Goal: Task Accomplishment & Management: Manage account settings

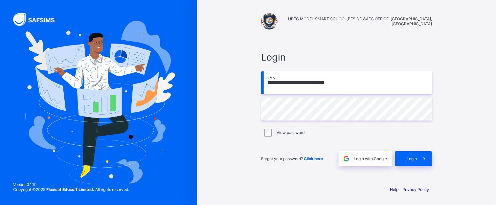
type input "**********"
click at [412, 156] on div "Login" at bounding box center [413, 159] width 37 height 15
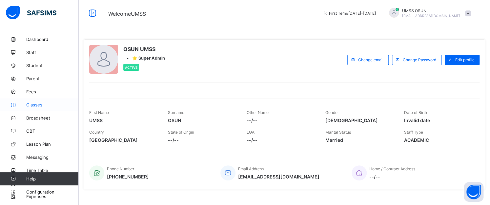
click at [36, 101] on link "Classes" at bounding box center [39, 104] width 79 height 13
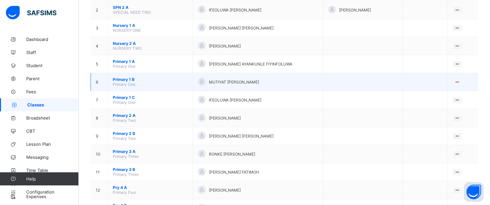
scroll to position [98, 0]
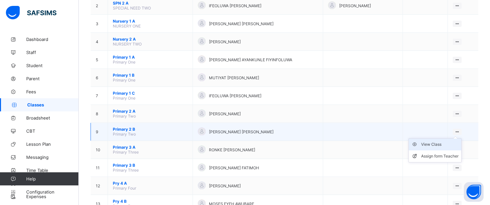
click at [436, 143] on div "View Class" at bounding box center [439, 144] width 37 height 7
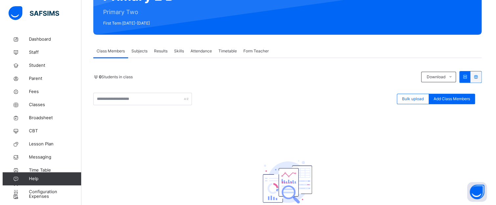
scroll to position [126, 0]
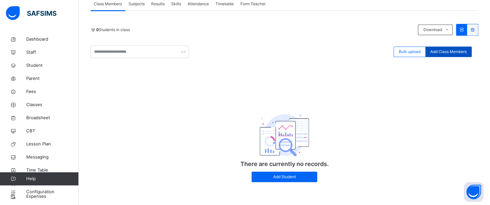
click at [452, 52] on span "Add Class Members" at bounding box center [449, 52] width 36 height 6
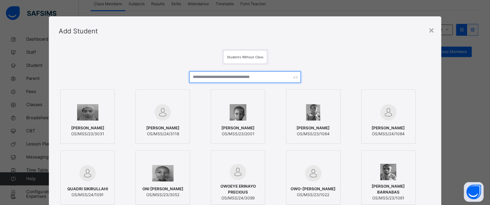
click at [225, 74] on input "text" at bounding box center [245, 77] width 112 height 11
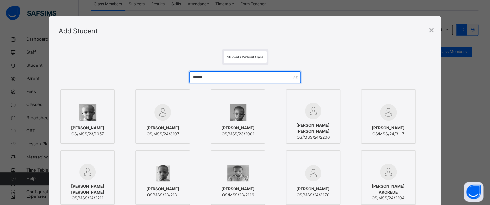
type input "******"
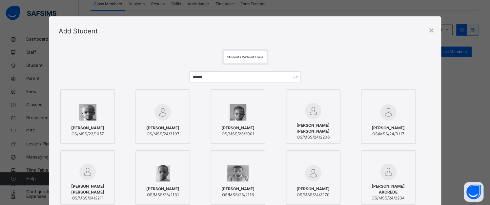
click at [96, 131] on span "[PERSON_NAME]" at bounding box center [87, 128] width 33 height 6
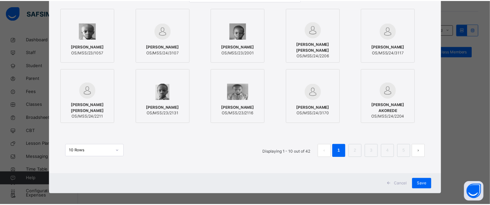
scroll to position [87, 0]
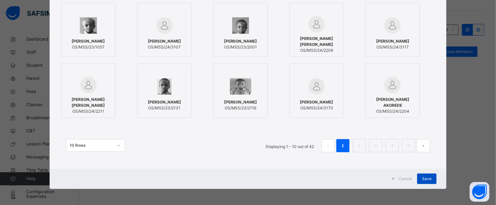
click at [424, 179] on span "Save" at bounding box center [427, 179] width 10 height 6
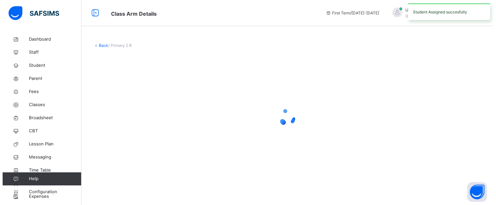
scroll to position [0, 0]
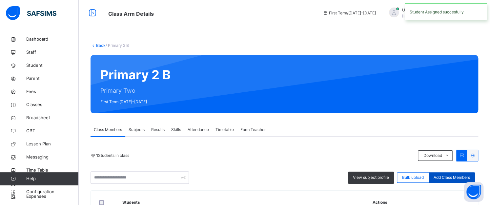
click at [442, 177] on span "Add Class Members" at bounding box center [452, 178] width 36 height 6
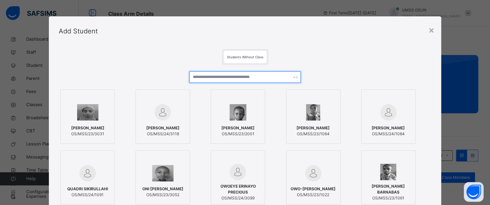
click at [201, 78] on input "text" at bounding box center [245, 77] width 112 height 11
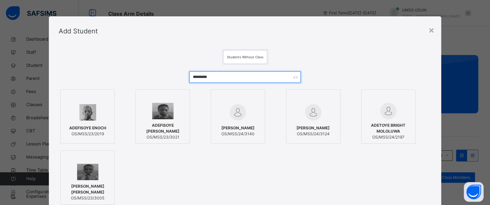
type input "*********"
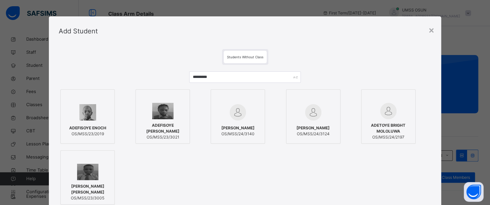
click at [90, 113] on img at bounding box center [87, 112] width 17 height 16
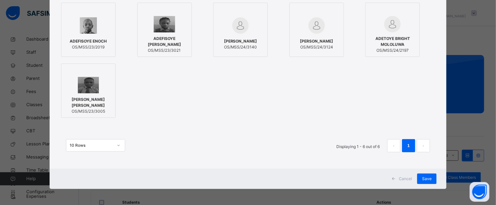
scroll to position [87, 0]
click at [425, 179] on span "Save" at bounding box center [427, 179] width 10 height 6
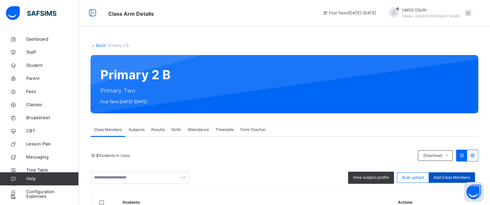
click at [454, 179] on span "Add Class Members" at bounding box center [452, 178] width 36 height 6
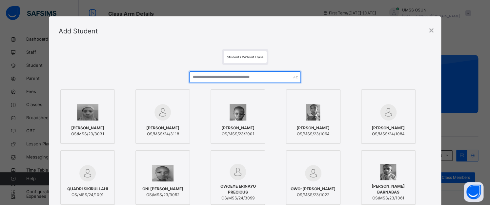
click at [234, 79] on input "text" at bounding box center [245, 77] width 112 height 11
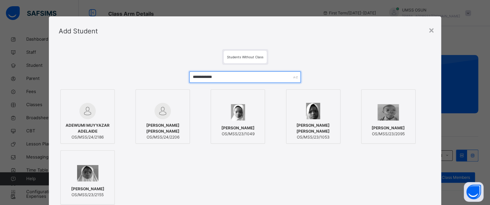
type input "**********"
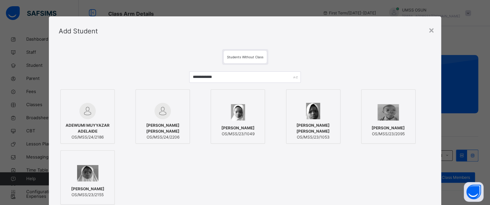
click at [85, 107] on img at bounding box center [87, 111] width 16 height 16
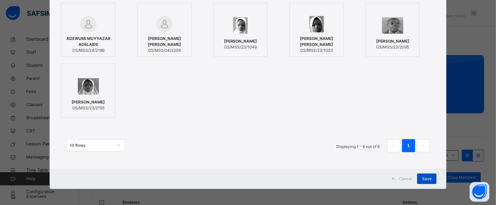
click at [427, 176] on span "Save" at bounding box center [427, 179] width 10 height 6
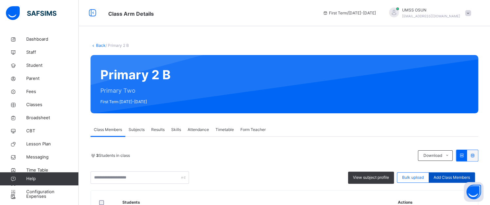
click at [459, 175] on span "Add Class Members" at bounding box center [452, 178] width 36 height 6
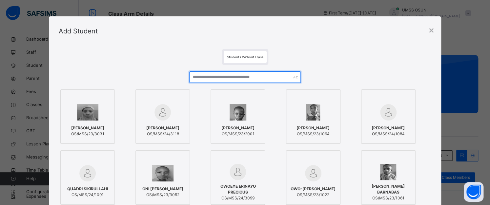
click at [275, 75] on input "text" at bounding box center [245, 77] width 112 height 11
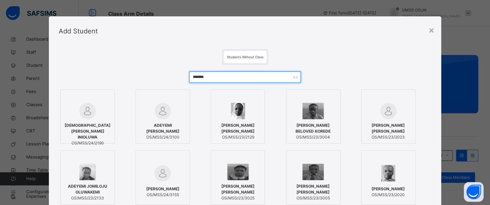
type input "*******"
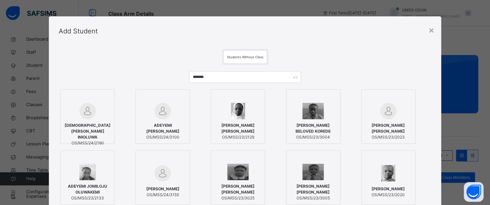
click at [98, 116] on div at bounding box center [87, 111] width 47 height 16
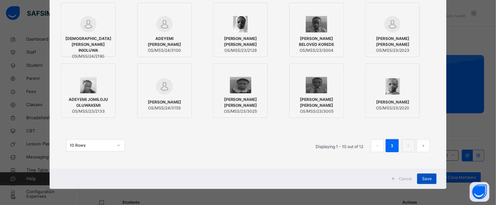
click at [425, 177] on span "Save" at bounding box center [427, 179] width 10 height 6
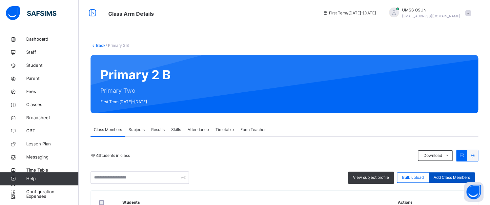
click at [445, 175] on span "Add Class Members" at bounding box center [452, 178] width 36 height 6
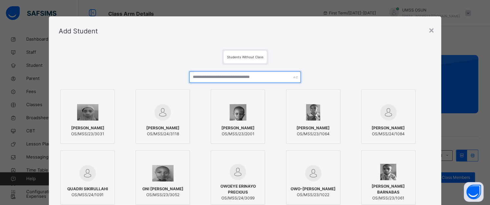
click at [228, 76] on input "text" at bounding box center [245, 77] width 112 height 11
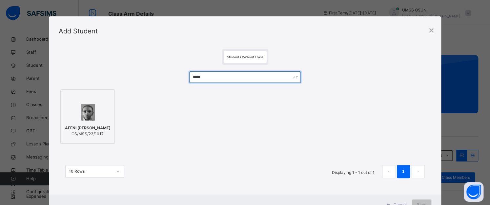
type input "*****"
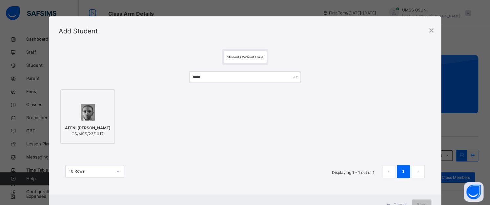
click at [96, 112] on div at bounding box center [87, 112] width 47 height 19
click at [424, 203] on span "Save" at bounding box center [427, 205] width 10 height 6
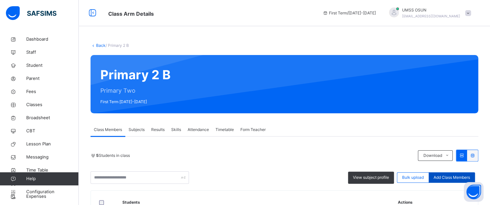
click at [448, 176] on span "Add Class Members" at bounding box center [452, 178] width 36 height 6
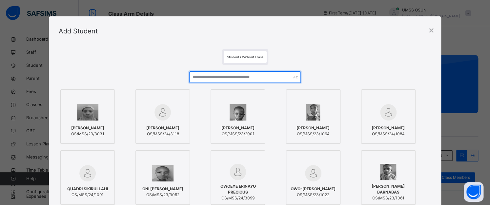
click at [241, 74] on input "text" at bounding box center [245, 77] width 112 height 11
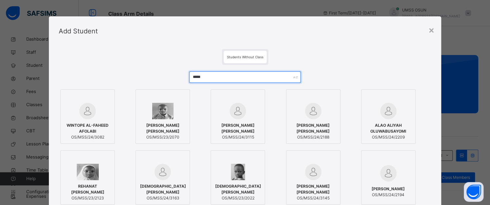
type input "*****"
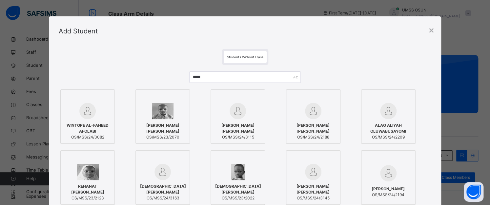
click at [322, 114] on div at bounding box center [313, 111] width 47 height 16
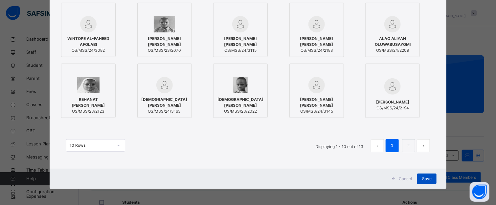
click at [426, 176] on span "Save" at bounding box center [427, 179] width 10 height 6
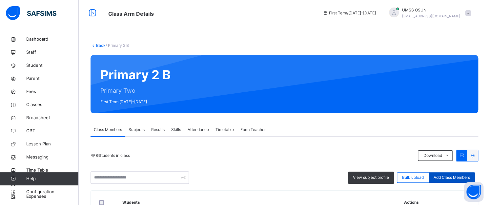
click at [461, 176] on span "Add Class Members" at bounding box center [452, 178] width 36 height 6
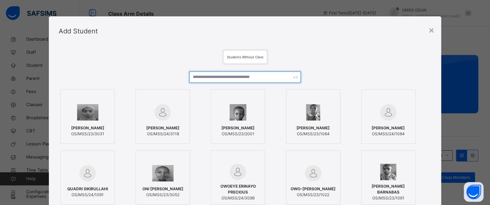
click at [230, 75] on input "text" at bounding box center [245, 77] width 112 height 11
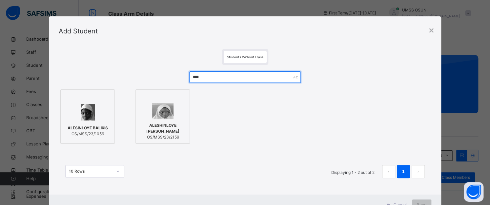
type input "****"
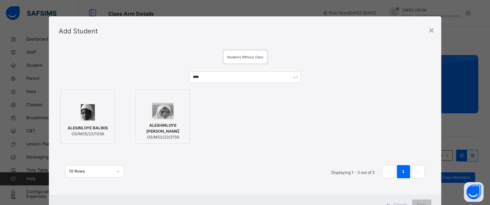
click at [91, 122] on div "ALESINLOYE BALIKIS OS/MSS/23/1056" at bounding box center [87, 131] width 47 height 18
click at [423, 200] on div "Save" at bounding box center [426, 205] width 19 height 11
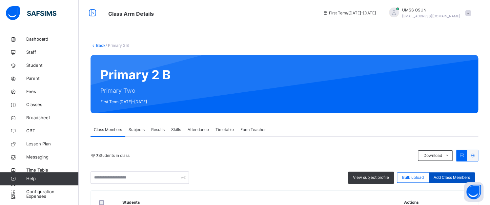
click at [447, 175] on span "Add Class Members" at bounding box center [452, 178] width 36 height 6
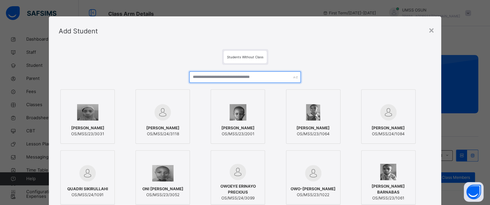
click at [264, 78] on input "text" at bounding box center [245, 77] width 112 height 11
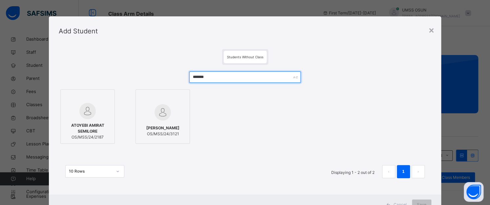
type input "*******"
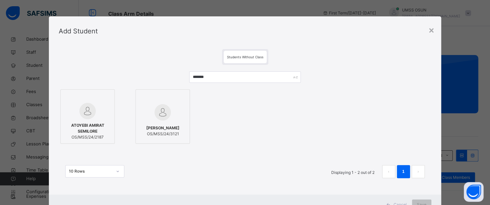
click at [104, 115] on div at bounding box center [87, 111] width 47 height 16
click at [422, 201] on div "Save" at bounding box center [426, 205] width 19 height 11
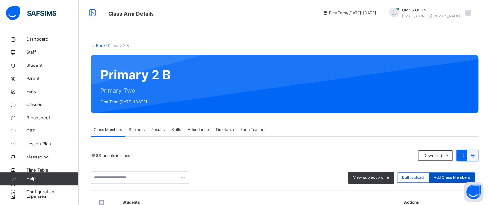
click at [462, 177] on span "Add Class Members" at bounding box center [452, 178] width 36 height 6
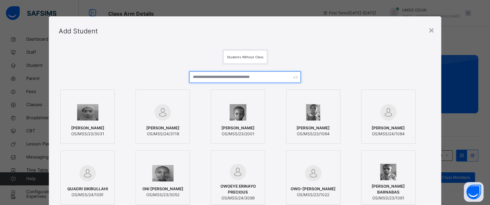
click at [249, 75] on input "text" at bounding box center [245, 77] width 112 height 11
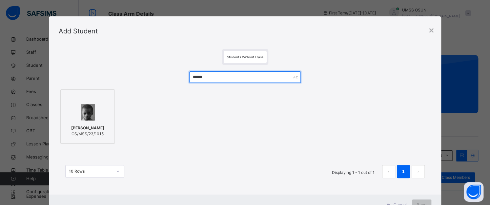
type input "******"
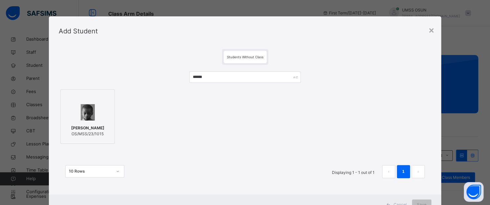
click at [88, 116] on img at bounding box center [88, 112] width 14 height 16
click at [426, 200] on div "Save" at bounding box center [426, 205] width 19 height 11
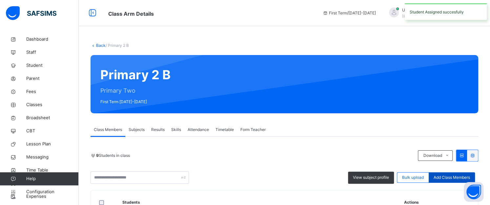
click at [450, 178] on span "Add Class Members" at bounding box center [452, 178] width 36 height 6
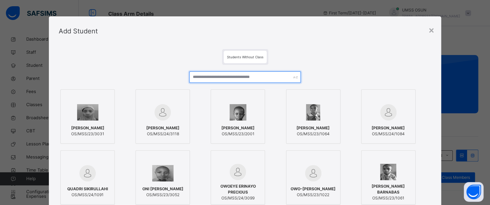
click at [249, 79] on input "text" at bounding box center [245, 77] width 112 height 11
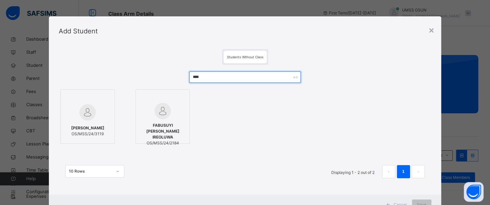
type input "****"
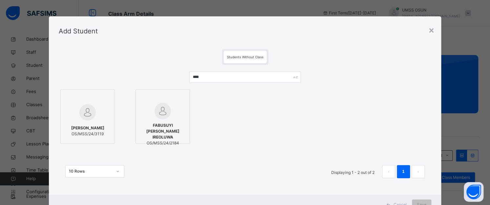
click at [164, 113] on img at bounding box center [163, 111] width 16 height 16
click at [424, 201] on div "Save" at bounding box center [426, 205] width 19 height 11
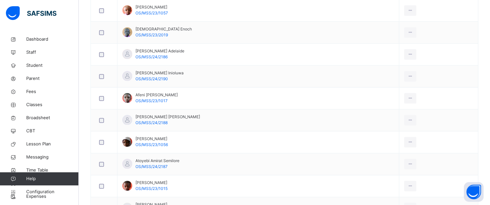
scroll to position [223, 0]
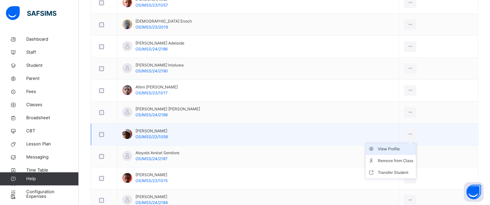
click at [391, 148] on div "View Profile" at bounding box center [395, 149] width 35 height 7
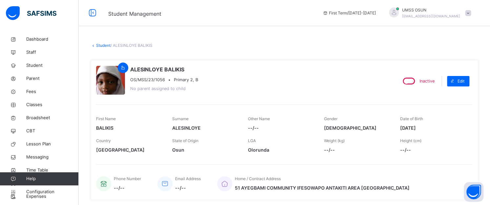
click at [104, 44] on link "Student" at bounding box center [103, 45] width 14 height 5
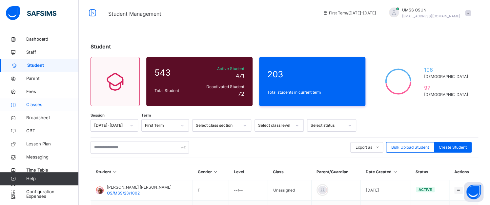
click at [33, 105] on span "Classes" at bounding box center [52, 105] width 53 height 7
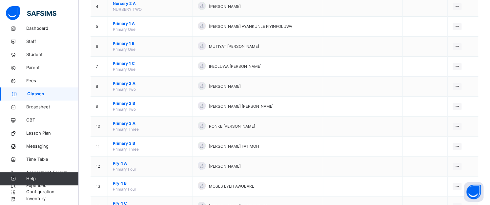
scroll to position [158, 0]
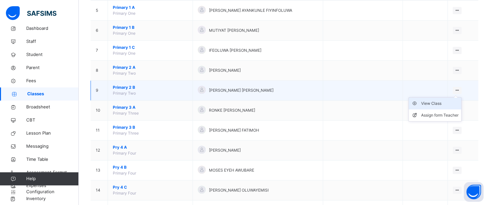
click at [434, 102] on div "View Class" at bounding box center [439, 103] width 37 height 7
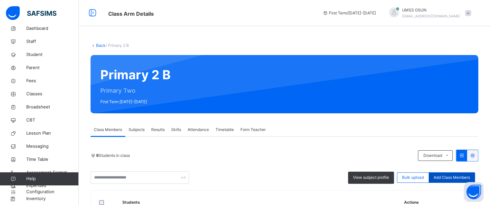
click at [446, 178] on span "Add Class Members" at bounding box center [452, 178] width 36 height 6
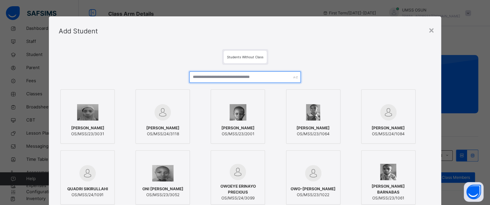
click at [235, 76] on input "text" at bounding box center [245, 77] width 112 height 11
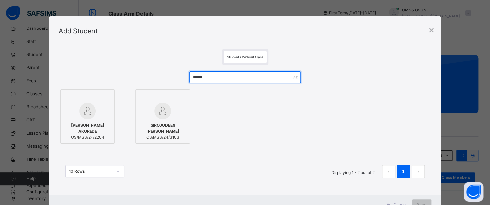
type input "******"
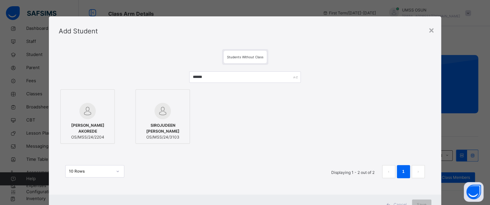
click at [89, 119] on img at bounding box center [87, 111] width 16 height 16
click at [427, 201] on div "Save" at bounding box center [426, 205] width 19 height 11
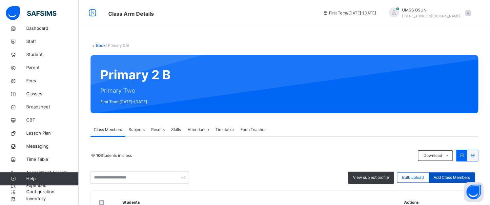
click at [451, 176] on span "Add Class Members" at bounding box center [452, 178] width 36 height 6
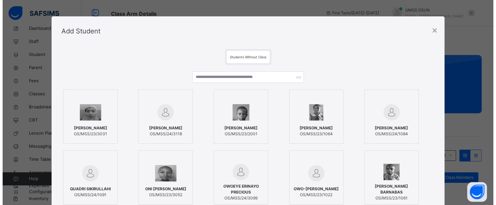
scroll to position [180, 0]
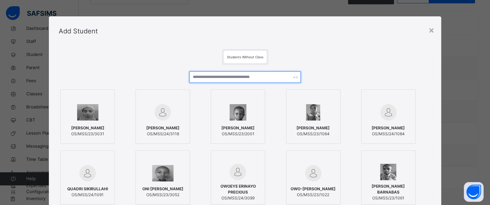
click at [249, 76] on input "text" at bounding box center [245, 77] width 112 height 11
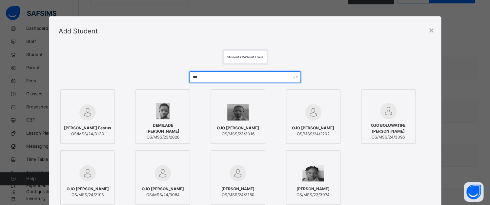
type input "***"
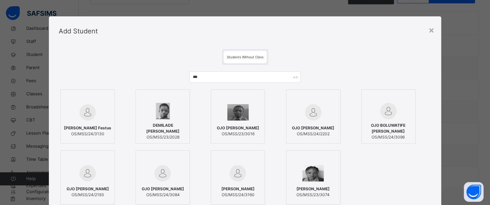
click at [86, 170] on img at bounding box center [87, 173] width 16 height 16
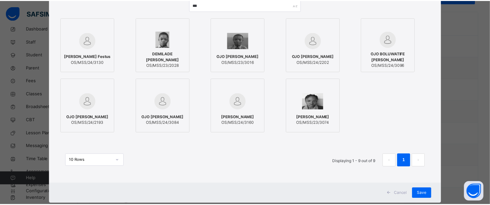
scroll to position [87, 0]
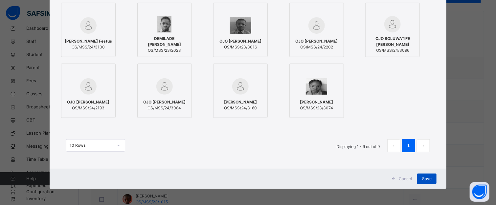
click at [424, 177] on span "Save" at bounding box center [427, 179] width 10 height 6
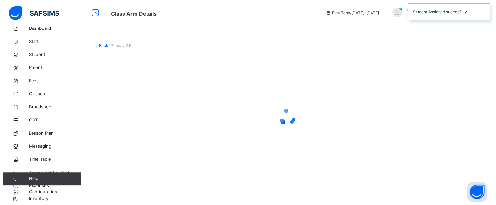
scroll to position [0, 0]
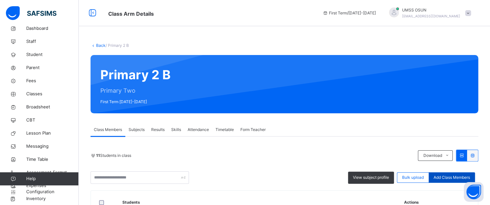
click at [454, 176] on span "Add Class Members" at bounding box center [452, 178] width 36 height 6
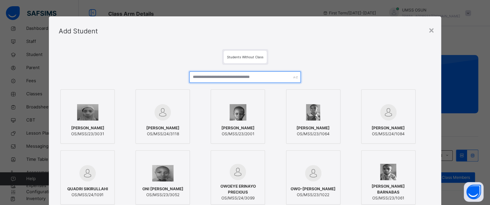
click at [262, 77] on input "text" at bounding box center [245, 77] width 112 height 11
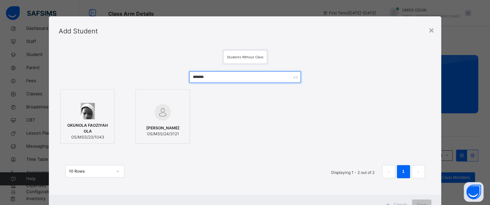
type input "*******"
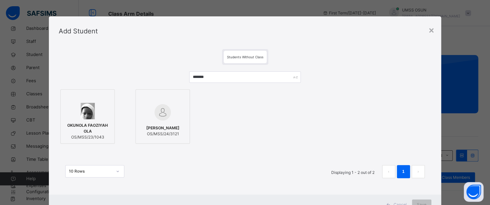
click at [98, 119] on div at bounding box center [87, 111] width 47 height 16
click at [426, 201] on div "Save" at bounding box center [426, 205] width 19 height 11
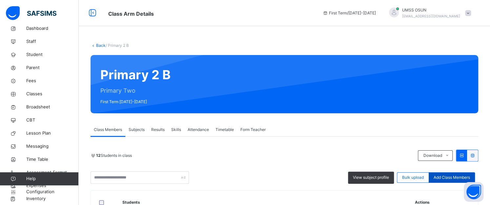
click at [455, 176] on span "Add Class Members" at bounding box center [452, 178] width 36 height 6
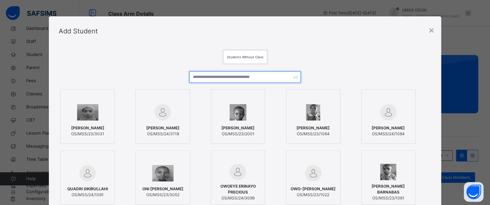
click at [221, 77] on input "text" at bounding box center [245, 77] width 112 height 11
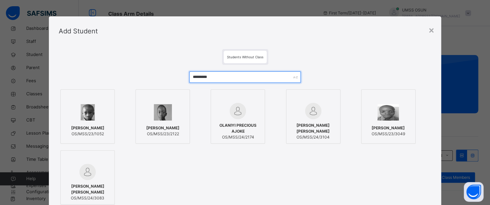
type input "********"
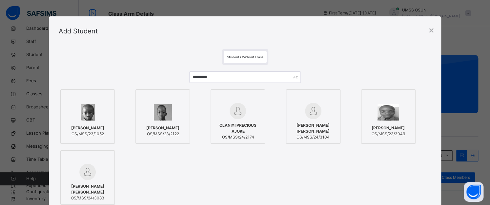
click at [100, 122] on div "[PERSON_NAME] OS/MSS/23/1052" at bounding box center [87, 131] width 47 height 18
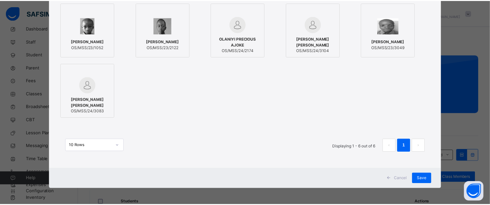
scroll to position [87, 0]
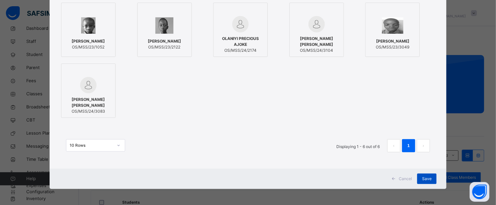
click at [424, 179] on span "Save" at bounding box center [427, 179] width 10 height 6
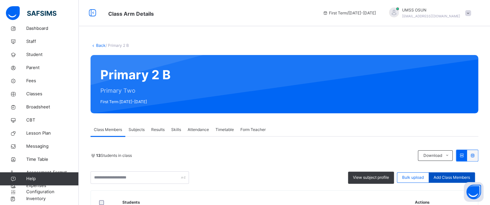
click at [452, 178] on span "Add Class Members" at bounding box center [452, 178] width 36 height 6
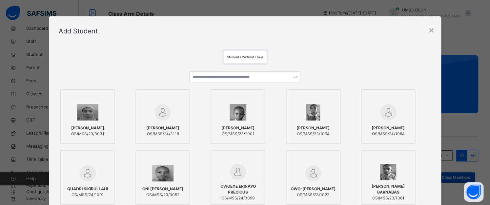
scroll to position [180, 0]
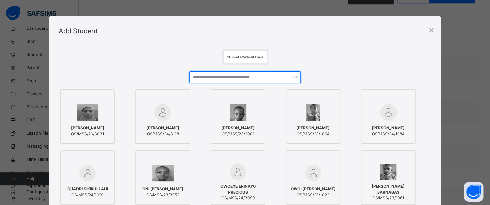
click at [259, 77] on input "text" at bounding box center [245, 77] width 112 height 11
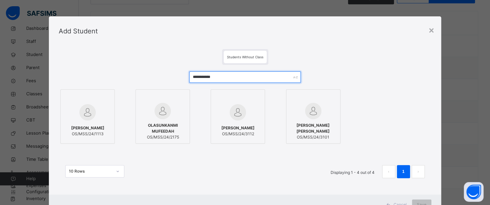
type input "**********"
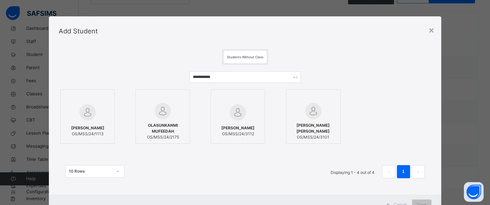
click at [93, 118] on div at bounding box center [87, 112] width 47 height 19
click at [421, 200] on div "Save" at bounding box center [426, 205] width 19 height 11
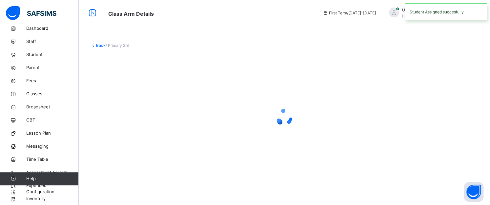
scroll to position [0, 0]
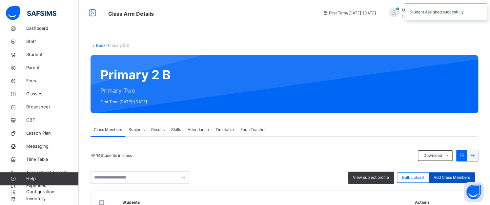
click at [450, 175] on span "Add Class Members" at bounding box center [452, 178] width 36 height 6
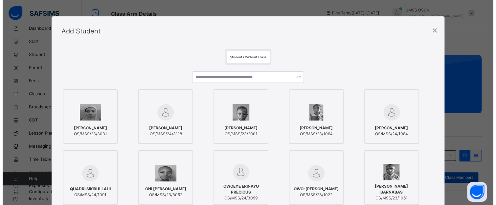
scroll to position [180, 0]
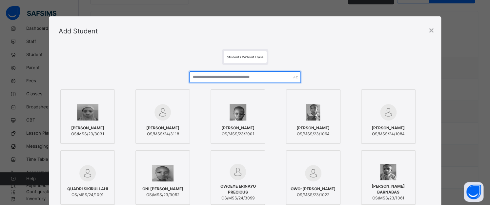
click at [207, 75] on input "text" at bounding box center [245, 77] width 112 height 11
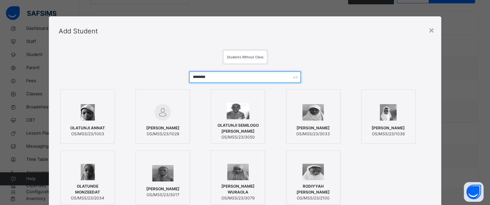
type input "********"
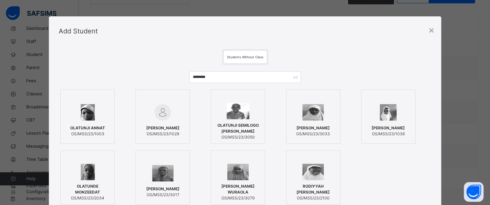
click at [91, 117] on img at bounding box center [88, 112] width 14 height 16
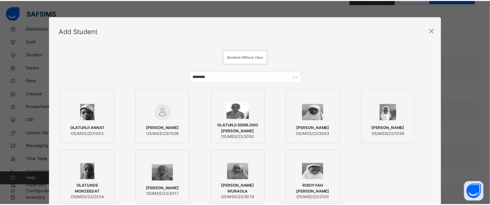
scroll to position [87, 0]
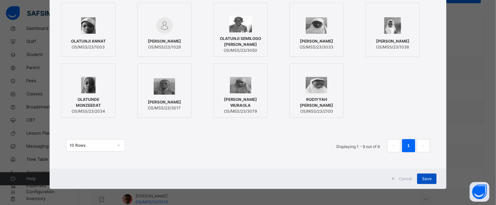
click at [422, 179] on span "Save" at bounding box center [427, 179] width 10 height 6
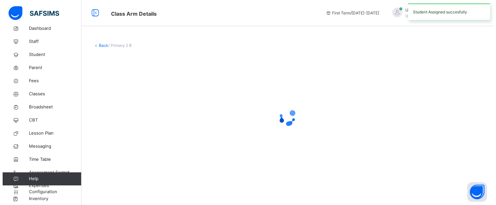
scroll to position [0, 0]
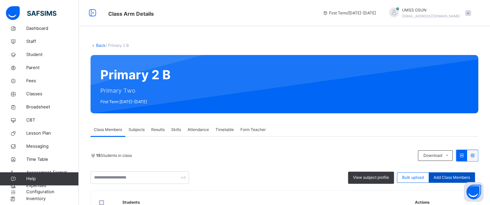
click at [454, 176] on span "Add Class Members" at bounding box center [452, 178] width 36 height 6
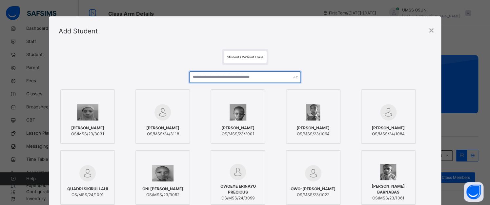
click at [231, 77] on input "text" at bounding box center [245, 77] width 112 height 11
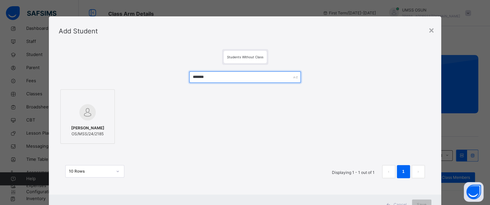
type input "*******"
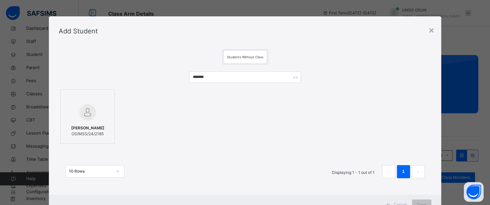
click at [102, 122] on div "[PERSON_NAME] OS/MSS/24/2185" at bounding box center [87, 131] width 47 height 18
click at [420, 200] on div "Save" at bounding box center [426, 205] width 19 height 11
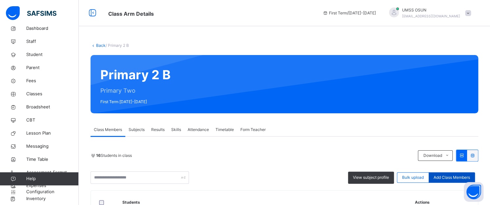
click at [460, 177] on span "Add Class Members" at bounding box center [452, 178] width 36 height 6
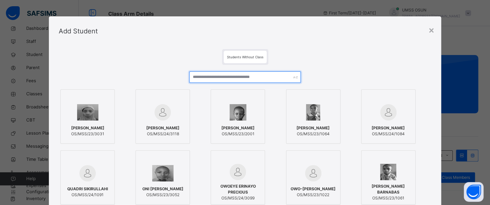
click at [244, 74] on input "text" at bounding box center [245, 77] width 112 height 11
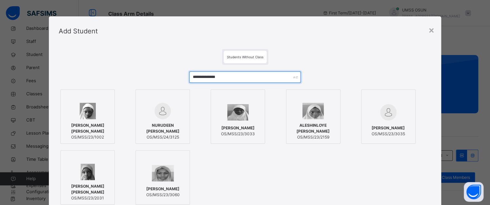
type input "**********"
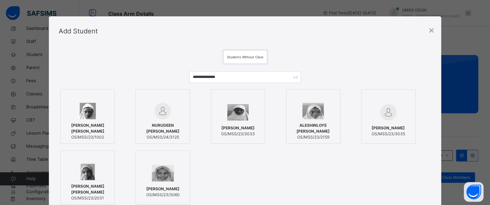
click at [80, 117] on img at bounding box center [88, 111] width 16 height 16
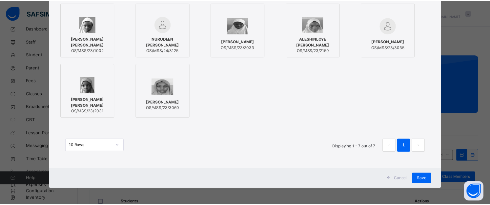
scroll to position [87, 0]
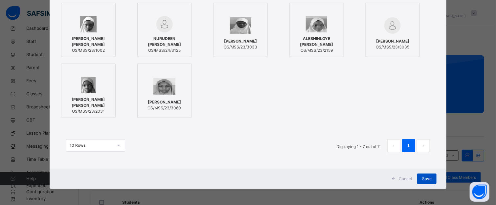
click at [426, 179] on span "Save" at bounding box center [427, 179] width 10 height 6
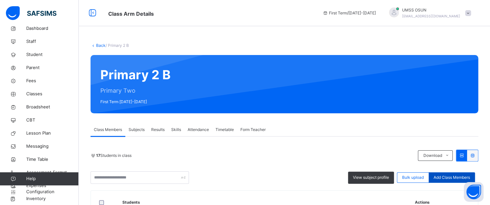
click at [450, 179] on span "Add Class Members" at bounding box center [452, 178] width 36 height 6
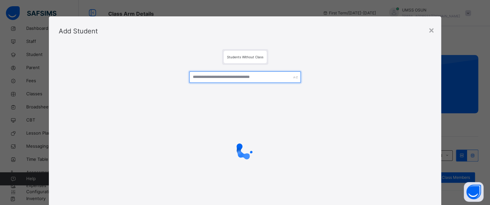
click at [208, 78] on input "text" at bounding box center [245, 77] width 112 height 11
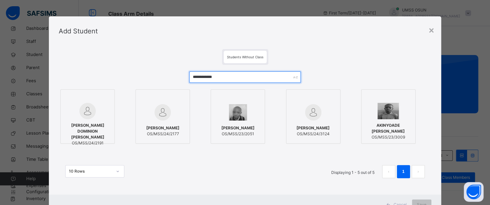
type input "**********"
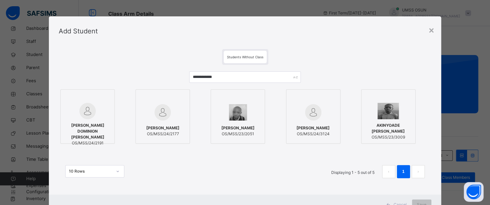
click at [101, 105] on div at bounding box center [87, 111] width 47 height 16
click at [424, 201] on div "Save" at bounding box center [426, 205] width 19 height 11
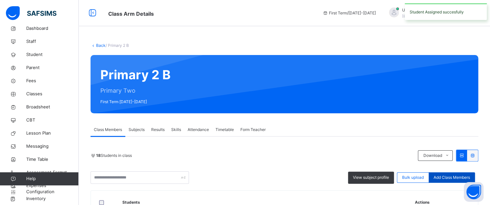
click at [445, 175] on span "Add Class Members" at bounding box center [452, 178] width 36 height 6
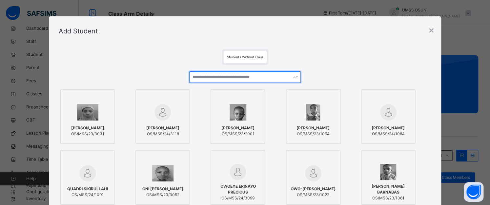
click at [231, 78] on input "text" at bounding box center [245, 77] width 112 height 11
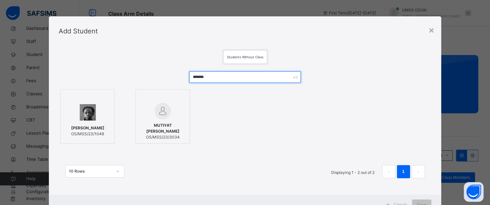
type input "*******"
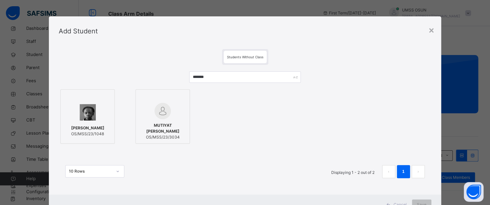
click at [80, 112] on img at bounding box center [88, 112] width 16 height 16
click at [426, 201] on div "Save" at bounding box center [426, 205] width 19 height 11
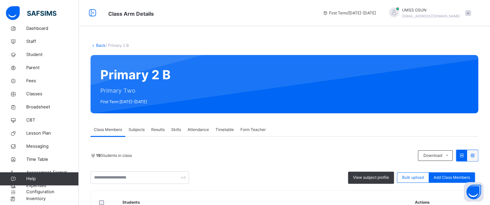
click at [448, 176] on span "Add Class Members" at bounding box center [452, 178] width 36 height 6
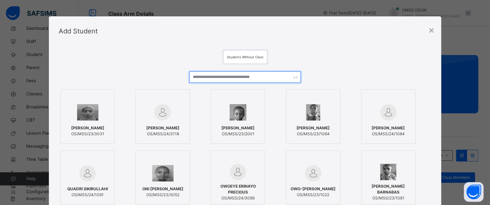
click at [238, 75] on input "text" at bounding box center [245, 77] width 112 height 11
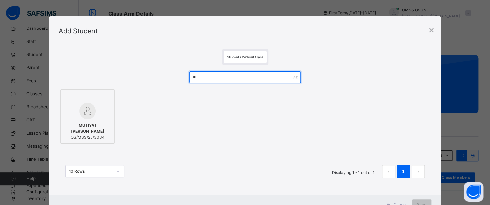
type input "*"
type input "*******"
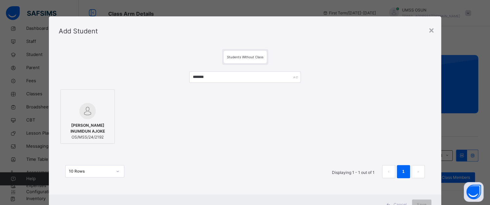
click at [79, 114] on img at bounding box center [87, 111] width 16 height 16
click at [419, 201] on div "Save" at bounding box center [426, 205] width 19 height 11
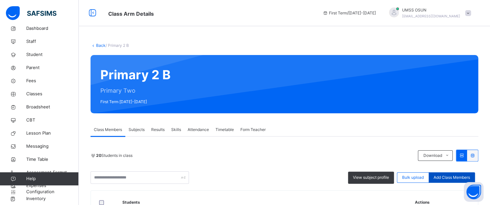
click at [440, 176] on span "Add Class Members" at bounding box center [452, 178] width 36 height 6
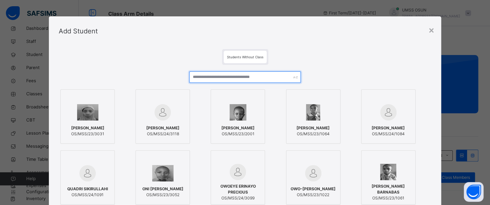
click at [227, 77] on input "text" at bounding box center [245, 77] width 112 height 11
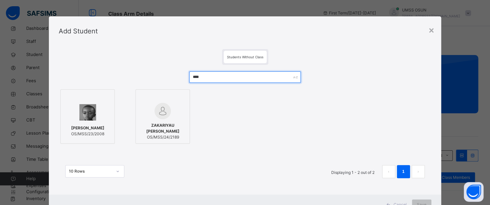
type input "****"
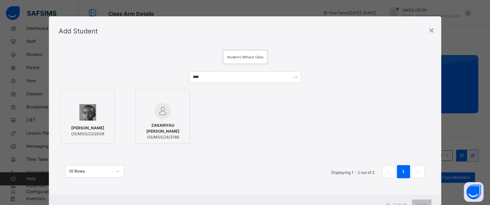
click at [155, 118] on img at bounding box center [163, 111] width 16 height 16
click at [430, 200] on div "Save" at bounding box center [426, 205] width 19 height 11
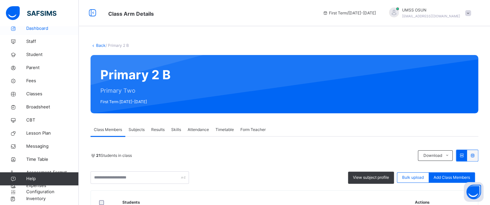
click at [33, 27] on span "Dashboard" at bounding box center [52, 28] width 53 height 7
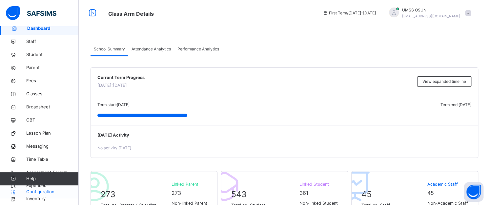
click at [43, 190] on span "Configuration" at bounding box center [52, 192] width 52 height 7
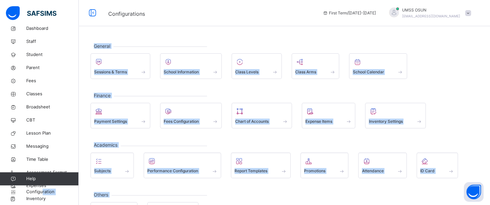
drag, startPoint x: 43, startPoint y: 190, endPoint x: -3, endPoint y: 235, distance: 64.0
click at [0, 205] on html "Configurations First Term / [DATE]-[DATE] UMSS OSUN [EMAIL_ADDRESS][DOMAIN_NAME…" at bounding box center [245, 119] width 490 height 238
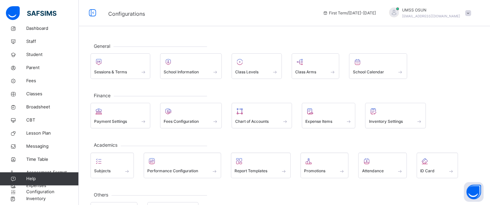
click at [222, 17] on span "Configurations" at bounding box center [210, 13] width 204 height 11
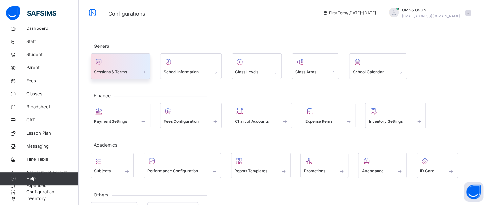
click at [126, 67] on span at bounding box center [120, 68] width 53 height 2
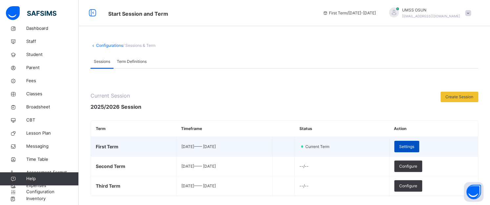
click at [414, 144] on span "Settings" at bounding box center [406, 147] width 15 height 6
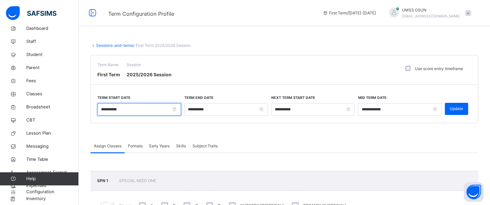
click at [106, 111] on input "**********" at bounding box center [139, 109] width 84 height 12
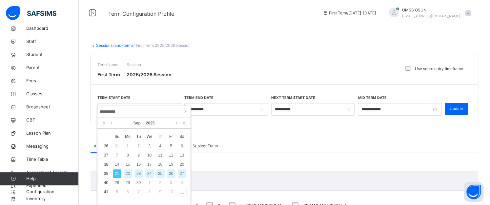
click at [128, 173] on div "22" at bounding box center [128, 174] width 9 height 9
type input "**********"
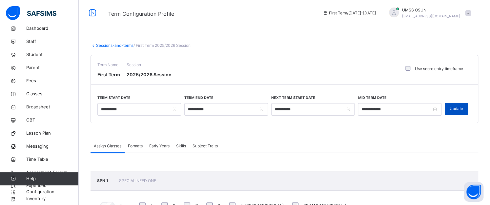
click at [459, 108] on span "Update" at bounding box center [456, 109] width 13 height 6
click at [36, 94] on span "Classes" at bounding box center [52, 94] width 53 height 7
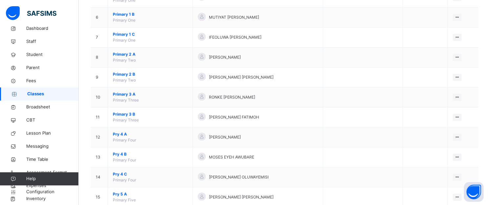
scroll to position [184, 0]
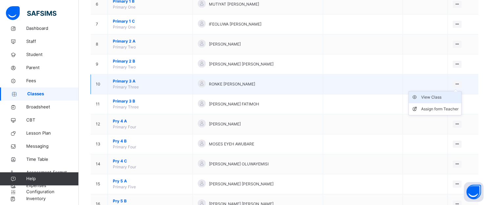
click at [438, 96] on div "View Class" at bounding box center [439, 97] width 37 height 7
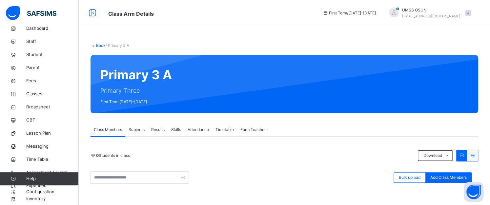
click at [161, 128] on span "Results" at bounding box center [157, 130] width 13 height 6
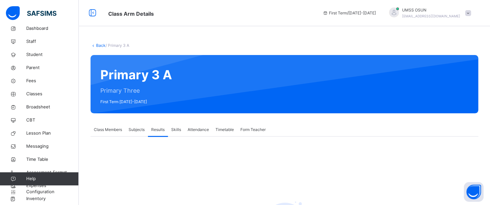
click at [134, 128] on span "Subjects" at bounding box center [137, 130] width 16 height 6
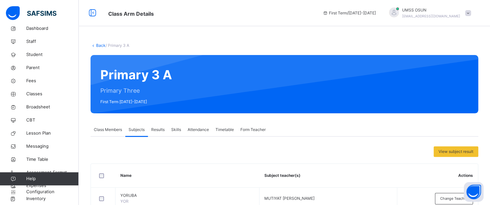
click at [105, 126] on div "Class Members" at bounding box center [108, 129] width 35 height 13
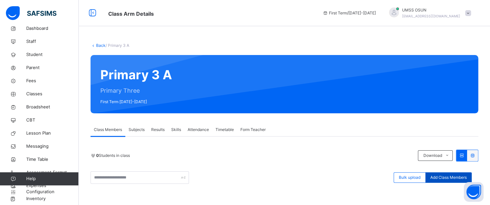
click at [445, 177] on span "Add Class Members" at bounding box center [449, 178] width 36 height 6
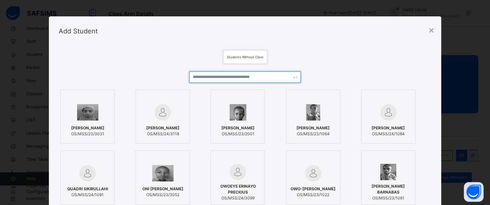
click at [265, 77] on input "text" at bounding box center [245, 77] width 112 height 11
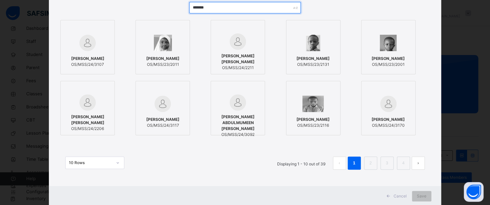
scroll to position [87, 0]
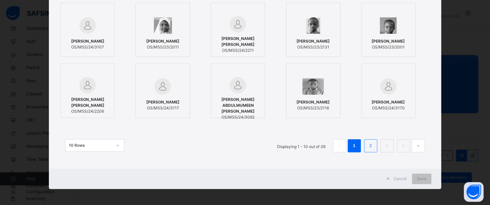
click at [368, 147] on link "2" at bounding box center [371, 146] width 6 height 9
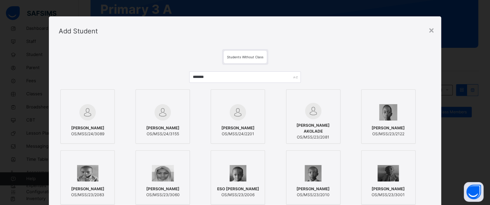
scroll to position [0, 0]
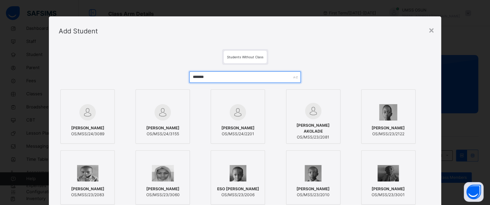
click at [222, 78] on input "*******" at bounding box center [245, 77] width 112 height 11
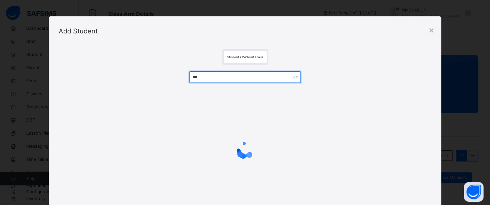
type input "*"
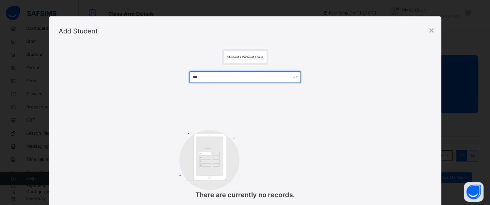
type input "*"
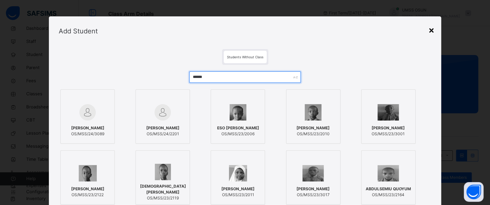
type input "*****"
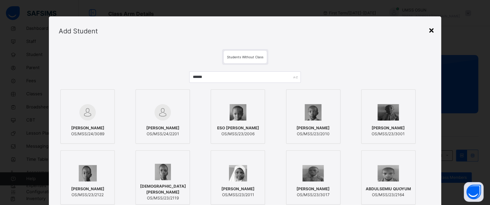
click at [431, 32] on div "×" at bounding box center [432, 30] width 6 height 14
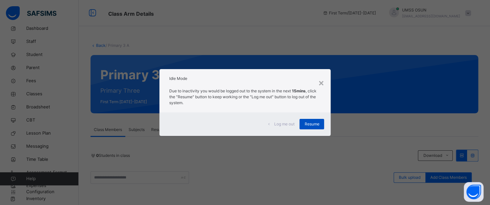
click at [313, 123] on span "Resume" at bounding box center [312, 124] width 15 height 6
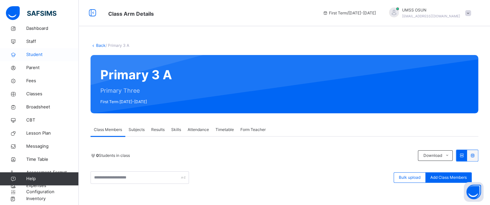
click at [37, 51] on link "Student" at bounding box center [39, 54] width 79 height 13
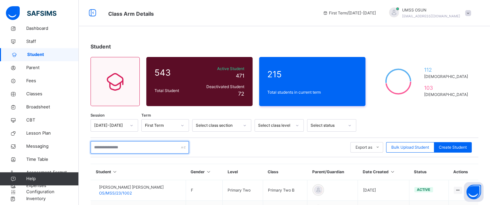
click at [151, 146] on input "text" at bounding box center [140, 147] width 98 height 12
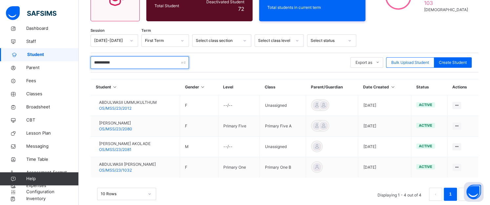
scroll to position [97, 0]
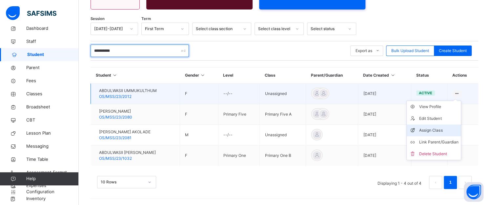
type input "**********"
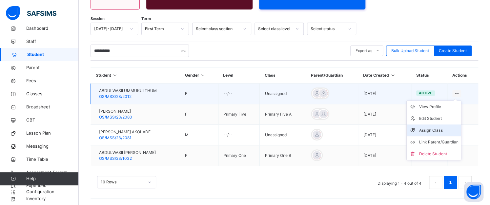
click at [443, 129] on div "Assign Class" at bounding box center [438, 130] width 39 height 7
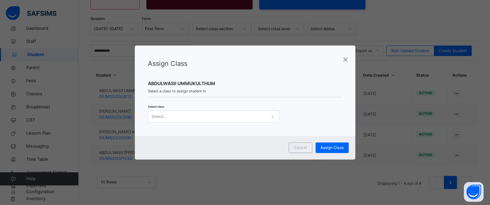
click at [268, 116] on div at bounding box center [272, 117] width 11 height 11
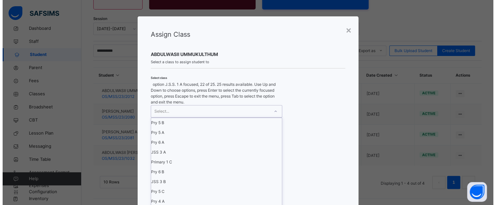
scroll to position [0, 0]
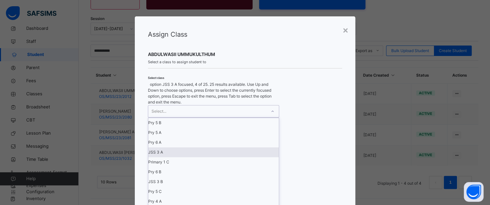
click at [167, 158] on div "JSS 3 A" at bounding box center [213, 153] width 131 height 10
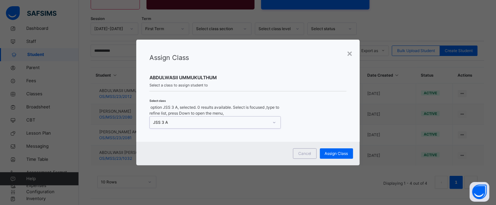
click at [274, 119] on icon at bounding box center [274, 122] width 4 height 7
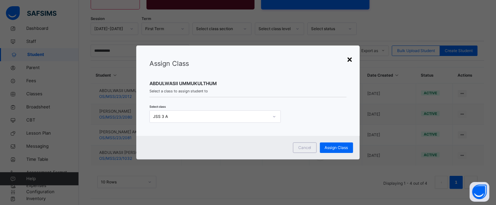
click at [349, 60] on div "×" at bounding box center [350, 59] width 6 height 14
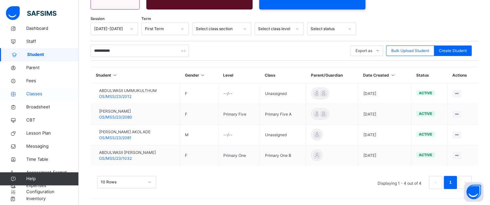
click at [34, 93] on span "Classes" at bounding box center [52, 94] width 53 height 7
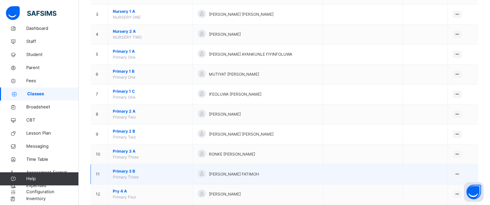
scroll to position [125, 0]
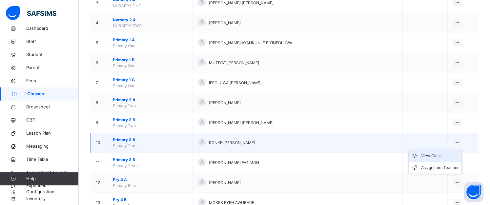
click at [435, 154] on div "View Class" at bounding box center [439, 156] width 37 height 7
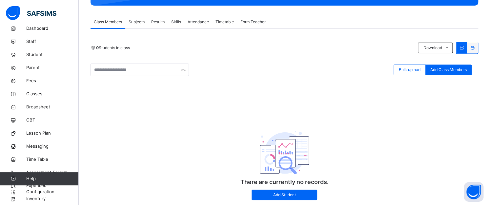
scroll to position [126, 0]
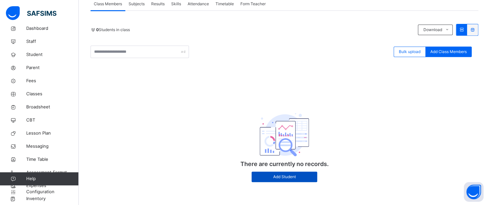
click at [291, 175] on span "Add Student" at bounding box center [285, 177] width 56 height 6
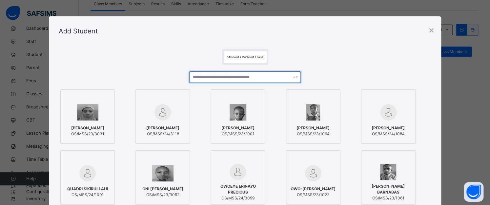
click at [225, 77] on input "text" at bounding box center [245, 77] width 112 height 11
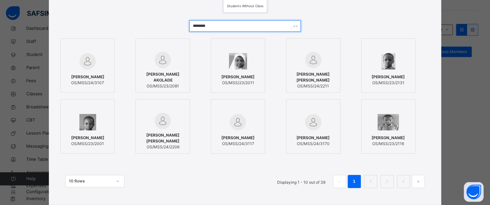
scroll to position [87, 0]
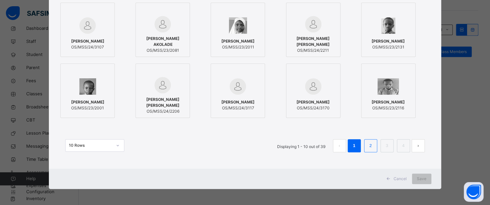
type input "********"
click at [371, 145] on link "2" at bounding box center [371, 146] width 6 height 9
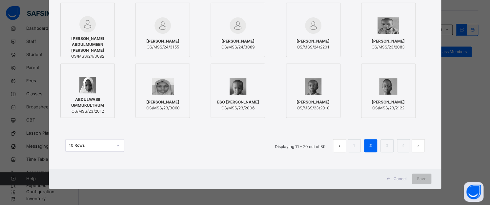
click at [98, 80] on div at bounding box center [87, 85] width 47 height 16
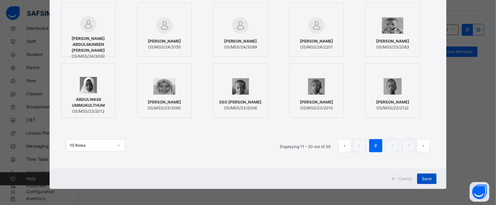
click at [423, 179] on span "Save" at bounding box center [427, 179] width 10 height 6
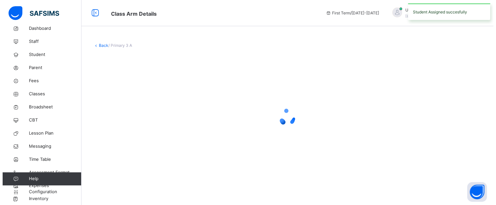
scroll to position [0, 0]
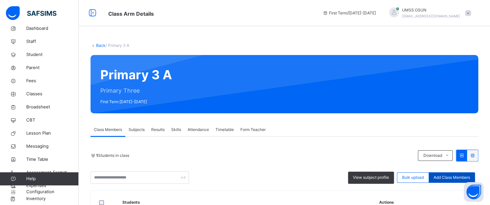
click at [448, 176] on span "Add Class Members" at bounding box center [452, 178] width 36 height 6
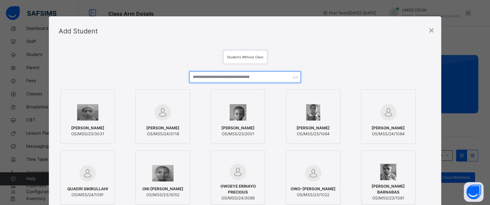
click at [215, 76] on input "text" at bounding box center [245, 77] width 112 height 11
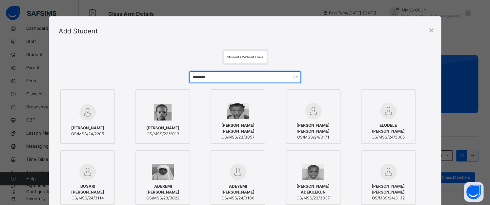
type input "********"
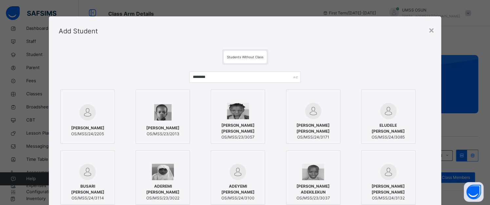
click at [149, 122] on div "[PERSON_NAME] OS/MSS/23/2013" at bounding box center [162, 131] width 47 height 18
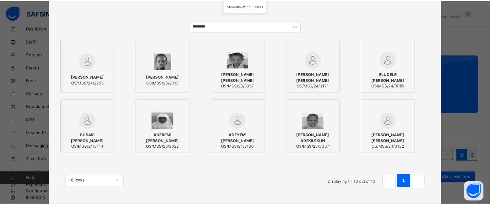
scroll to position [87, 0]
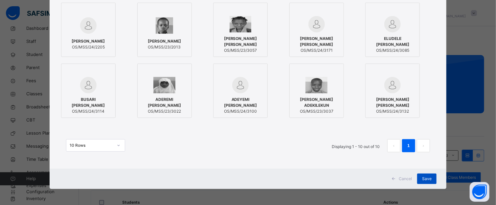
click at [420, 176] on div "Save" at bounding box center [426, 179] width 19 height 11
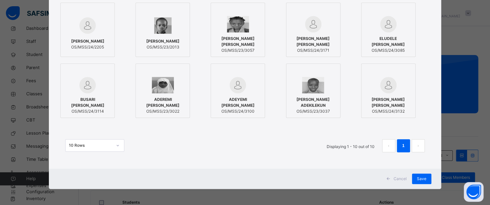
drag, startPoint x: 426, startPoint y: 181, endPoint x: 426, endPoint y: 185, distance: 3.6
click at [426, 185] on div "Cancel Save" at bounding box center [245, 179] width 392 height 20
click at [421, 174] on div "Save" at bounding box center [421, 179] width 19 height 11
click at [420, 175] on div "Save" at bounding box center [421, 179] width 19 height 11
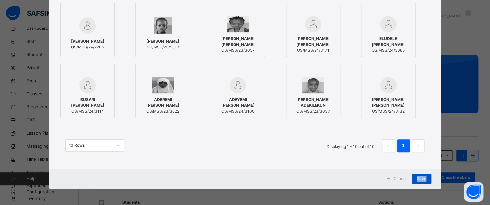
click at [420, 175] on div "Save" at bounding box center [421, 179] width 19 height 11
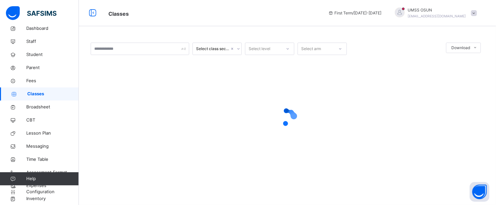
drag, startPoint x: 291, startPoint y: 115, endPoint x: 317, endPoint y: 117, distance: 25.3
click at [292, 115] on icon at bounding box center [287, 117] width 26 height 26
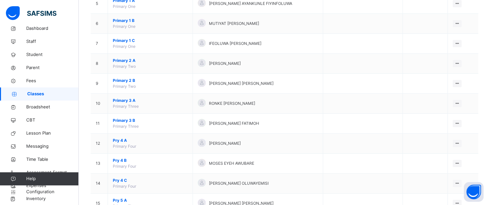
scroll to position [197, 0]
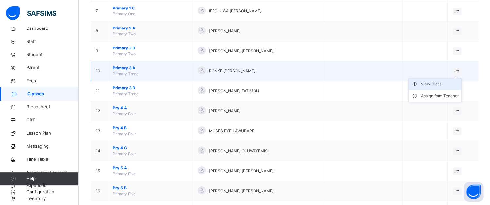
click at [439, 82] on div "View Class" at bounding box center [439, 84] width 37 height 7
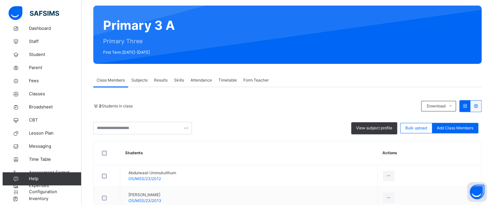
scroll to position [89, 0]
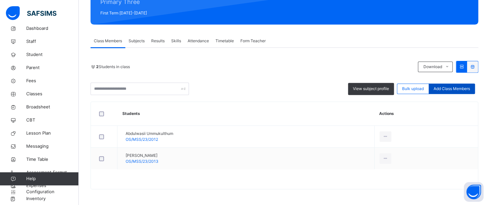
click at [453, 89] on span "Add Class Members" at bounding box center [452, 89] width 36 height 6
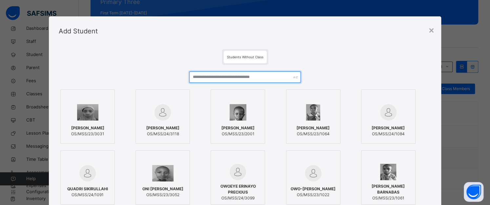
click at [276, 77] on input "text" at bounding box center [245, 77] width 112 height 11
click at [245, 76] on input "text" at bounding box center [245, 77] width 112 height 11
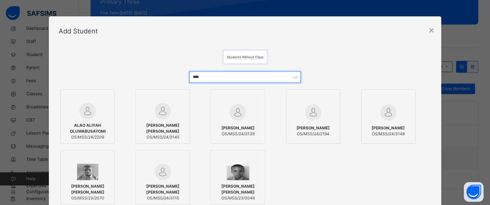
type input "****"
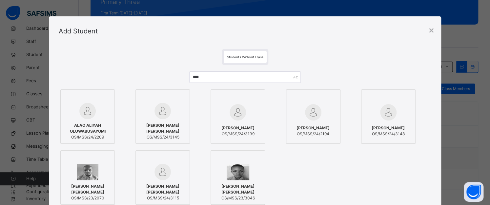
click at [326, 114] on div at bounding box center [313, 112] width 47 height 19
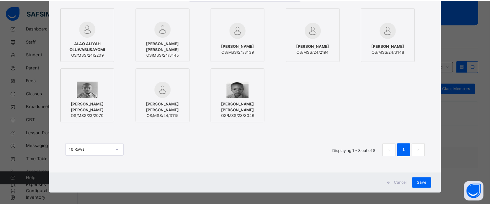
scroll to position [87, 0]
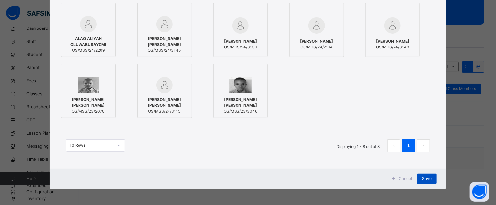
click at [426, 176] on span "Save" at bounding box center [427, 179] width 10 height 6
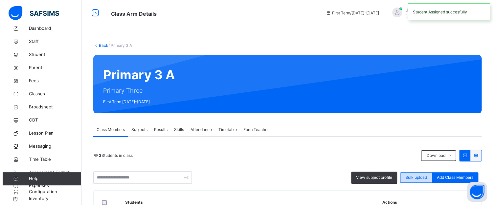
scroll to position [111, 0]
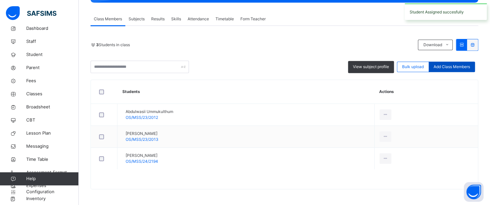
click at [448, 66] on span "Add Class Members" at bounding box center [452, 67] width 36 height 6
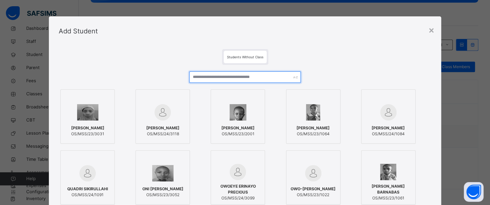
click at [276, 76] on input "text" at bounding box center [245, 77] width 112 height 11
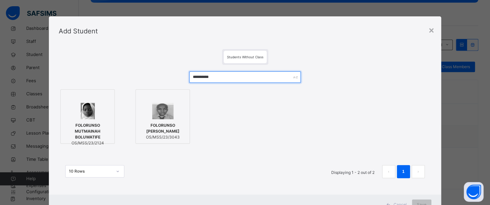
type input "**********"
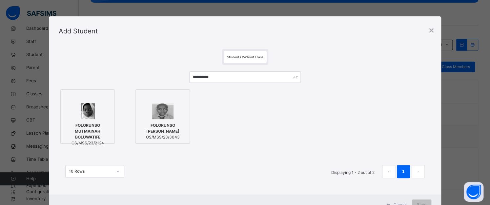
click at [103, 112] on div at bounding box center [87, 111] width 47 height 16
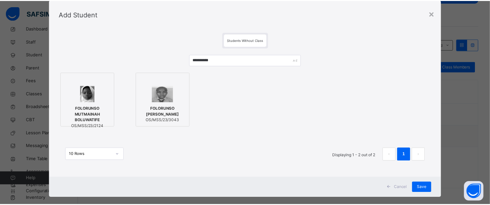
scroll to position [26, 0]
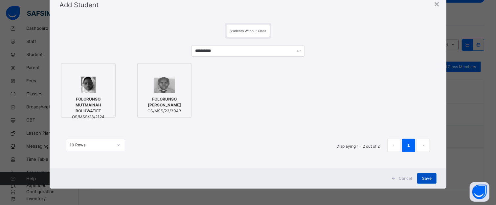
click at [424, 178] on span "Save" at bounding box center [427, 179] width 10 height 6
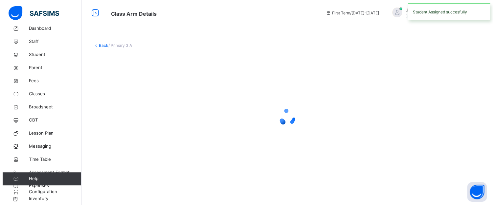
scroll to position [0, 0]
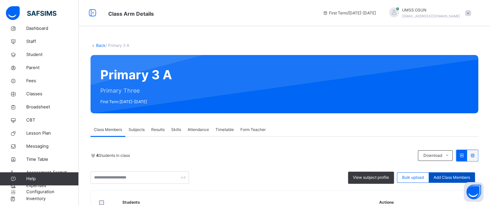
click at [462, 176] on span "Add Class Members" at bounding box center [452, 178] width 36 height 6
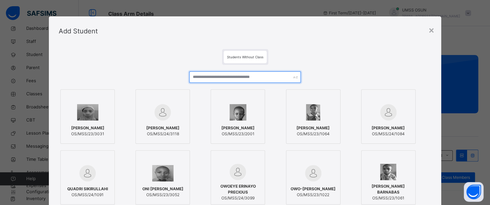
click at [278, 73] on input "text" at bounding box center [245, 77] width 112 height 11
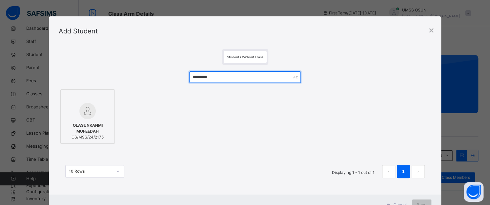
type input "*********"
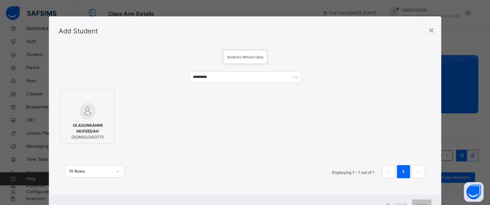
click at [138, 162] on div "10 Rows Displaying 1 - 1 out of 1 1" at bounding box center [245, 168] width 372 height 33
drag, startPoint x: 135, startPoint y: 164, endPoint x: 147, endPoint y: 144, distance: 24.0
click at [137, 163] on div "10 Rows Displaying 1 - 1 out of 1 1" at bounding box center [245, 168] width 372 height 33
drag, startPoint x: 126, startPoint y: 99, endPoint x: 115, endPoint y: 112, distance: 17.2
click at [119, 110] on div "OLASUNKANMI MUFEEDAH OS/MSS/24/2175" at bounding box center [245, 117] width 372 height 58
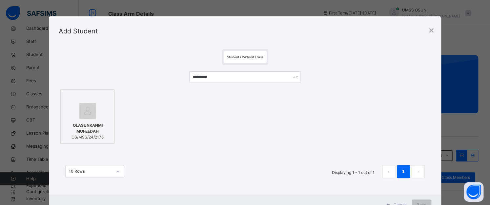
click at [110, 114] on label "OLASUNKANMI MUFEEDAH OS/MSS/24/2175" at bounding box center [87, 117] width 54 height 54
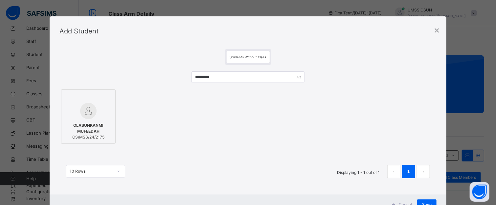
scroll to position [26, 0]
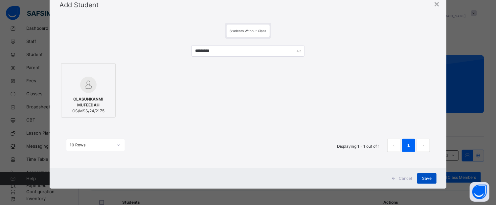
click at [429, 178] on span "Save" at bounding box center [427, 179] width 10 height 6
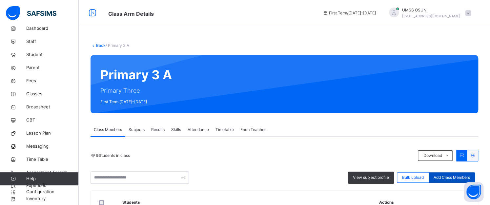
click at [455, 179] on span "Add Class Members" at bounding box center [452, 178] width 36 height 6
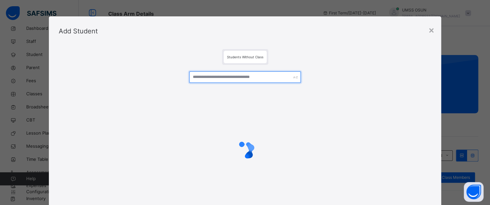
click at [258, 75] on input "text" at bounding box center [245, 77] width 112 height 11
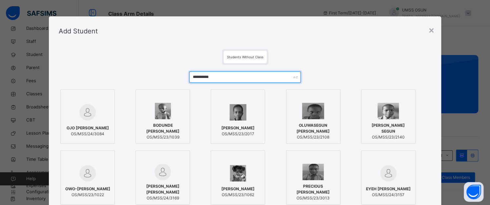
type input "**********"
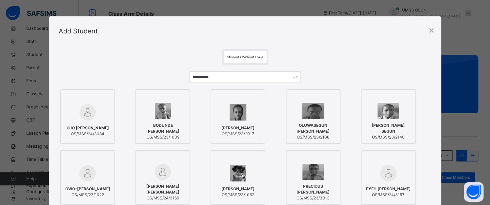
click at [245, 112] on div at bounding box center [237, 112] width 47 height 19
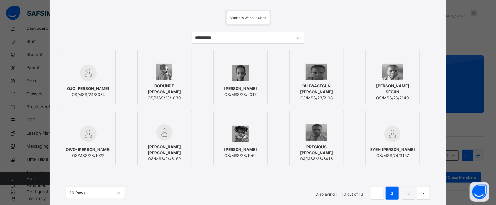
scroll to position [87, 0]
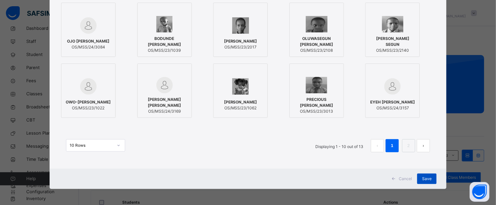
click at [423, 176] on span "Save" at bounding box center [427, 179] width 10 height 6
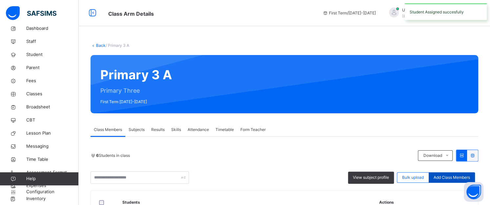
click at [459, 178] on span "Add Class Members" at bounding box center [452, 178] width 36 height 6
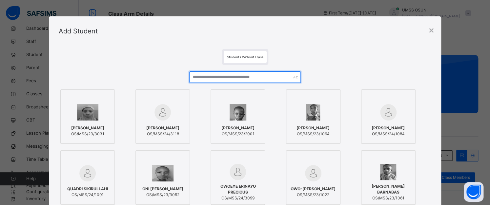
click at [271, 80] on input "text" at bounding box center [245, 77] width 112 height 11
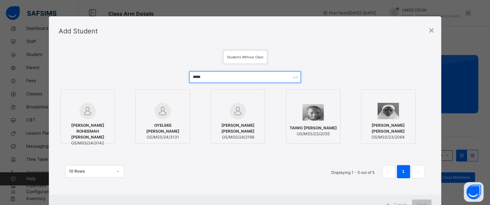
type input "*****"
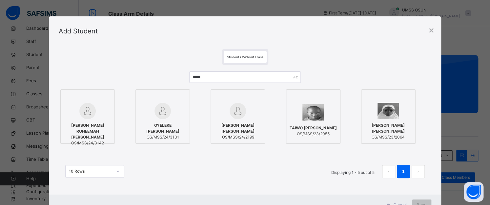
click at [243, 125] on span "[PERSON_NAME] [PERSON_NAME]" at bounding box center [237, 129] width 47 height 12
click at [425, 205] on span "Save" at bounding box center [427, 205] width 10 height 6
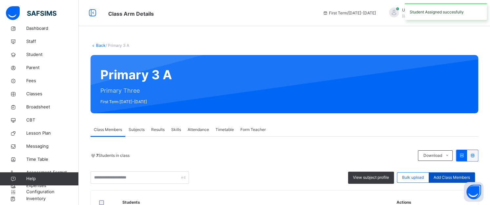
click at [453, 173] on div "Add Class Members" at bounding box center [452, 178] width 46 height 11
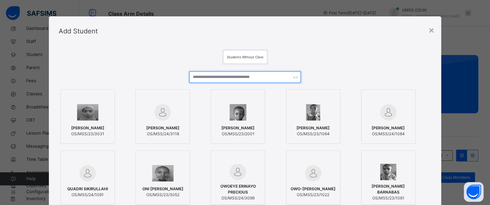
click at [270, 80] on input "text" at bounding box center [245, 77] width 112 height 11
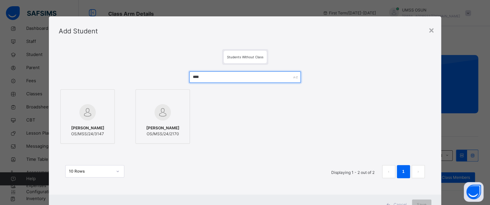
type input "****"
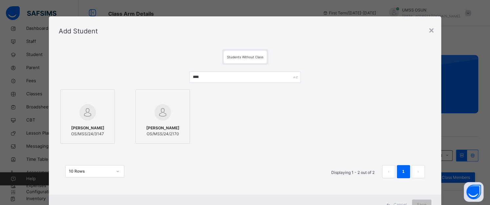
click at [171, 129] on span "[PERSON_NAME]" at bounding box center [162, 128] width 33 height 6
click at [431, 201] on div "Save" at bounding box center [426, 205] width 19 height 11
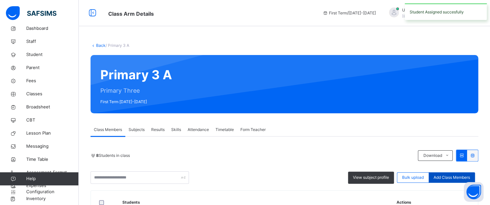
click at [451, 176] on span "Add Class Members" at bounding box center [452, 178] width 36 height 6
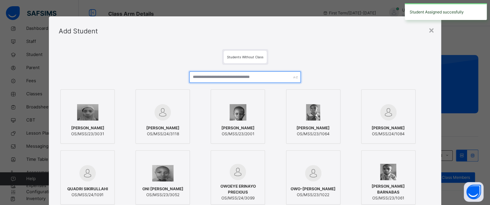
click at [244, 75] on input "text" at bounding box center [245, 77] width 112 height 11
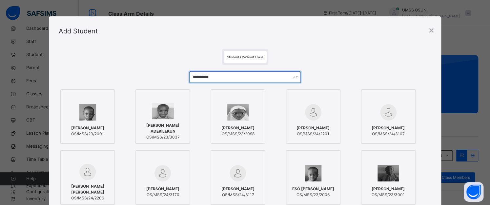
type input "**********"
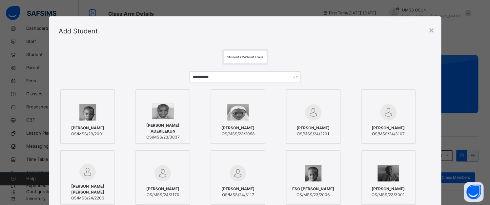
click at [93, 131] on span "[PERSON_NAME]" at bounding box center [87, 128] width 33 height 6
click at [443, 172] on div "**********" at bounding box center [248, 151] width 396 height 210
drag, startPoint x: 443, startPoint y: 172, endPoint x: 485, endPoint y: 164, distance: 42.4
click at [485, 164] on div "**********" at bounding box center [248, 102] width 496 height 205
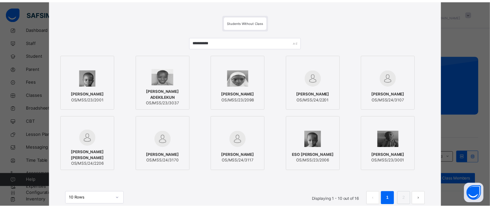
scroll to position [68, 0]
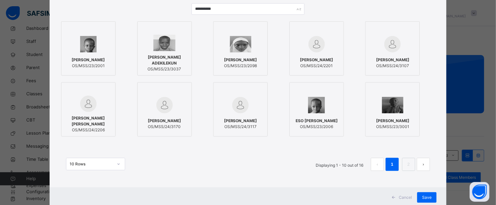
drag, startPoint x: 478, startPoint y: 185, endPoint x: 434, endPoint y: 187, distance: 45.0
click at [419, 199] on div "Save" at bounding box center [426, 198] width 19 height 11
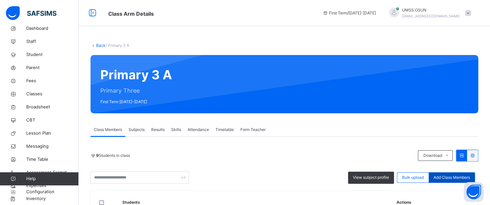
click at [457, 179] on span "Add Class Members" at bounding box center [452, 178] width 36 height 6
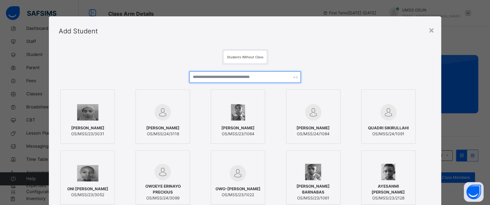
click at [252, 77] on input "text" at bounding box center [245, 77] width 112 height 11
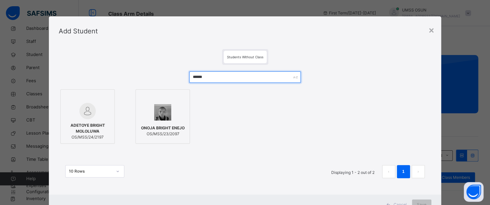
type input "******"
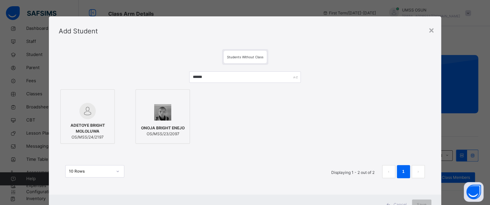
click at [88, 136] on span "OS/MSS/24/2197" at bounding box center [87, 138] width 47 height 6
click at [428, 203] on span "Save" at bounding box center [427, 205] width 10 height 6
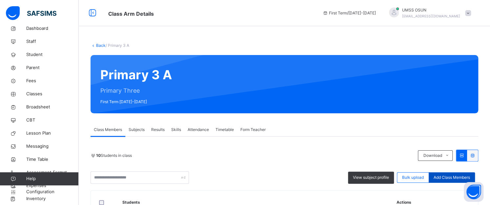
click at [454, 176] on span "Add Class Members" at bounding box center [452, 178] width 36 height 6
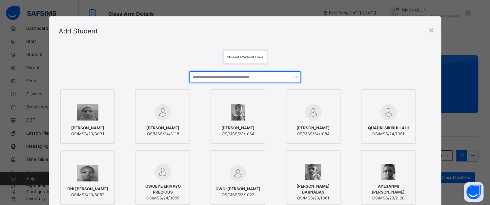
click at [269, 78] on input "text" at bounding box center [245, 77] width 112 height 11
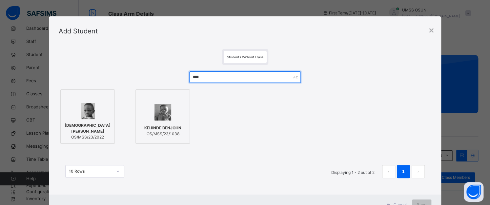
type input "****"
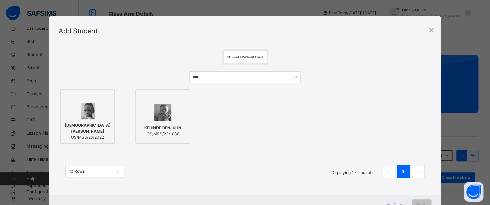
click at [102, 119] on div at bounding box center [87, 111] width 47 height 16
click at [424, 201] on div "Save" at bounding box center [426, 205] width 19 height 11
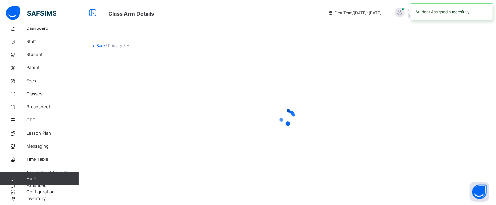
click at [424, 201] on div "Back / Primary 3 A" at bounding box center [287, 102] width 417 height 205
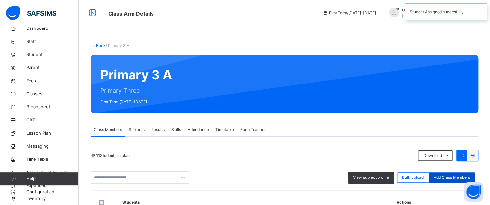
click at [470, 176] on span "Add Class Members" at bounding box center [452, 178] width 36 height 6
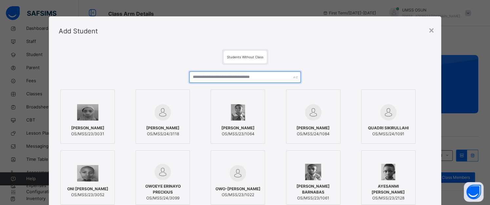
click at [230, 77] on input "text" at bounding box center [245, 77] width 112 height 11
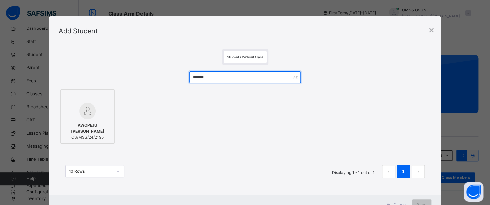
type input "*******"
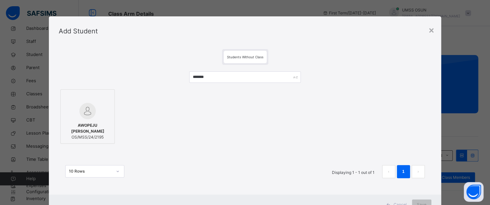
click at [98, 124] on span "AWOPEJU [PERSON_NAME]" at bounding box center [87, 129] width 47 height 12
click at [421, 199] on div "Cancel Save" at bounding box center [248, 205] width 396 height 20
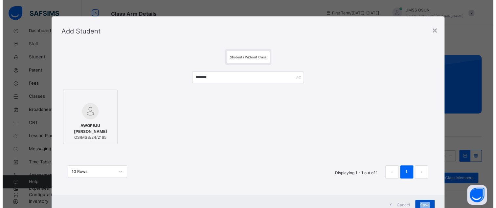
scroll to position [9, 0]
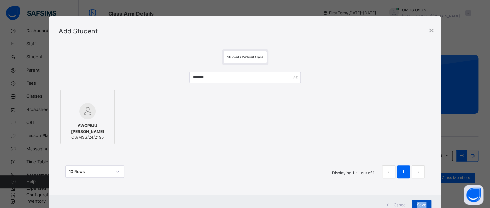
click at [424, 200] on div "Save" at bounding box center [421, 205] width 19 height 11
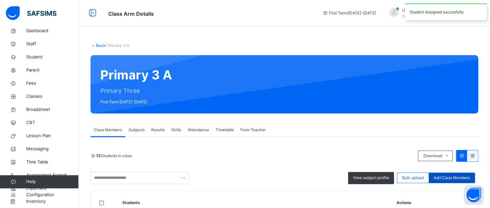
click at [466, 176] on span "Add Class Members" at bounding box center [452, 178] width 36 height 6
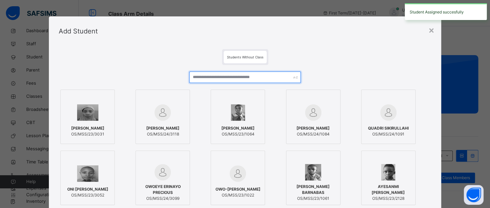
click at [240, 78] on input "text" at bounding box center [245, 77] width 112 height 11
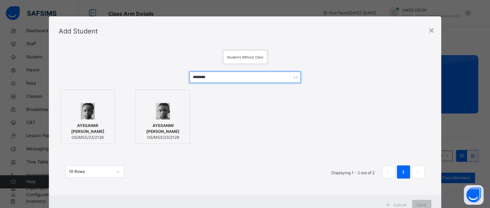
type input "********"
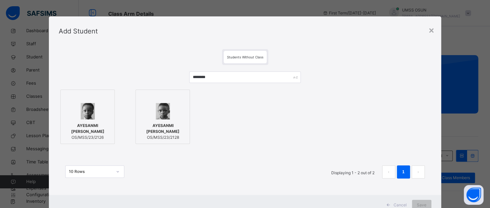
click at [163, 117] on img at bounding box center [163, 111] width 14 height 16
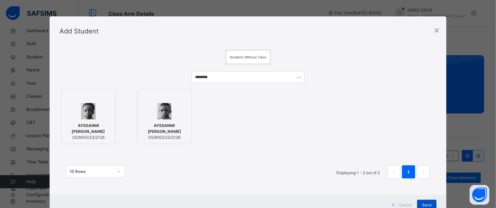
click at [420, 204] on div "Save" at bounding box center [426, 205] width 19 height 11
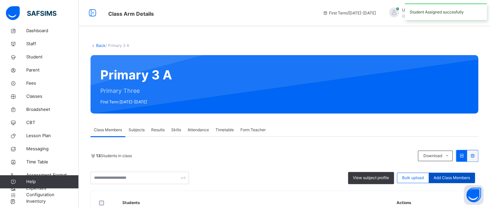
click at [462, 175] on span "Add Class Members" at bounding box center [452, 178] width 36 height 6
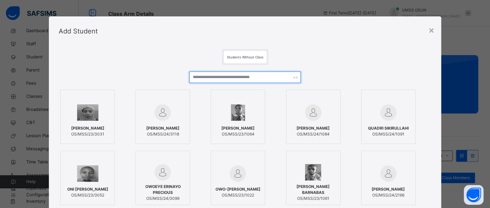
click at [260, 73] on input "text" at bounding box center [245, 77] width 112 height 11
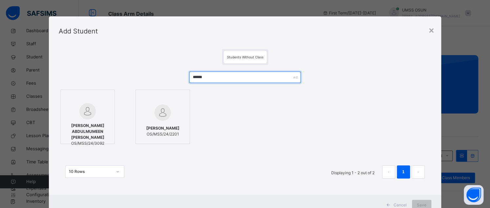
type input "******"
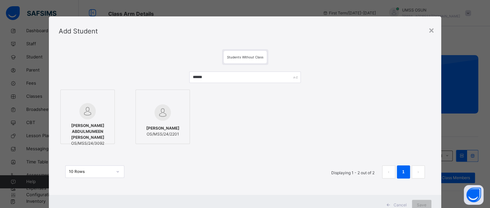
click at [169, 126] on span "[PERSON_NAME]" at bounding box center [162, 128] width 33 height 6
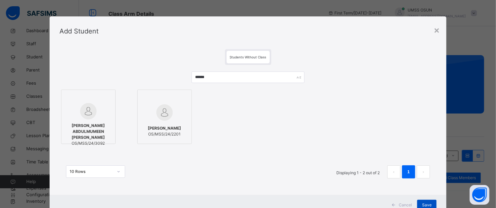
click at [425, 201] on div "Save" at bounding box center [426, 205] width 19 height 11
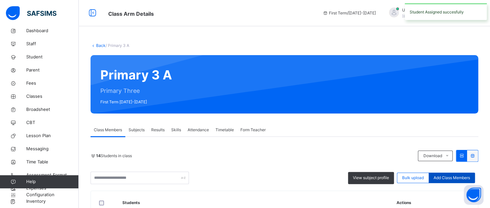
click at [461, 178] on span "Add Class Members" at bounding box center [452, 178] width 36 height 6
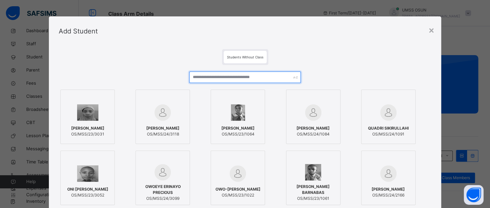
click at [261, 74] on input "text" at bounding box center [245, 77] width 112 height 11
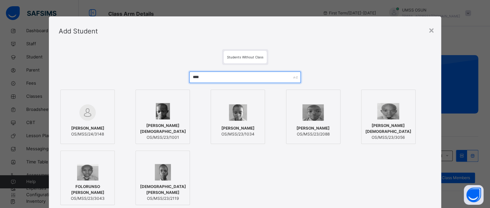
type input "****"
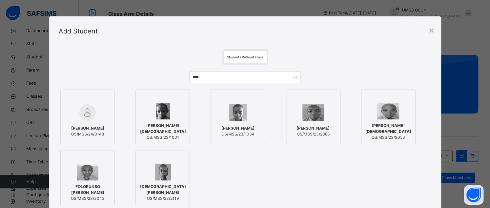
click at [146, 181] on div "[DEMOGRAPHIC_DATA][PERSON_NAME] DEMILADE OS/MSS/23/2119" at bounding box center [162, 192] width 47 height 24
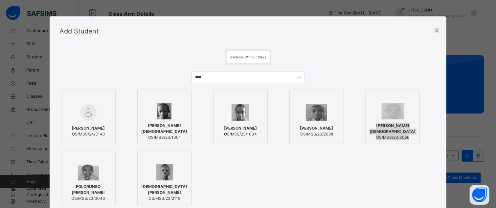
drag, startPoint x: 492, startPoint y: 118, endPoint x: 493, endPoint y: 135, distance: 17.1
click at [493, 135] on div "× Add Student Students Without Class **** [PERSON_NAME] OS/MSS/24/3148 [PERSON_…" at bounding box center [248, 104] width 496 height 208
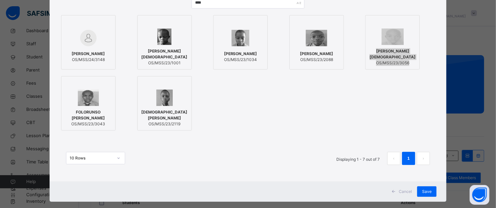
scroll to position [75, 0]
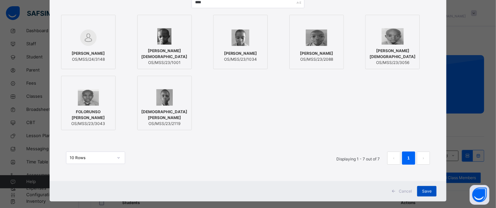
click at [426, 193] on span "Save" at bounding box center [427, 191] width 10 height 6
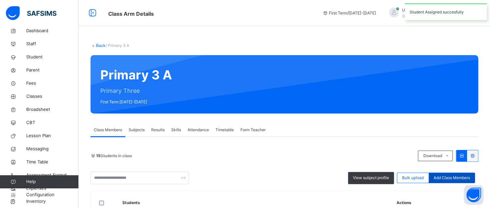
click at [462, 176] on span "Add Class Members" at bounding box center [452, 178] width 36 height 6
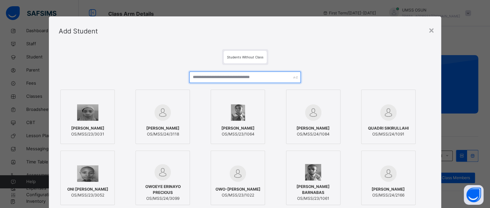
click at [263, 78] on input "text" at bounding box center [245, 77] width 112 height 11
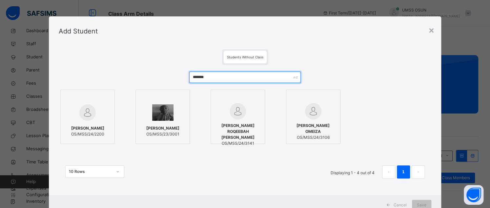
type input "*******"
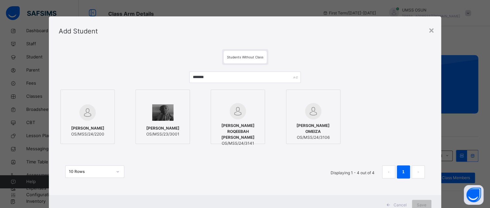
click at [98, 128] on span "[PERSON_NAME]" at bounding box center [87, 128] width 33 height 6
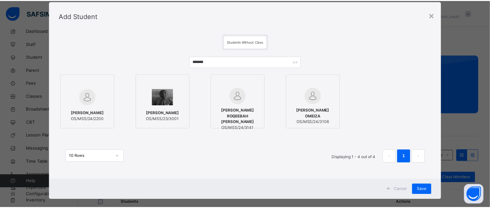
scroll to position [24, 0]
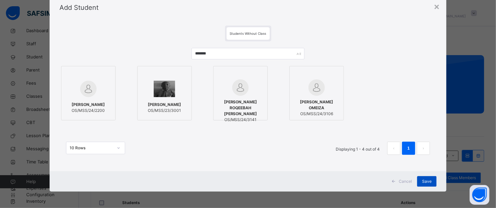
click at [425, 180] on span "Save" at bounding box center [427, 182] width 10 height 6
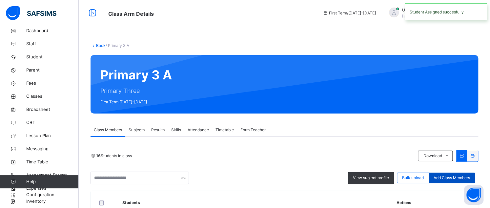
click at [468, 179] on span "Add Class Members" at bounding box center [452, 178] width 36 height 6
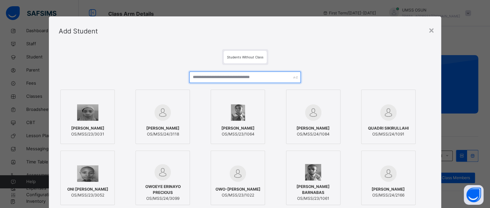
click at [259, 80] on input "text" at bounding box center [245, 77] width 112 height 11
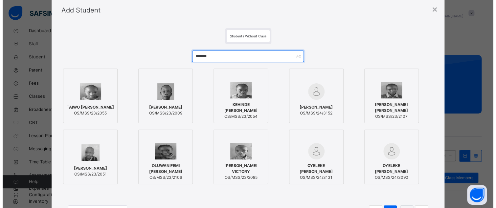
scroll to position [33, 0]
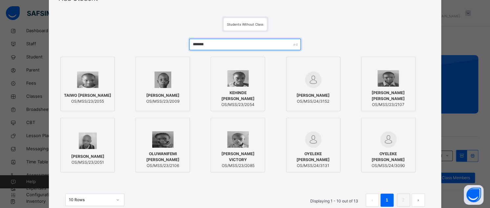
type input "*******"
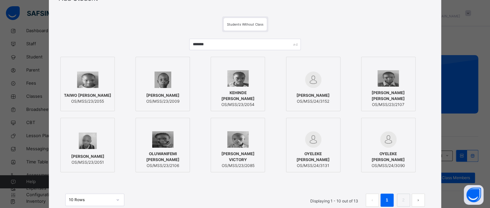
click at [166, 96] on span "[PERSON_NAME]" at bounding box center [162, 96] width 33 height 6
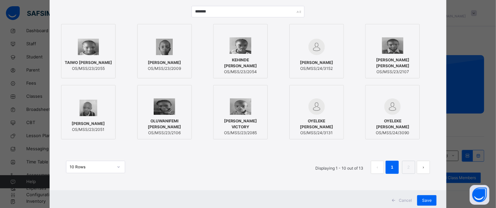
scroll to position [85, 0]
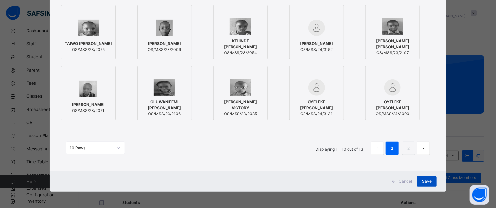
click at [424, 181] on span "Save" at bounding box center [427, 182] width 10 height 6
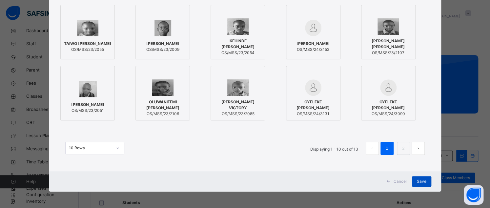
click at [423, 180] on div "Save" at bounding box center [421, 181] width 19 height 11
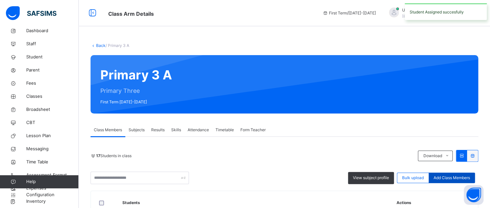
click at [460, 178] on span "Add Class Members" at bounding box center [452, 178] width 36 height 6
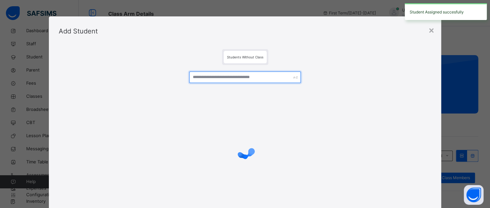
click at [254, 75] on input "text" at bounding box center [245, 77] width 112 height 11
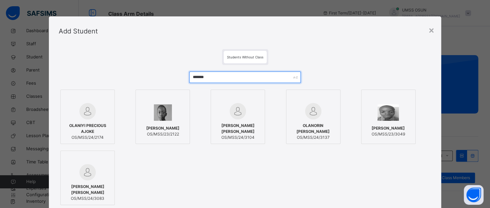
type input "*******"
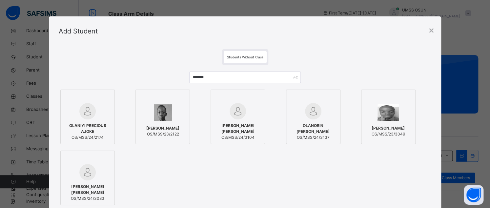
click at [167, 125] on span "[PERSON_NAME]" at bounding box center [162, 128] width 33 height 6
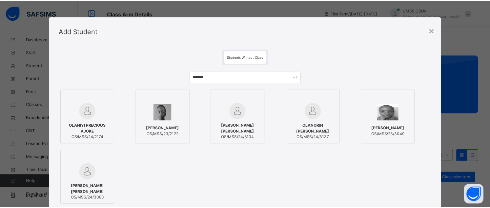
scroll to position [9, 0]
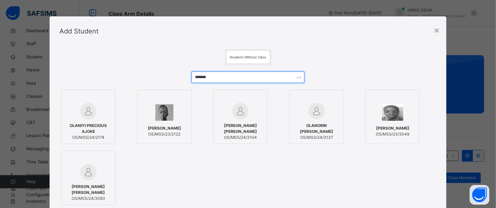
click at [216, 79] on input "*******" at bounding box center [247, 77] width 113 height 11
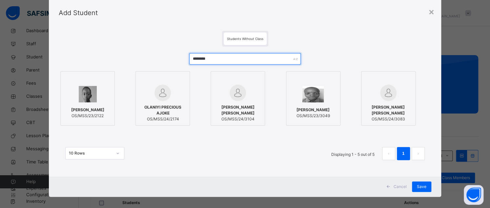
scroll to position [24, 0]
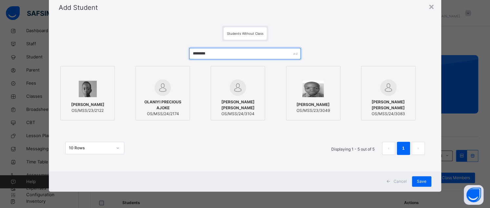
type input "********"
click at [112, 93] on div "OLANIYAN ABDULSALAM OLAOLUWA OS/MSS/23/2122" at bounding box center [94, 93] width 69 height 54
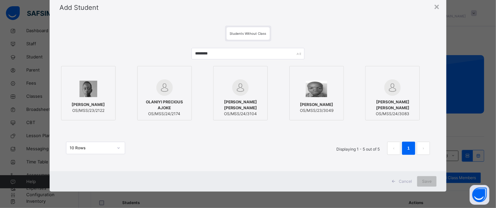
click at [109, 93] on div at bounding box center [88, 88] width 47 height 19
click at [422, 180] on span "Save" at bounding box center [427, 182] width 10 height 6
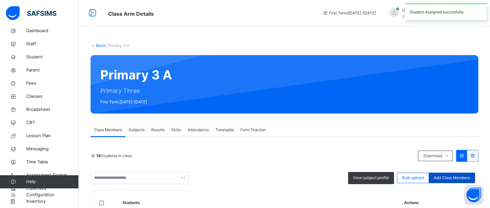
click at [470, 174] on div "Add Class Members" at bounding box center [452, 178] width 46 height 11
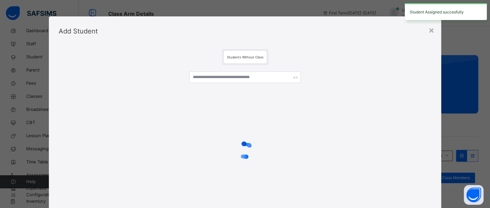
drag, startPoint x: 256, startPoint y: 83, endPoint x: 257, endPoint y: 79, distance: 3.8
click at [256, 82] on div at bounding box center [245, 80] width 112 height 16
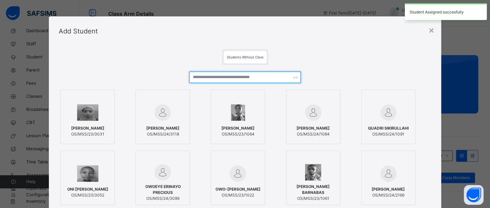
click at [257, 79] on input "text" at bounding box center [245, 77] width 112 height 11
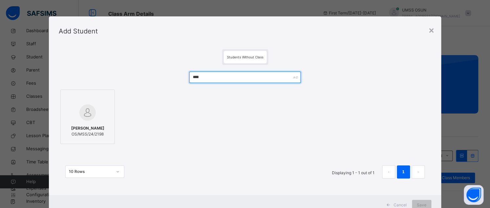
type input "****"
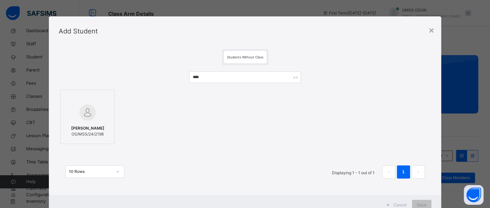
click at [106, 117] on div at bounding box center [87, 112] width 47 height 19
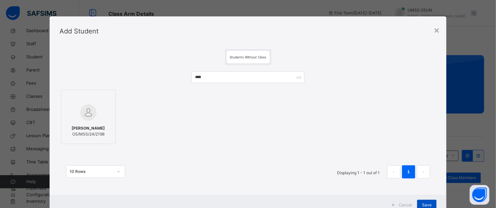
click at [425, 202] on span "Save" at bounding box center [427, 205] width 10 height 6
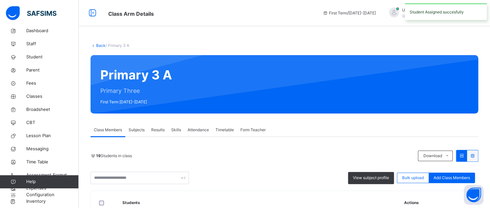
click at [447, 176] on span "Add Class Members" at bounding box center [452, 178] width 36 height 6
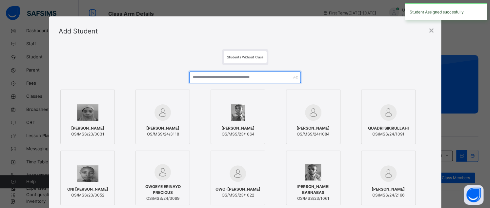
click at [271, 76] on input "text" at bounding box center [245, 77] width 112 height 11
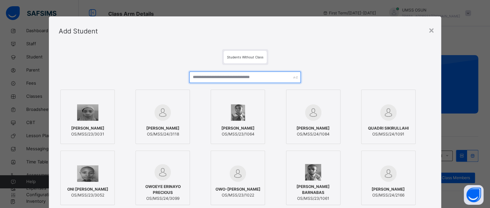
type input "*"
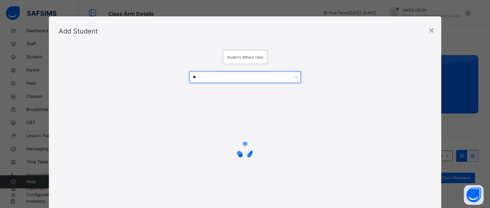
type input "*"
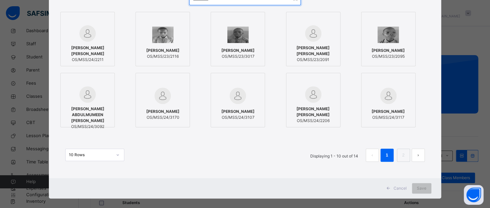
scroll to position [85, 0]
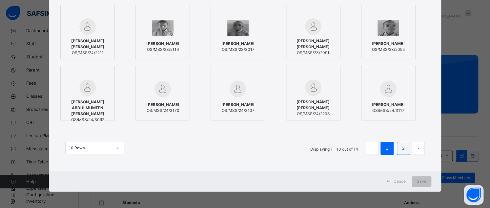
click at [403, 147] on link "2" at bounding box center [403, 148] width 6 height 9
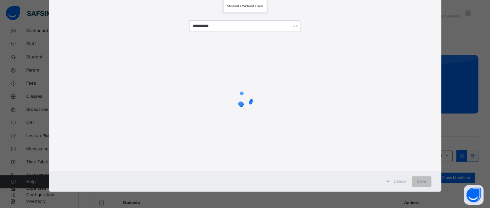
scroll to position [24, 0]
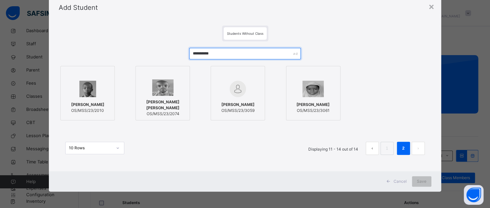
click at [255, 53] on input "**********" at bounding box center [245, 53] width 112 height 11
click at [378, 147] on button "prev page" at bounding box center [372, 148] width 13 height 13
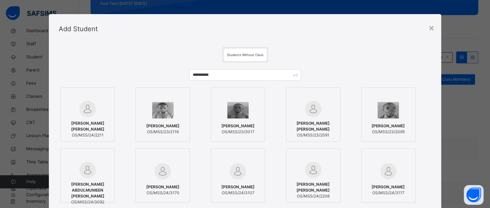
scroll to position [0, 0]
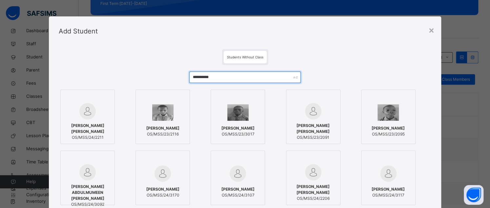
click at [288, 78] on input "**********" at bounding box center [245, 77] width 112 height 11
type input "*"
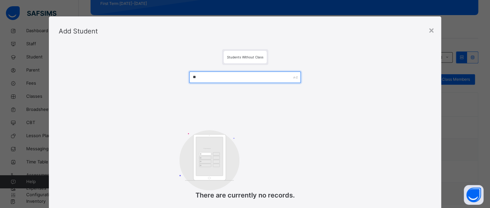
type input "*"
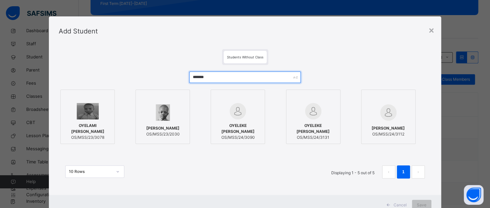
type input "*******"
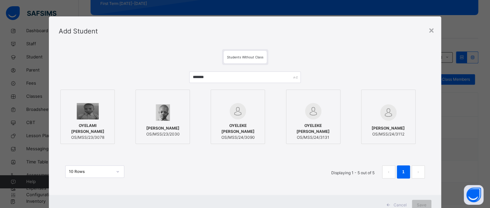
click at [168, 110] on div at bounding box center [162, 112] width 47 height 19
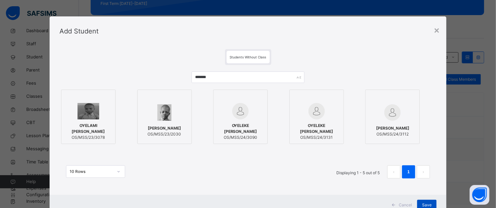
click at [430, 203] on div "Save" at bounding box center [426, 205] width 19 height 11
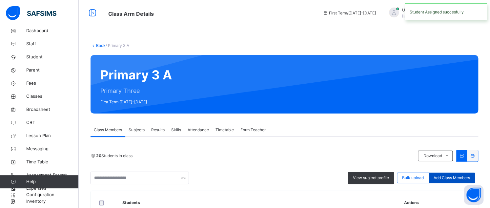
click at [465, 176] on span "Add Class Members" at bounding box center [452, 178] width 36 height 6
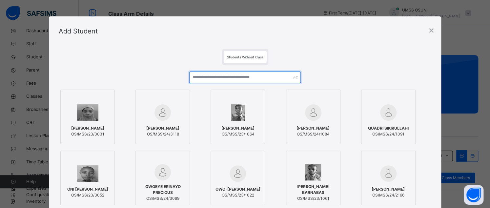
click at [267, 79] on input "text" at bounding box center [245, 77] width 112 height 11
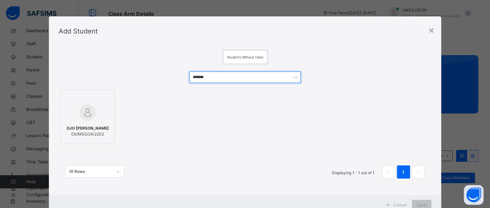
type input "*******"
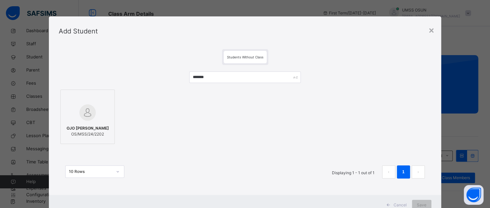
drag, startPoint x: 89, startPoint y: 111, endPoint x: 127, endPoint y: 122, distance: 39.0
click at [90, 111] on img at bounding box center [87, 112] width 16 height 16
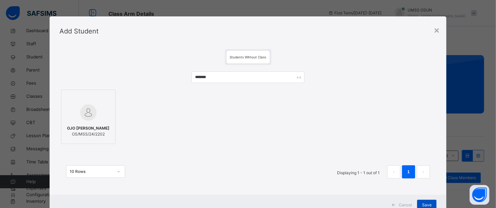
click at [431, 205] on div "Save" at bounding box center [426, 205] width 19 height 11
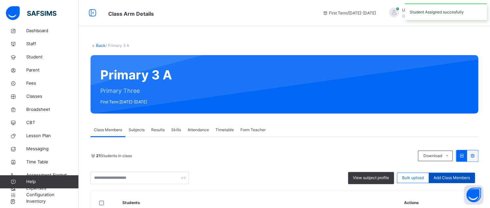
click at [443, 174] on div "Add Class Members" at bounding box center [452, 178] width 46 height 11
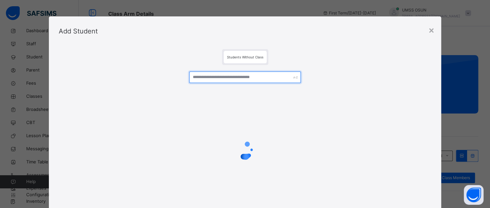
click at [249, 79] on input "text" at bounding box center [245, 77] width 112 height 11
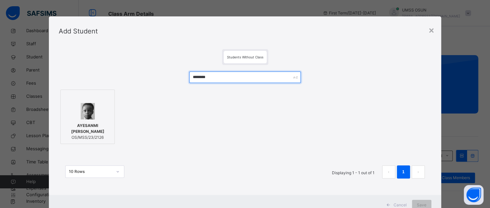
type input "********"
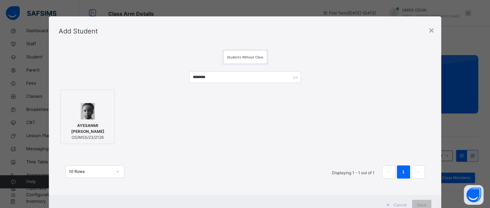
drag, startPoint x: 108, startPoint y: 102, endPoint x: 177, endPoint y: 107, distance: 69.1
click at [109, 102] on label "AYESANMI SEAN ERIIFE OS/MSS/23/2126" at bounding box center [87, 117] width 54 height 54
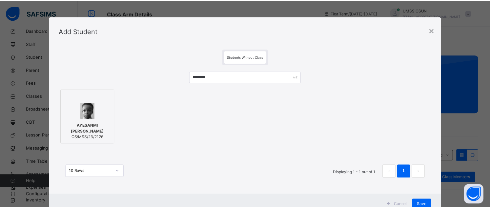
scroll to position [24, 0]
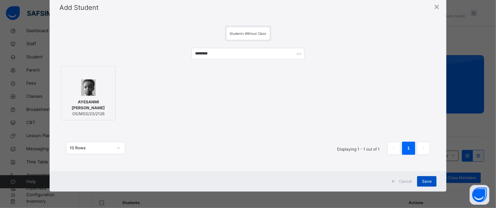
click at [422, 182] on span "Save" at bounding box center [427, 182] width 10 height 6
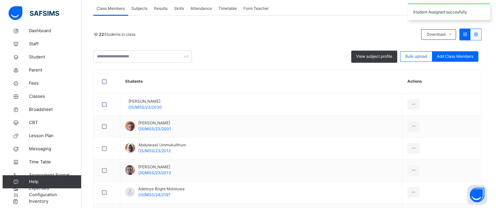
scroll to position [66, 0]
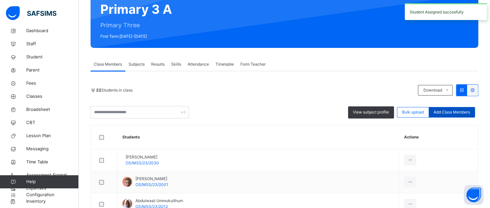
click at [440, 112] on span "Add Class Members" at bounding box center [452, 112] width 36 height 6
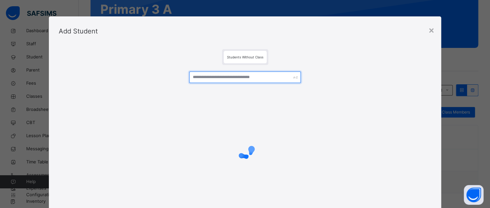
click at [274, 76] on input "text" at bounding box center [245, 77] width 112 height 11
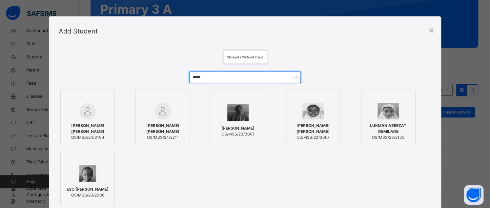
type input "*****"
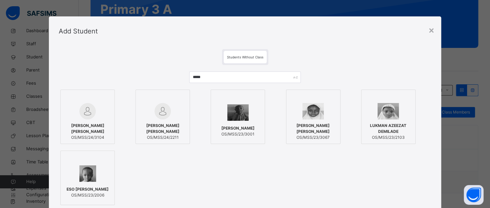
click at [172, 113] on div at bounding box center [162, 111] width 47 height 16
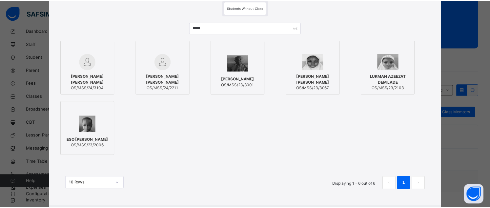
scroll to position [85, 0]
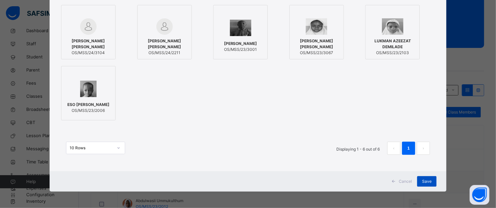
click at [432, 184] on div "Save" at bounding box center [426, 181] width 19 height 11
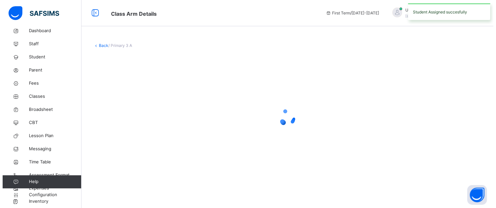
scroll to position [0, 0]
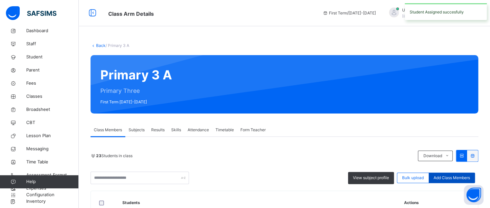
click at [450, 173] on div "Add Class Members" at bounding box center [452, 178] width 46 height 11
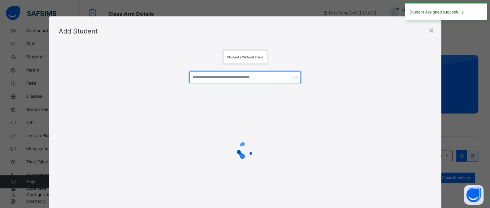
click at [274, 80] on input "text" at bounding box center [245, 77] width 112 height 11
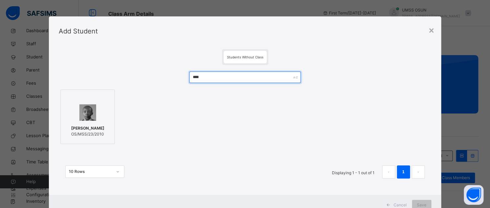
type input "****"
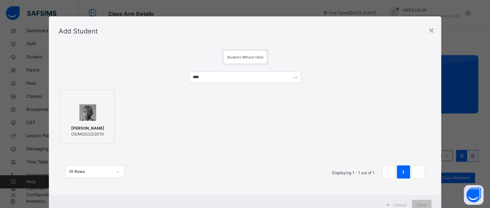
click at [91, 113] on img at bounding box center [87, 112] width 17 height 16
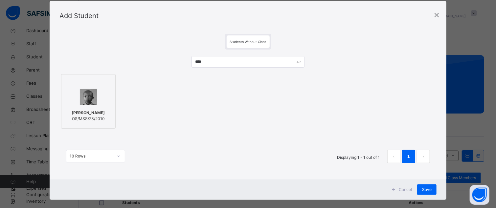
scroll to position [24, 0]
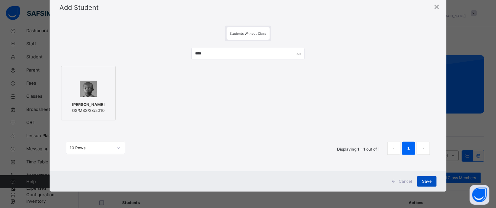
click at [427, 177] on div "Save" at bounding box center [426, 181] width 19 height 11
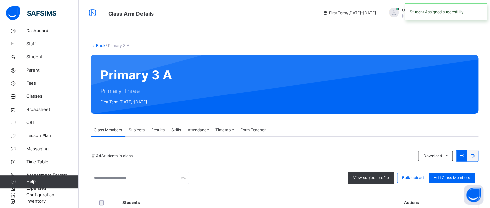
drag, startPoint x: 442, startPoint y: 178, endPoint x: 433, endPoint y: 174, distance: 10.3
click at [441, 178] on span "Add Class Members" at bounding box center [452, 178] width 36 height 6
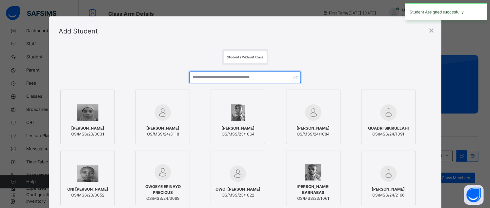
click at [273, 77] on input "text" at bounding box center [245, 77] width 112 height 11
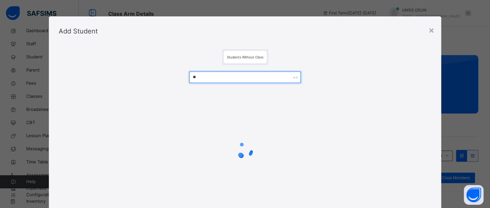
type input "*"
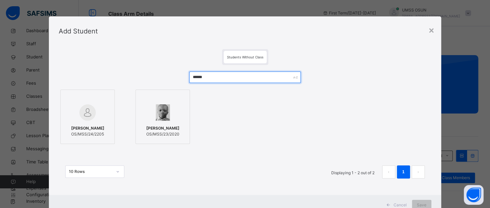
type input "******"
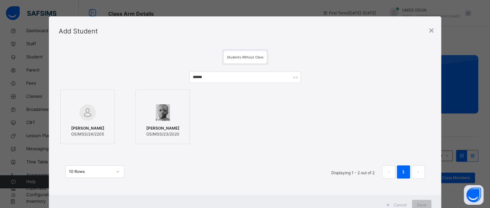
drag, startPoint x: 100, startPoint y: 123, endPoint x: 107, endPoint y: 122, distance: 6.6
click at [101, 125] on span "[PERSON_NAME]" at bounding box center [87, 128] width 33 height 6
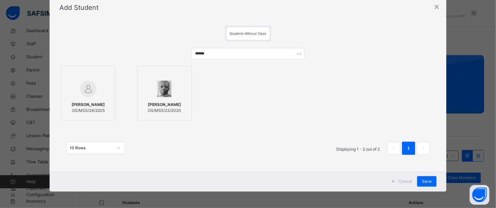
drag, startPoint x: 421, startPoint y: 184, endPoint x: 410, endPoint y: 190, distance: 12.5
click at [421, 184] on div "Save" at bounding box center [426, 181] width 19 height 11
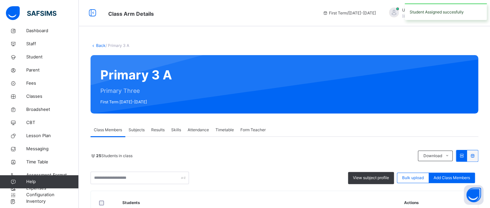
click at [457, 173] on div "Add Class Members" at bounding box center [452, 178] width 46 height 11
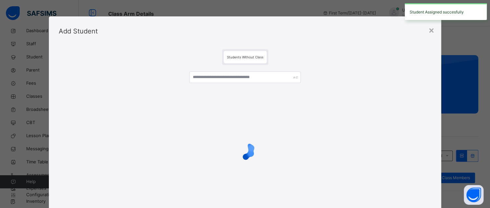
click at [455, 174] on div "× Add Student Students Without Class Cancel Save" at bounding box center [245, 104] width 490 height 208
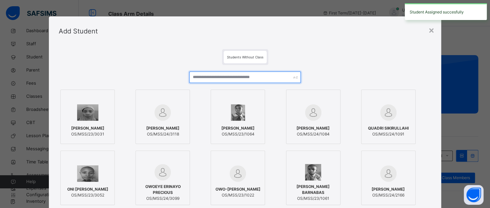
click at [274, 72] on input "text" at bounding box center [245, 77] width 112 height 11
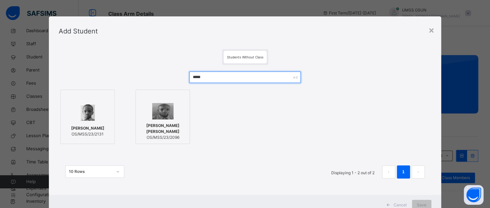
type input "*****"
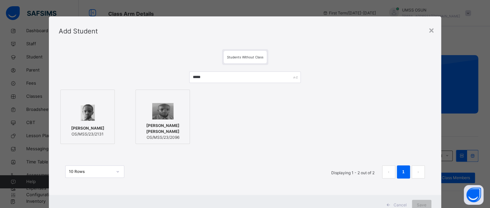
click at [96, 114] on div at bounding box center [87, 112] width 47 height 19
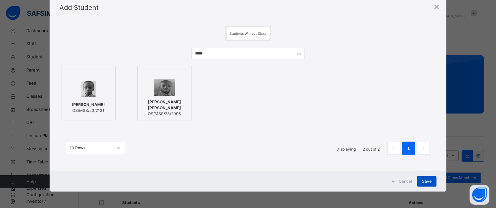
click at [425, 185] on div "Save" at bounding box center [426, 181] width 19 height 11
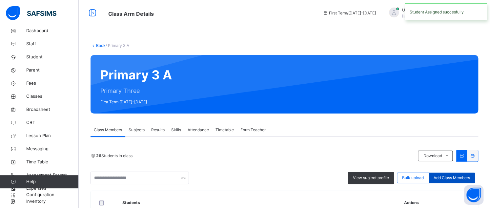
click at [462, 176] on span "Add Class Members" at bounding box center [452, 178] width 36 height 6
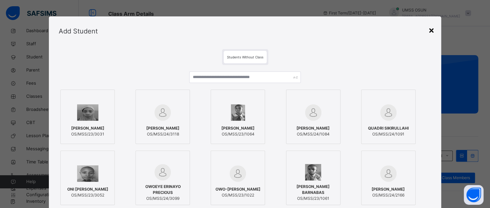
click at [433, 32] on div "×" at bounding box center [432, 30] width 6 height 14
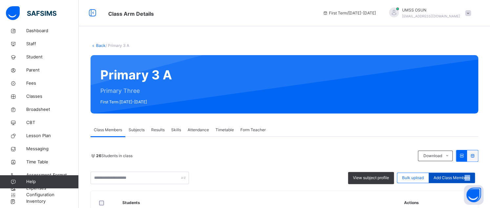
drag, startPoint x: 470, startPoint y: 184, endPoint x: 470, endPoint y: 178, distance: 5.9
click at [470, 178] on span "Add Class Members" at bounding box center [452, 178] width 36 height 6
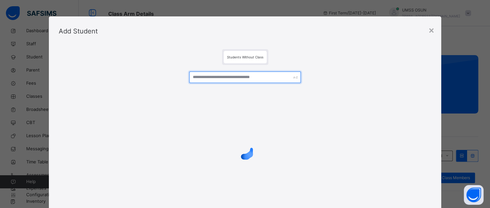
click at [264, 73] on input "text" at bounding box center [245, 77] width 112 height 11
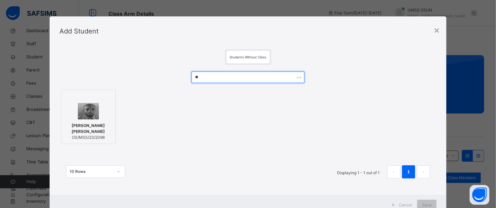
type input "*"
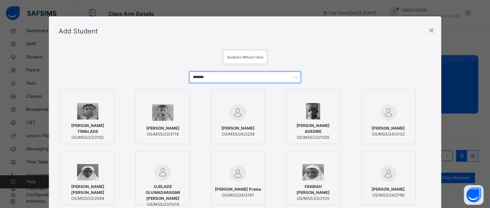
click at [281, 78] on input "*******" at bounding box center [245, 77] width 112 height 11
type input "*"
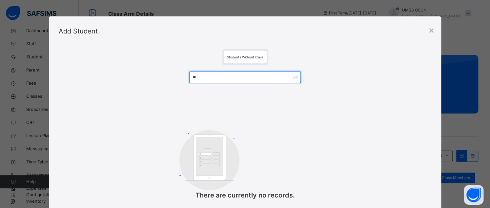
type input "*"
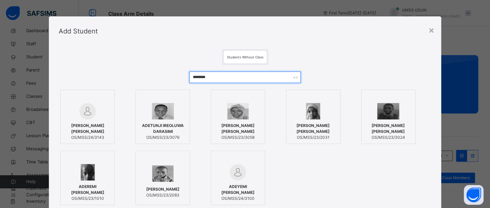
type input "********"
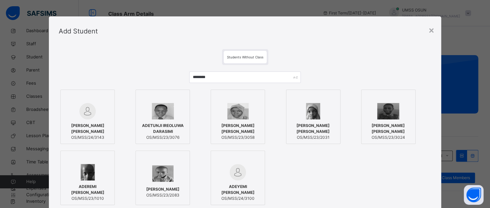
click at [326, 116] on div at bounding box center [313, 111] width 47 height 16
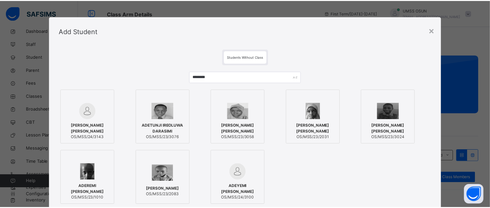
scroll to position [85, 0]
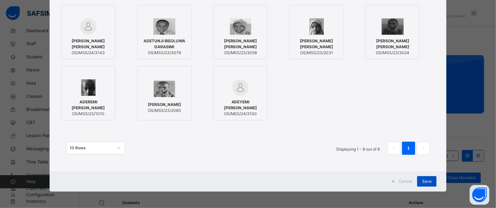
click at [422, 180] on span "Save" at bounding box center [427, 182] width 10 height 6
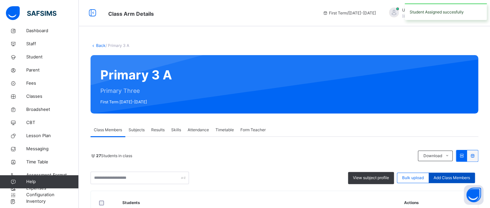
click at [452, 177] on span "Add Class Members" at bounding box center [452, 178] width 36 height 6
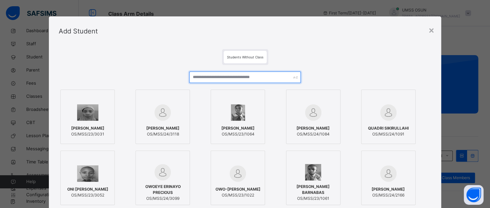
click at [266, 75] on input "text" at bounding box center [245, 77] width 112 height 11
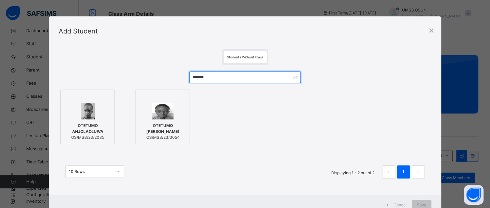
type input "*******"
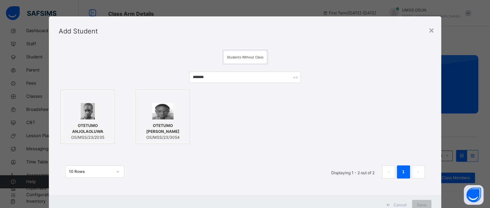
drag, startPoint x: 104, startPoint y: 114, endPoint x: 114, endPoint y: 114, distance: 9.9
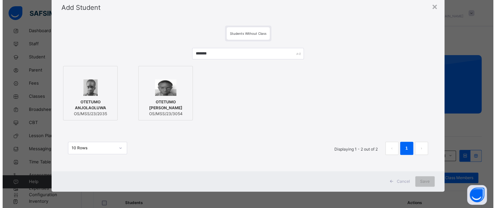
scroll to position [0, 0]
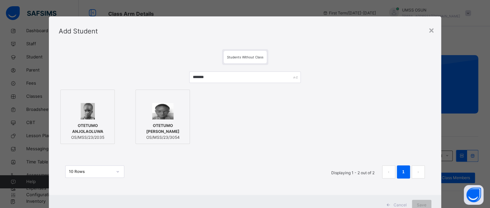
click at [89, 111] on img at bounding box center [88, 111] width 14 height 16
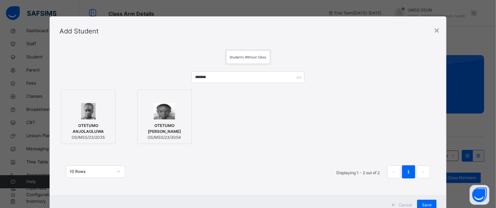
click at [427, 178] on div "Students Without Class ******* OTETUMO ANJOLAOLUWA OS/MSS/23/2035 OTETUMO DANIE…" at bounding box center [248, 120] width 396 height 149
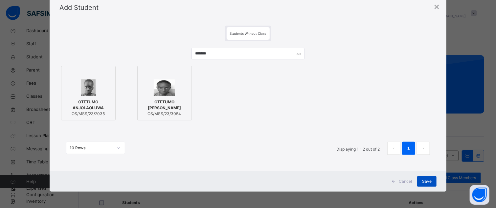
click at [432, 181] on div "Save" at bounding box center [426, 181] width 19 height 11
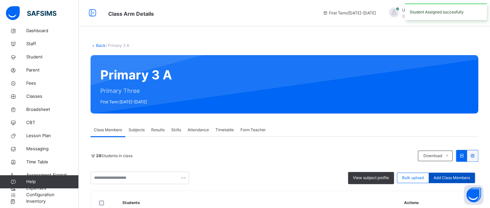
click at [464, 178] on span "Add Class Members" at bounding box center [452, 178] width 36 height 6
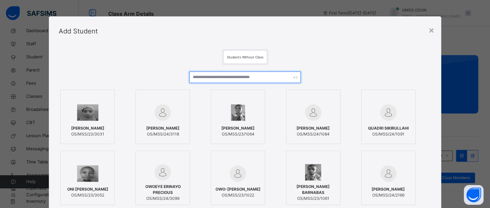
click at [272, 73] on input "text" at bounding box center [245, 77] width 112 height 11
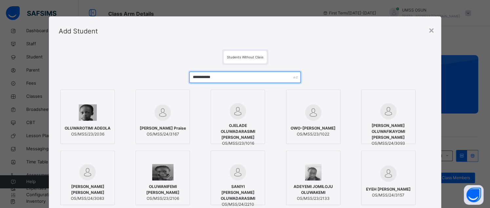
type input "**********"
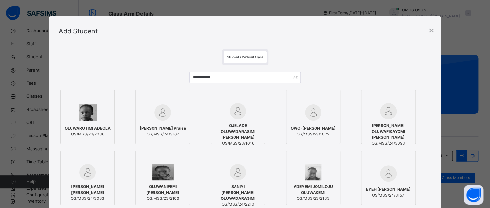
click at [64, 116] on div at bounding box center [87, 112] width 47 height 19
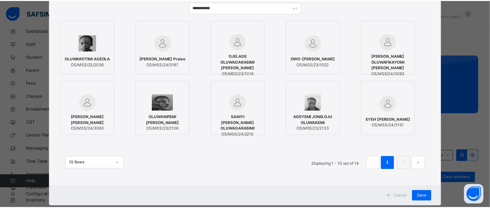
scroll to position [85, 0]
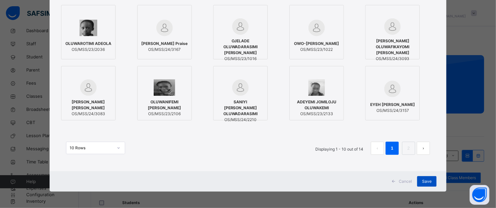
click at [432, 181] on div "Save" at bounding box center [426, 181] width 19 height 11
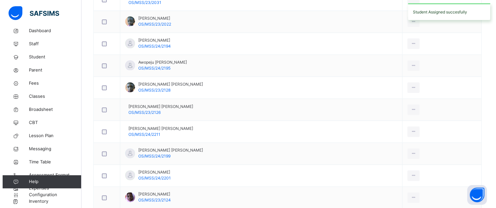
scroll to position [0, 0]
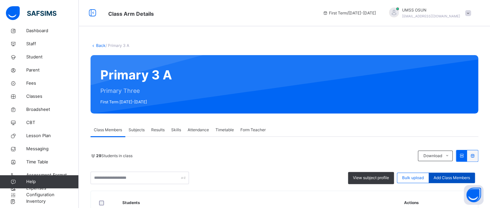
click at [453, 177] on span "Add Class Members" at bounding box center [452, 178] width 36 height 6
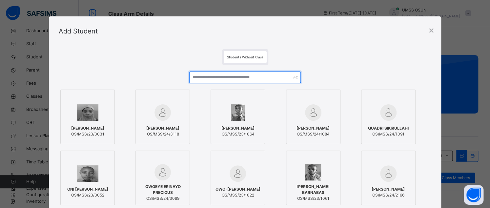
click at [207, 79] on input "text" at bounding box center [245, 77] width 112 height 11
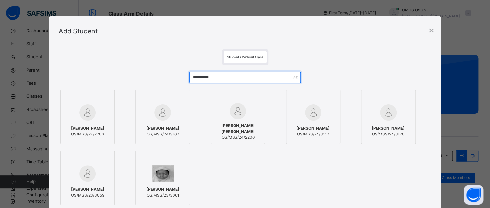
type input "**********"
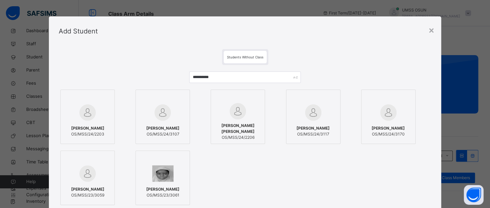
drag, startPoint x: 95, startPoint y: 121, endPoint x: 136, endPoint y: 118, distance: 41.5
click at [95, 122] on div "ABDULKABIR MUTMAINAT OS/MSS/24/2203" at bounding box center [87, 131] width 47 height 18
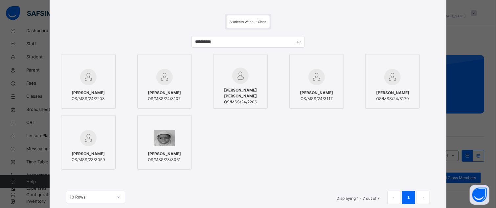
scroll to position [66, 0]
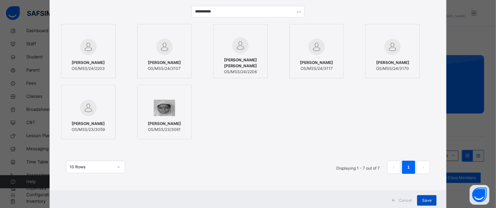
click at [425, 197] on div "Save" at bounding box center [426, 200] width 19 height 11
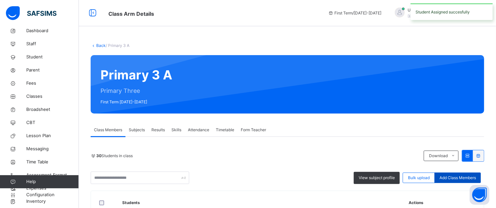
click at [451, 181] on div "Add Class Members" at bounding box center [457, 178] width 46 height 11
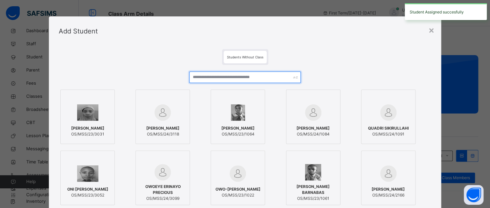
click at [275, 77] on input "text" at bounding box center [245, 77] width 112 height 11
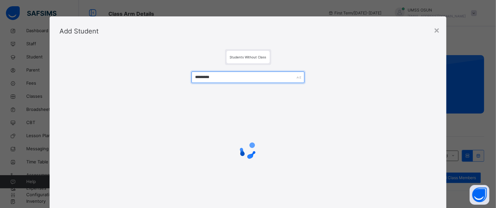
scroll to position [24, 0]
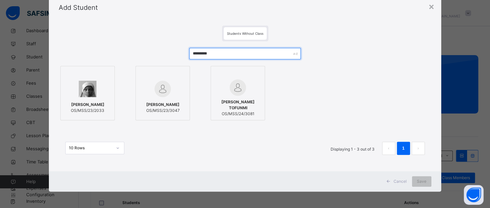
type input "*********"
drag, startPoint x: 84, startPoint y: 97, endPoint x: 128, endPoint y: 102, distance: 44.2
click at [97, 97] on div at bounding box center [87, 88] width 47 height 19
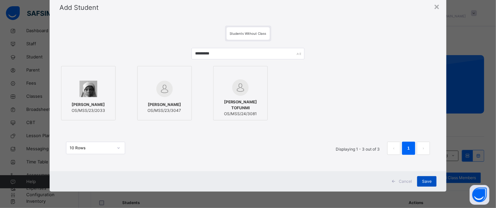
click at [429, 180] on span "Save" at bounding box center [427, 182] width 10 height 6
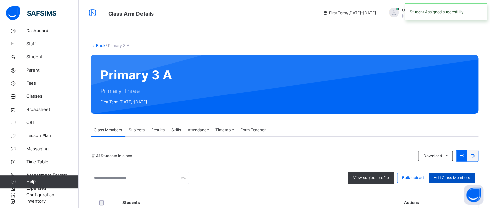
click at [455, 176] on span "Add Class Members" at bounding box center [452, 178] width 36 height 6
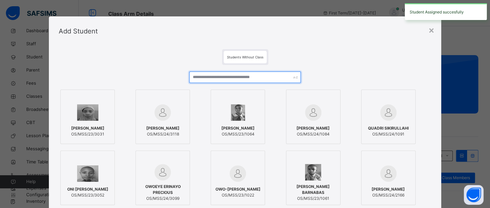
drag, startPoint x: 253, startPoint y: 79, endPoint x: 248, endPoint y: 79, distance: 4.9
click at [253, 79] on input "text" at bounding box center [245, 77] width 112 height 11
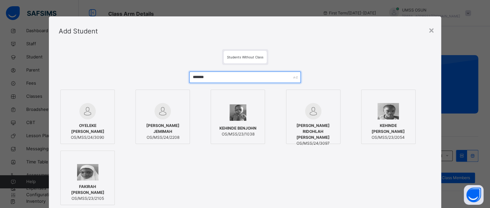
type input "*******"
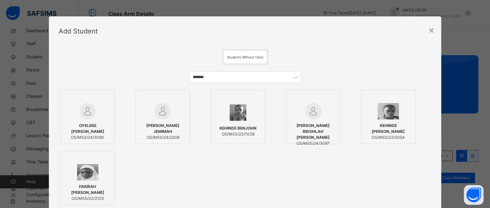
drag, startPoint x: 174, startPoint y: 122, endPoint x: 247, endPoint y: 136, distance: 74.4
click at [178, 122] on div "BABALOLA KEHINDE JEMIMAH OS/MSS/24/2208" at bounding box center [162, 131] width 47 height 24
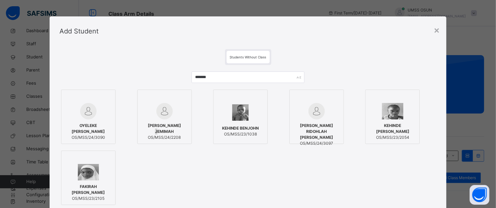
scroll to position [85, 0]
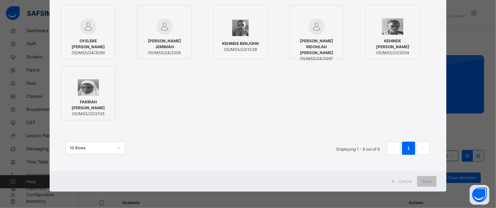
click at [163, 54] on span "OS/MSS/24/2208" at bounding box center [164, 53] width 47 height 6
click at [424, 179] on span "Save" at bounding box center [427, 182] width 10 height 6
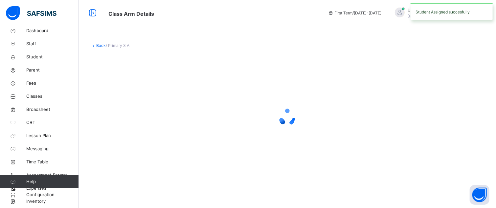
drag, startPoint x: 428, startPoint y: 184, endPoint x: 420, endPoint y: 180, distance: 8.7
click at [420, 180] on div "Back / Primary 3 A" at bounding box center [287, 111] width 417 height 157
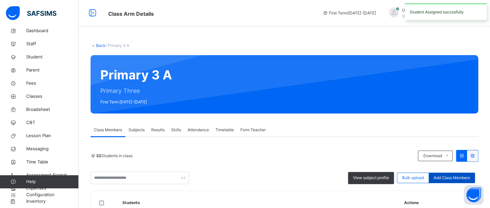
click at [453, 173] on div "Add Class Members" at bounding box center [452, 178] width 46 height 11
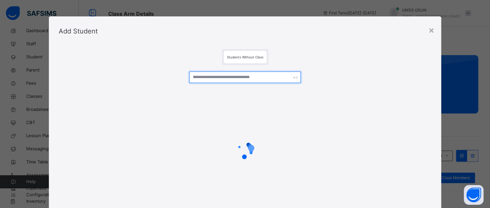
click at [272, 81] on input "text" at bounding box center [245, 77] width 112 height 11
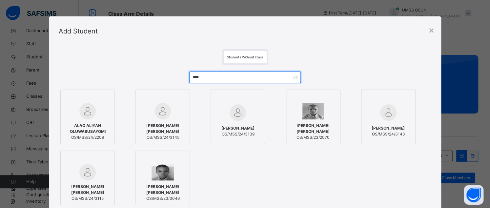
type input "****"
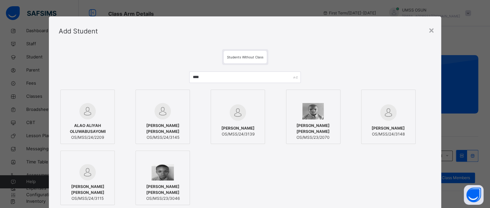
drag, startPoint x: 70, startPoint y: 124, endPoint x: 184, endPoint y: 128, distance: 114.3
click at [71, 124] on span "ALAO ALIYAH OLUWABUSAYOMI" at bounding box center [87, 129] width 47 height 12
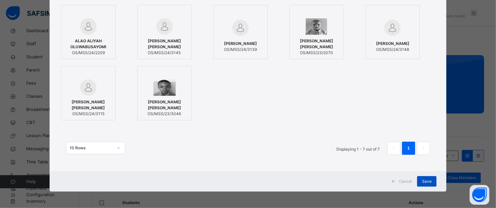
click at [426, 183] on span "Save" at bounding box center [427, 182] width 10 height 6
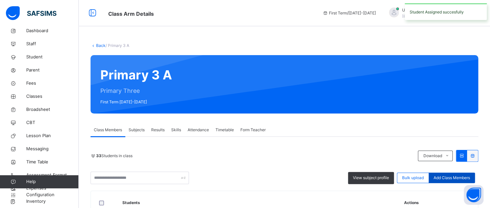
click at [448, 179] on span "Add Class Members" at bounding box center [452, 178] width 36 height 6
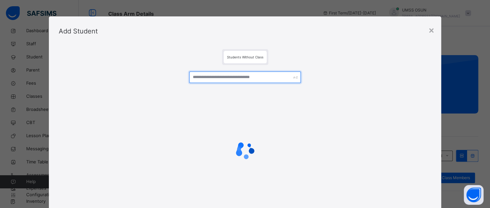
click at [263, 75] on input "text" at bounding box center [245, 77] width 112 height 11
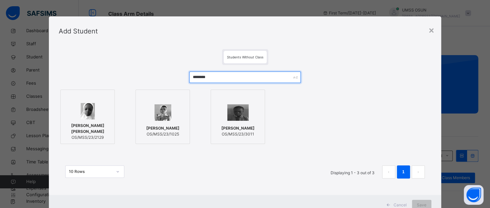
type input "********"
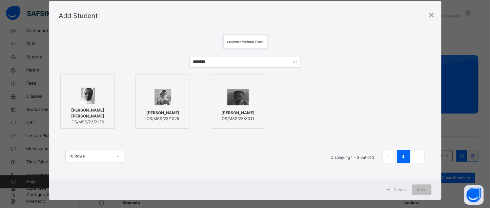
scroll to position [24, 0]
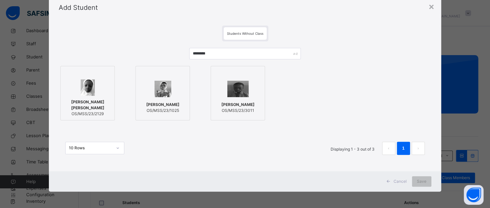
click at [94, 116] on div "ADEYEMI HASSANAT ADEBOLA OS/MSS/23/2129" at bounding box center [87, 108] width 47 height 24
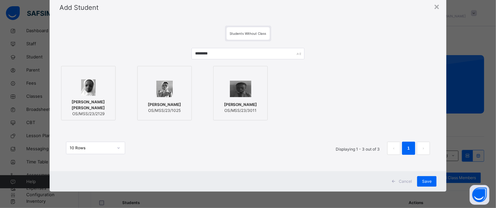
click at [420, 175] on div "Cancel Save" at bounding box center [248, 181] width 396 height 20
click at [420, 180] on div "Save" at bounding box center [426, 181] width 19 height 11
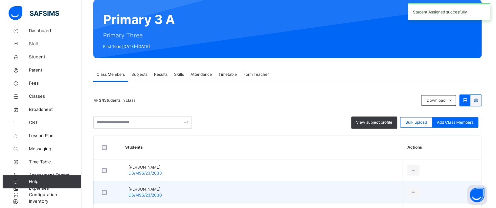
scroll to position [66, 0]
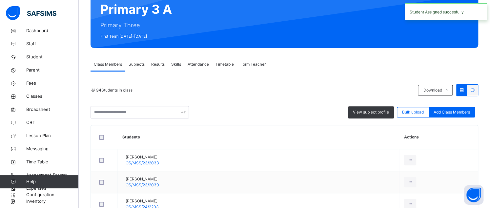
click at [437, 113] on div "Add Class Members" at bounding box center [452, 112] width 46 height 11
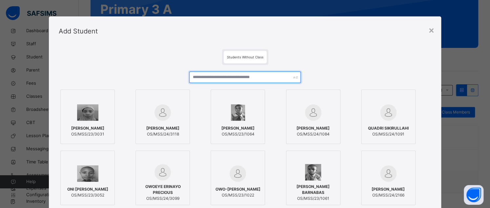
click at [260, 79] on input "text" at bounding box center [245, 77] width 112 height 11
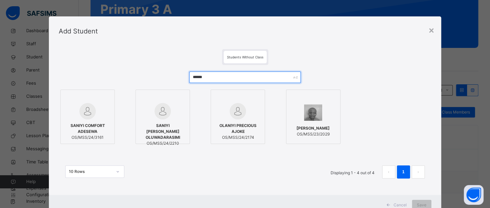
type input "******"
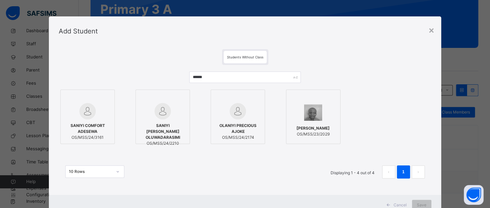
click at [155, 118] on img at bounding box center [163, 111] width 16 height 16
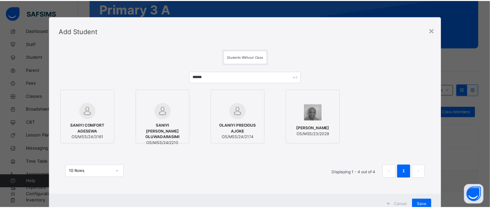
scroll to position [24, 0]
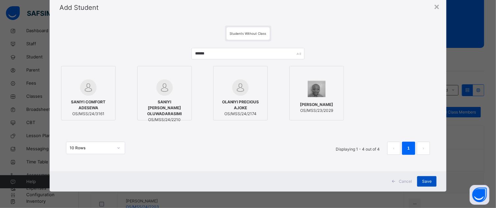
click at [428, 179] on span "Save" at bounding box center [427, 182] width 10 height 6
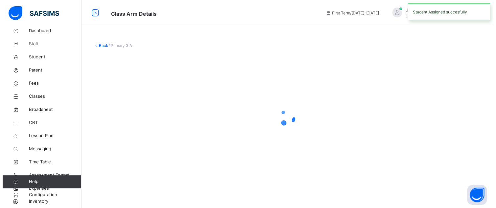
scroll to position [0, 0]
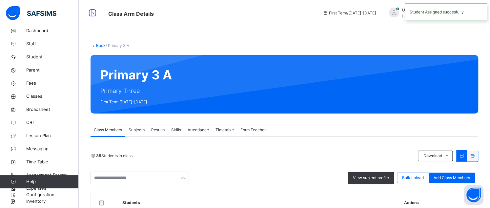
click at [466, 174] on div "Add Class Members" at bounding box center [452, 178] width 46 height 11
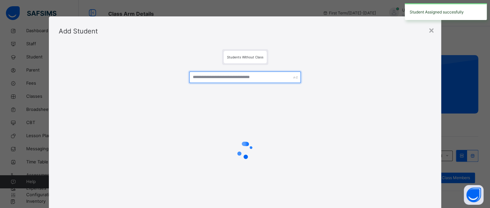
click at [264, 74] on input "text" at bounding box center [245, 77] width 112 height 11
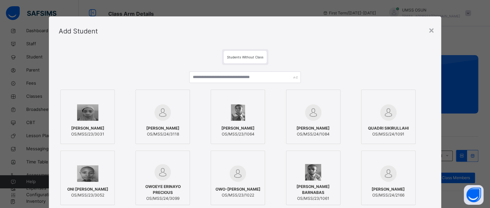
click at [172, 78] on div "LUKMAN ZEENAT AYOMIDE OS/MSS/23/3031 ROBERT EMMANUEL IBUKUNOLUWA OS/MSS/24/3118…" at bounding box center [245, 159] width 372 height 188
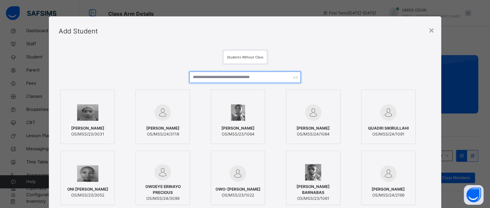
click at [189, 78] on input "text" at bounding box center [245, 77] width 112 height 11
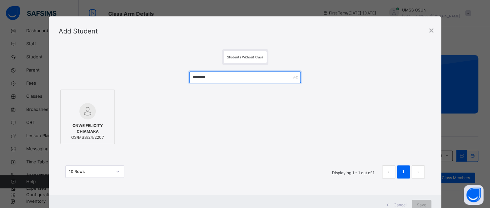
type input "********"
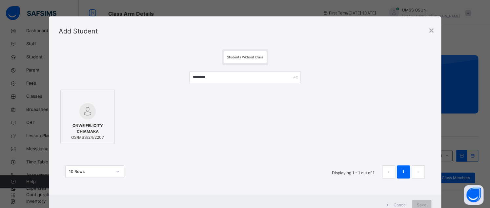
drag, startPoint x: 87, startPoint y: 118, endPoint x: 152, endPoint y: 122, distance: 65.8
click at [87, 118] on img at bounding box center [87, 111] width 16 height 16
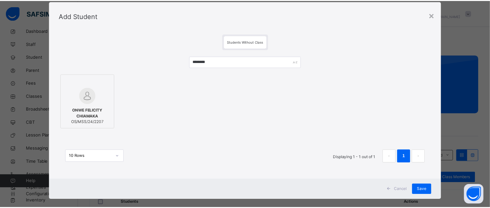
scroll to position [24, 0]
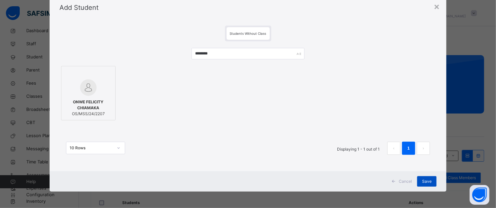
click at [421, 178] on div "Save" at bounding box center [426, 181] width 19 height 11
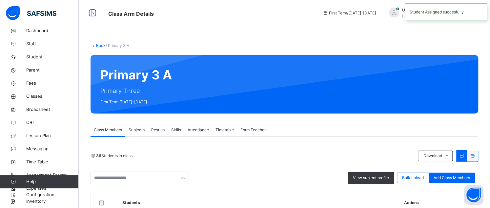
scroll to position [33, 0]
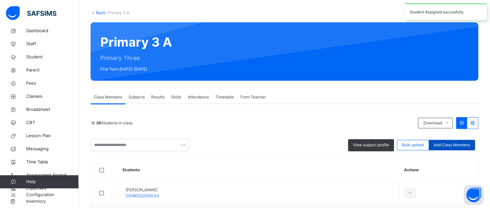
click at [443, 148] on div "Add Class Members" at bounding box center [452, 145] width 46 height 11
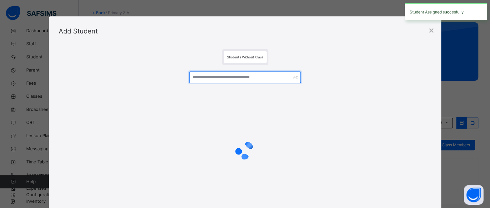
click at [264, 78] on input "text" at bounding box center [245, 77] width 112 height 11
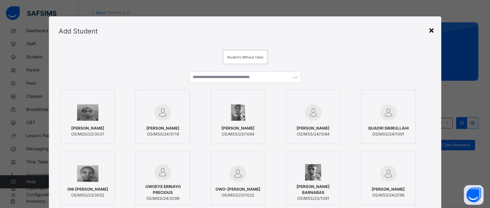
click at [431, 28] on div "×" at bounding box center [432, 30] width 6 height 14
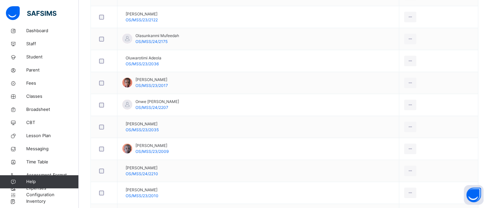
scroll to position [832, 0]
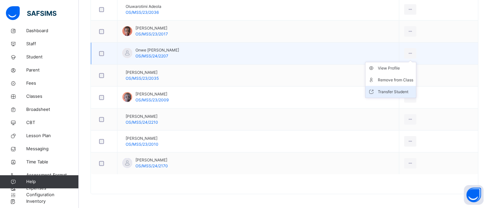
click at [393, 89] on div "Transfer Student" at bounding box center [395, 92] width 35 height 7
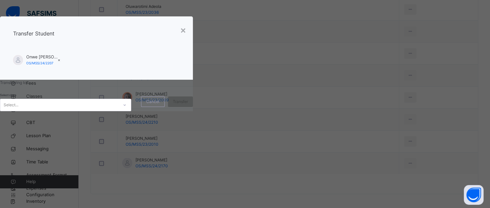
click at [127, 108] on icon at bounding box center [125, 105] width 4 height 7
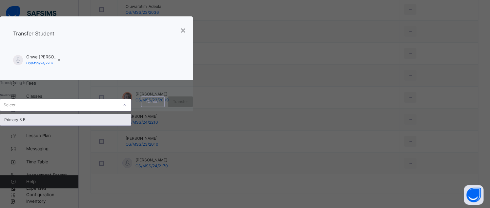
click at [131, 125] on div "Primary 3 B" at bounding box center [65, 119] width 131 height 11
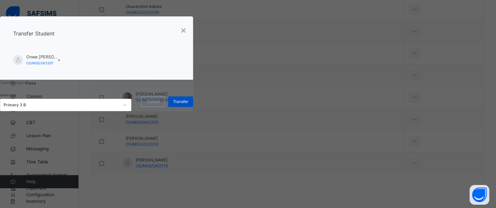
click at [188, 105] on span "Transfer" at bounding box center [180, 102] width 15 height 6
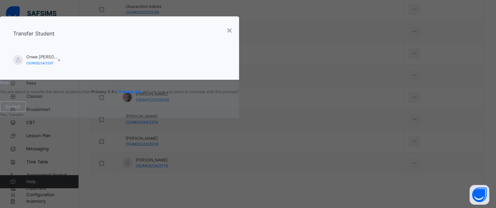
click at [24, 117] on span "Yes, Transfer" at bounding box center [12, 114] width 24 height 5
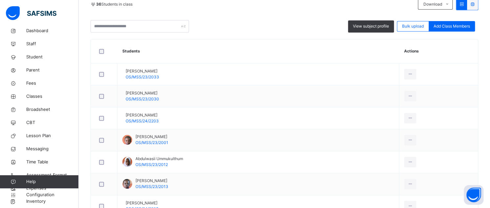
scroll to position [143, 0]
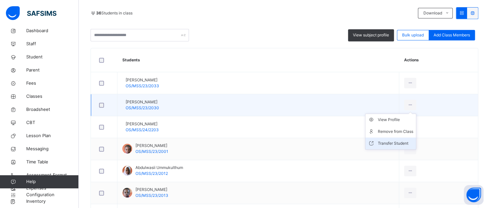
click at [396, 143] on div "Transfer Student" at bounding box center [395, 143] width 35 height 7
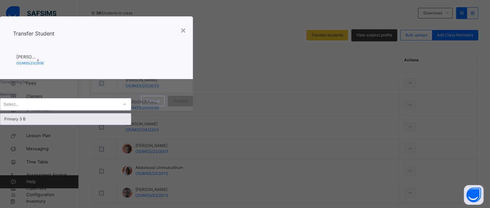
click at [130, 110] on div at bounding box center [124, 104] width 11 height 11
drag, startPoint x: 183, startPoint y: 162, endPoint x: 198, endPoint y: 159, distance: 15.0
click at [131, 125] on div "Primary 3 B" at bounding box center [65, 119] width 131 height 11
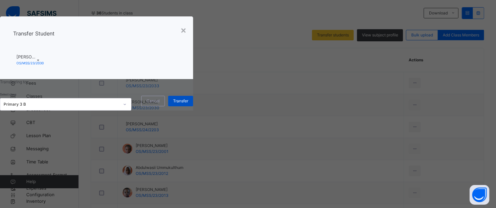
click at [188, 104] on span "Transfer" at bounding box center [180, 101] width 15 height 6
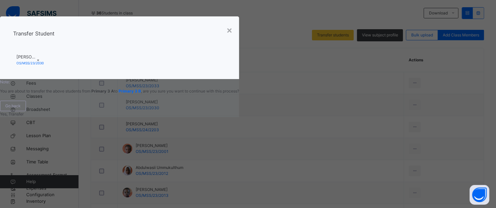
click at [24, 116] on span "Yes, Transfer" at bounding box center [12, 114] width 24 height 5
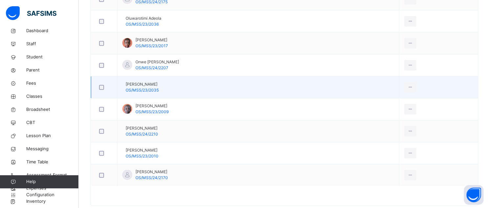
scroll to position [832, 0]
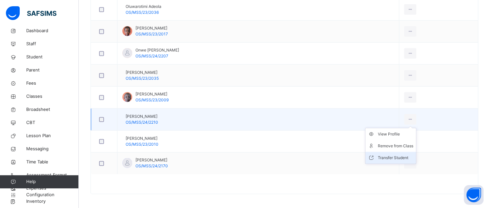
click at [390, 156] on div "Transfer Student" at bounding box center [395, 158] width 35 height 7
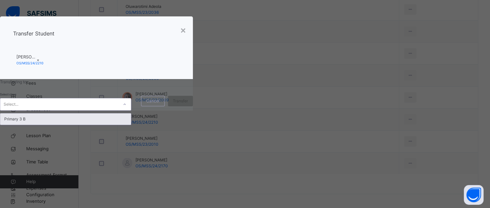
click at [127, 108] on icon at bounding box center [125, 104] width 4 height 7
click at [131, 125] on div "Primary 3 B" at bounding box center [65, 119] width 131 height 11
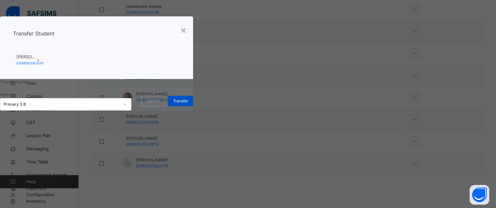
click at [188, 104] on span "Transfer" at bounding box center [180, 101] width 15 height 6
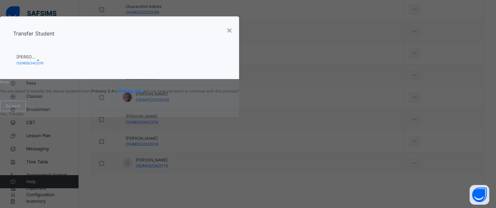
click at [24, 116] on span "Yes, Transfer" at bounding box center [12, 114] width 24 height 5
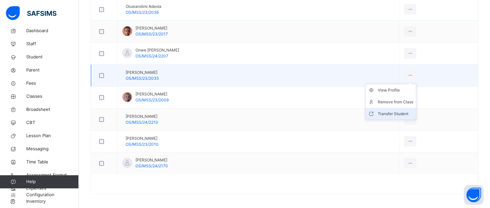
click at [390, 111] on div "Transfer Student" at bounding box center [395, 114] width 35 height 7
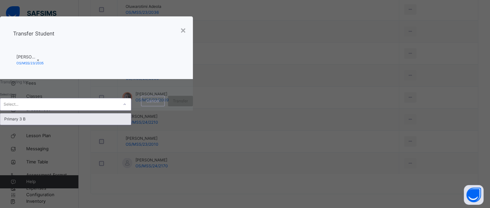
click at [127, 108] on icon at bounding box center [125, 104] width 4 height 7
drag, startPoint x: 190, startPoint y: 162, endPoint x: 198, endPoint y: 161, distance: 7.3
click at [131, 125] on div "Primary 3 B" at bounding box center [65, 119] width 131 height 11
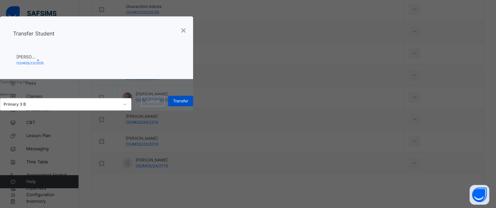
click at [188, 104] on span "Transfer" at bounding box center [180, 101] width 15 height 6
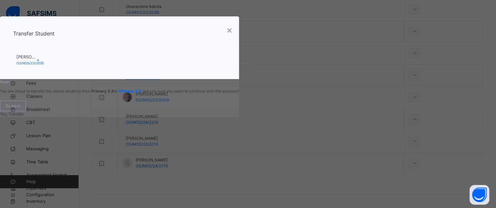
click at [24, 116] on span "Yes, Transfer" at bounding box center [12, 114] width 24 height 5
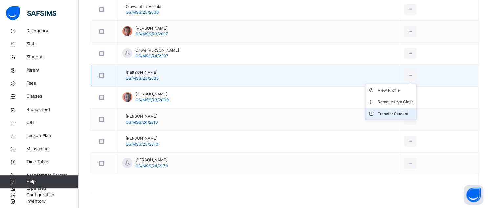
click at [390, 112] on div "Transfer Student" at bounding box center [395, 114] width 35 height 7
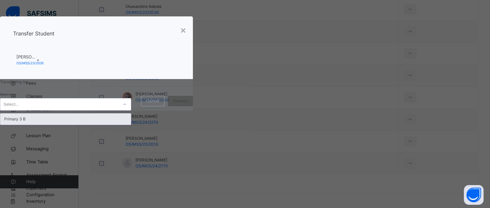
click at [127, 108] on icon at bounding box center [125, 104] width 4 height 7
click at [131, 125] on div "Primary 3 B" at bounding box center [65, 119] width 131 height 11
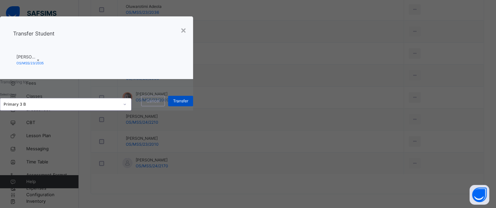
click at [188, 104] on span "Transfer" at bounding box center [180, 101] width 15 height 6
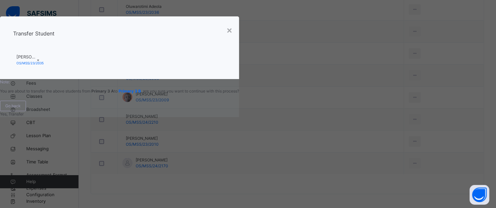
click at [24, 116] on span "Yes, Transfer" at bounding box center [12, 114] width 24 height 5
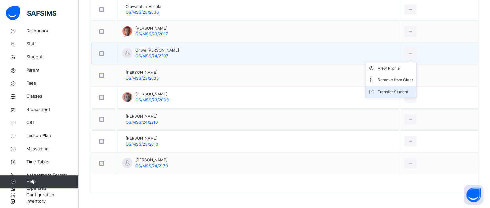
click at [389, 89] on div "Transfer Student" at bounding box center [395, 92] width 35 height 7
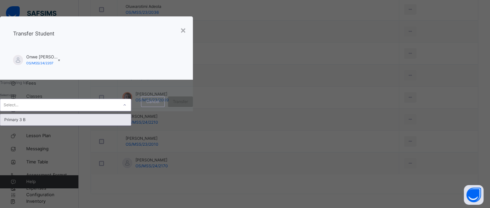
drag, startPoint x: 260, startPoint y: 147, endPoint x: 209, endPoint y: 167, distance: 55.0
click at [127, 108] on icon at bounding box center [125, 105] width 4 height 7
drag, startPoint x: 164, startPoint y: 162, endPoint x: 180, endPoint y: 159, distance: 15.8
click at [131, 125] on div "Primary 3 B" at bounding box center [65, 119] width 131 height 11
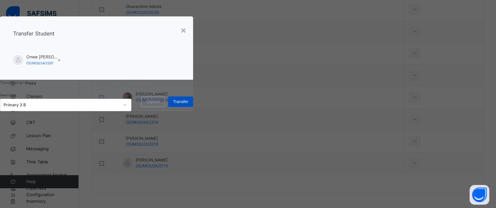
click at [188, 105] on span "Transfer" at bounding box center [180, 102] width 15 height 6
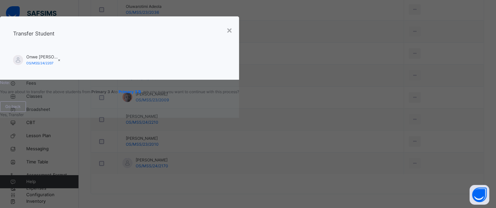
click at [24, 117] on span "Yes, Transfer" at bounding box center [12, 114] width 24 height 5
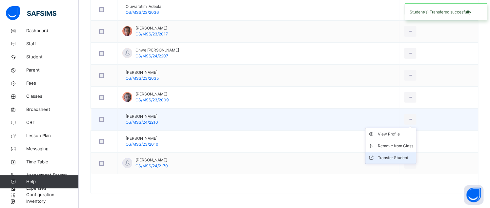
click at [391, 155] on div "Transfer Student" at bounding box center [395, 158] width 35 height 7
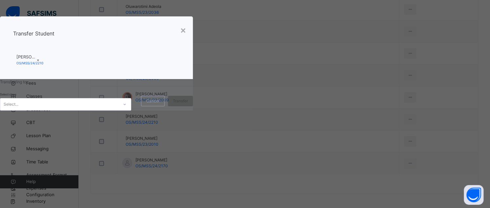
click at [130, 110] on div at bounding box center [124, 104] width 11 height 11
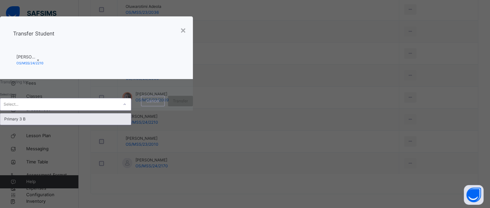
click at [131, 125] on div "Primary 3 B" at bounding box center [65, 119] width 131 height 11
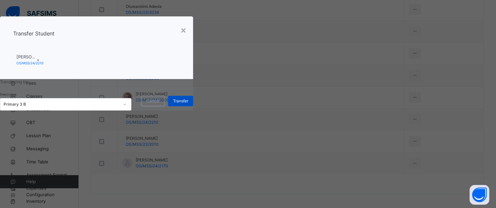
click at [188, 104] on span "Transfer" at bounding box center [180, 101] width 15 height 6
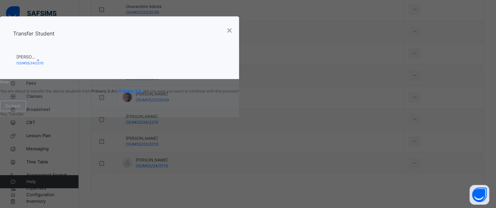
click at [24, 116] on span "Yes, Transfer" at bounding box center [12, 114] width 24 height 5
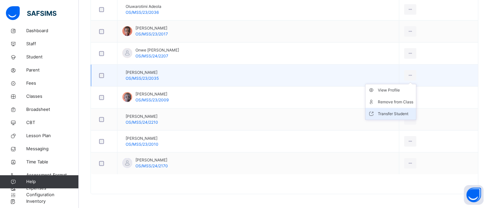
click at [398, 111] on div "Transfer Student" at bounding box center [395, 114] width 35 height 7
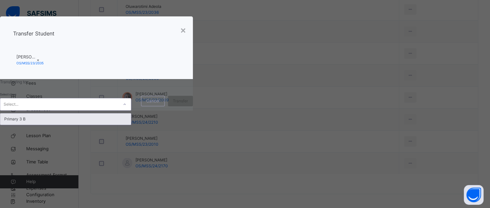
click at [127, 108] on icon at bounding box center [125, 104] width 4 height 7
click at [131, 125] on div "Primary 3 B" at bounding box center [65, 119] width 131 height 11
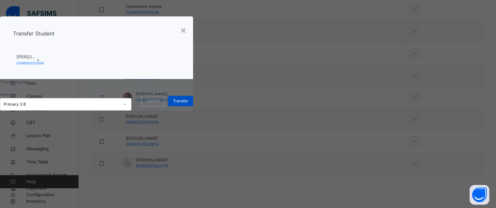
click at [188, 104] on span "Transfer" at bounding box center [180, 101] width 15 height 6
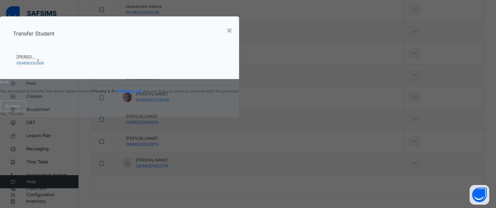
click at [24, 116] on span "Yes, Transfer" at bounding box center [12, 114] width 24 height 5
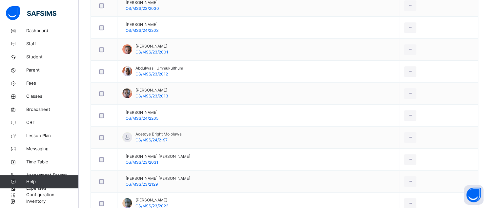
scroll to position [295, 0]
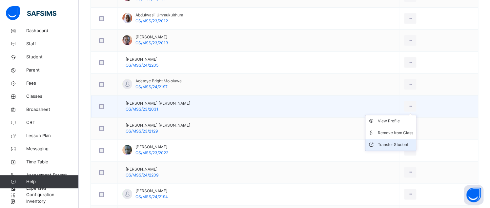
click at [388, 141] on div "Transfer Student" at bounding box center [395, 144] width 35 height 7
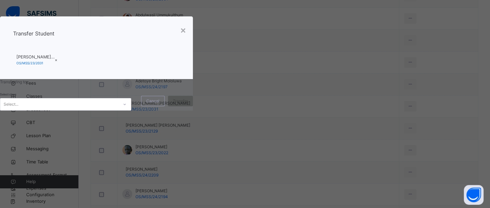
click at [126, 105] on icon at bounding box center [125, 104] width 2 height 1
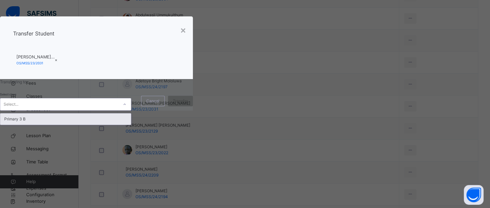
click at [131, 125] on div "Primary 3 B" at bounding box center [65, 119] width 131 height 11
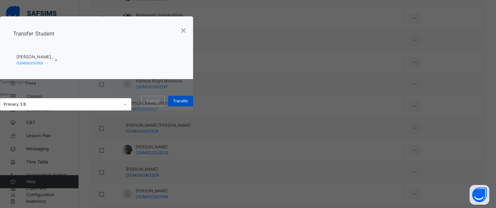
click at [188, 104] on span "Transfer" at bounding box center [180, 101] width 15 height 6
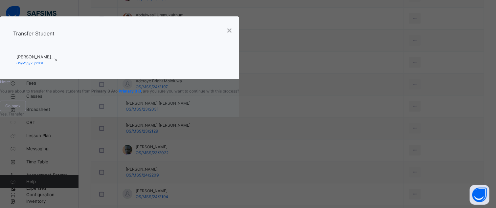
click at [24, 116] on span "Yes, Transfer" at bounding box center [12, 114] width 24 height 5
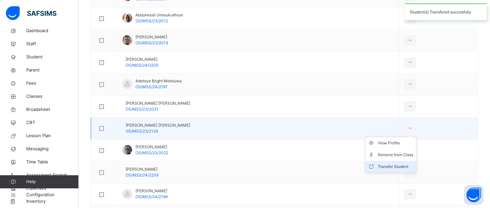
click at [390, 165] on div "Transfer Student" at bounding box center [395, 166] width 35 height 7
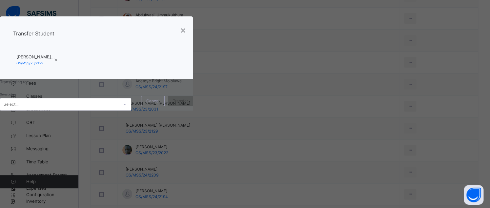
click at [127, 108] on icon at bounding box center [125, 104] width 4 height 7
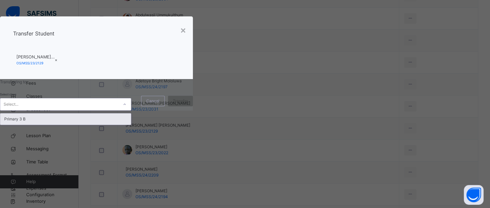
click at [131, 125] on div "Primary 3 B" at bounding box center [65, 119] width 131 height 11
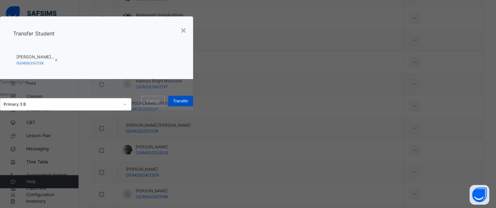
click at [188, 104] on span "Transfer" at bounding box center [180, 101] width 15 height 6
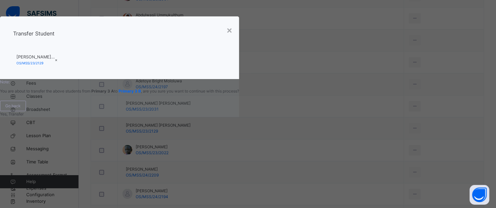
click at [24, 116] on span "Yes, Transfer" at bounding box center [12, 114] width 24 height 5
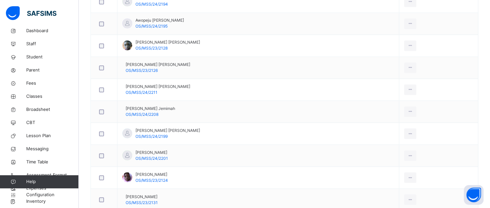
scroll to position [492, 0]
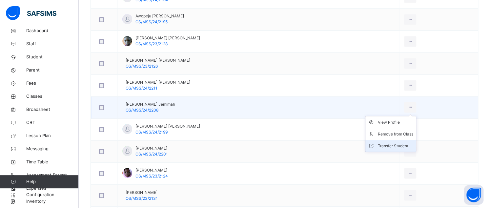
click at [388, 145] on div "Transfer Student" at bounding box center [395, 145] width 35 height 7
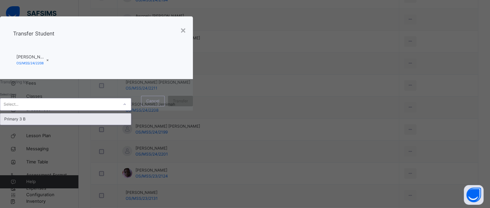
click at [127, 108] on icon at bounding box center [125, 104] width 4 height 7
click at [131, 125] on div "Primary 3 B" at bounding box center [65, 119] width 131 height 11
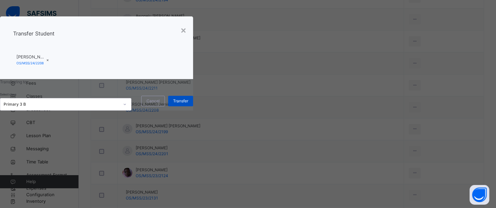
click at [188, 104] on span "Transfer" at bounding box center [180, 101] width 15 height 6
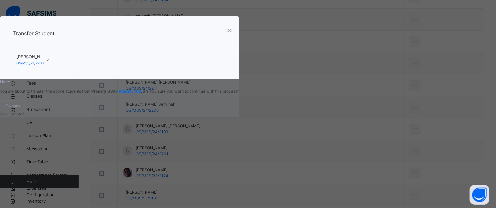
click at [24, 116] on span "Yes, Transfer" at bounding box center [12, 114] width 24 height 5
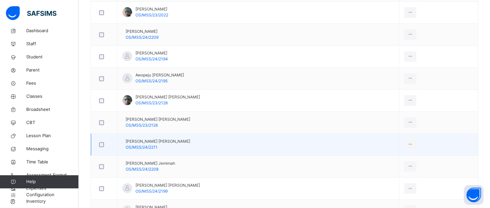
scroll to position [459, 0]
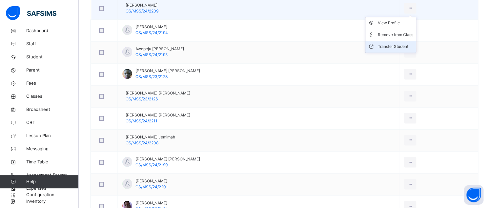
click at [393, 44] on div "Transfer Student" at bounding box center [395, 46] width 35 height 7
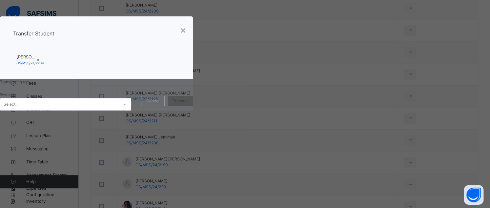
click at [127, 108] on icon at bounding box center [125, 104] width 4 height 7
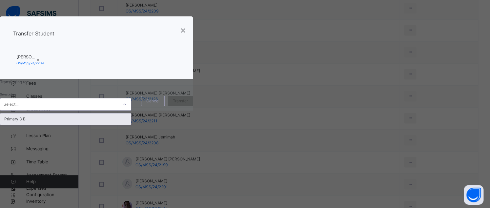
click at [131, 125] on div "Primary 3 B" at bounding box center [65, 119] width 131 height 11
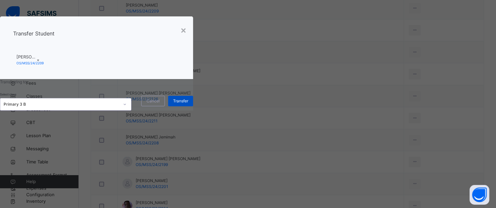
click at [188, 104] on span "Transfer" at bounding box center [180, 101] width 15 height 6
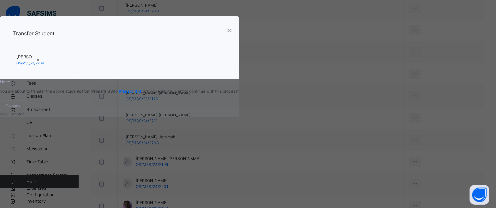
click at [24, 116] on span "Yes, Transfer" at bounding box center [12, 114] width 24 height 5
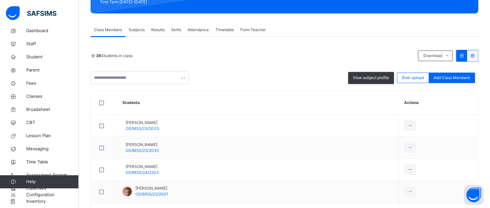
scroll to position [197, 0]
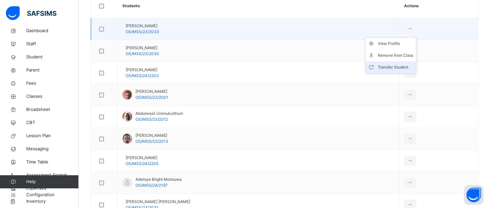
click at [391, 66] on div "Transfer Student" at bounding box center [395, 67] width 35 height 7
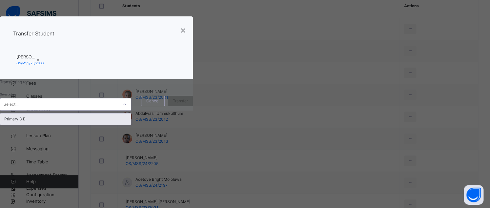
click at [126, 105] on icon at bounding box center [125, 104] width 2 height 1
click at [131, 125] on div "Primary 3 B" at bounding box center [65, 119] width 131 height 11
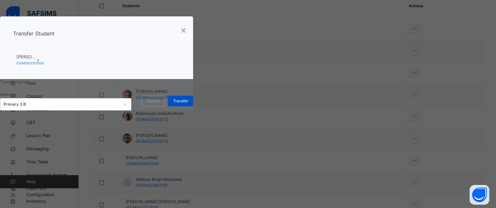
click at [188, 104] on span "Transfer" at bounding box center [180, 101] width 15 height 6
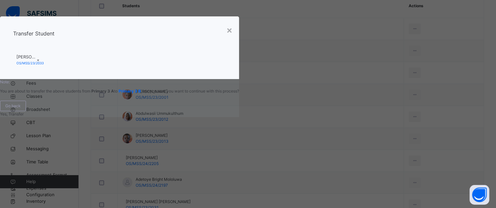
click at [24, 116] on span "Yes, Transfer" at bounding box center [12, 114] width 24 height 5
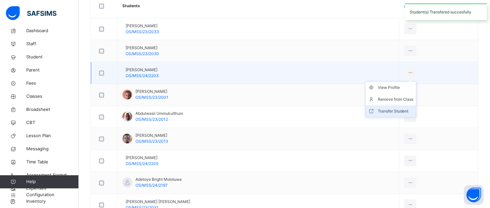
click at [393, 110] on div "Transfer Student" at bounding box center [395, 111] width 35 height 7
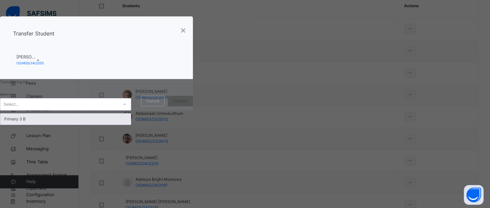
click at [127, 108] on icon at bounding box center [125, 104] width 4 height 7
drag, startPoint x: 189, startPoint y: 163, endPoint x: 202, endPoint y: 161, distance: 14.0
click at [131, 125] on div "Primary 3 B" at bounding box center [65, 119] width 131 height 11
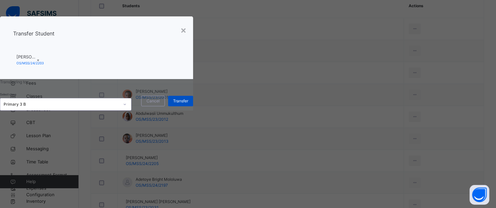
click at [188, 104] on span "Transfer" at bounding box center [180, 101] width 15 height 6
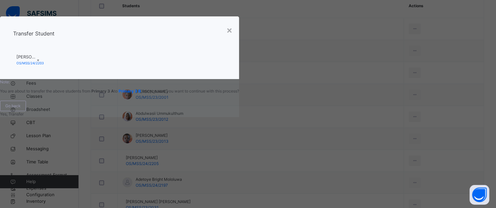
click at [24, 116] on span "Yes, Transfer" at bounding box center [12, 114] width 24 height 5
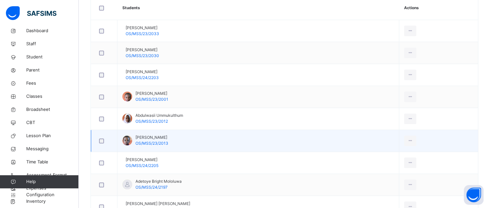
scroll to position [0, 0]
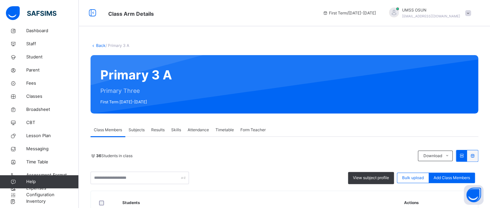
click at [399, 11] on div at bounding box center [394, 13] width 10 height 10
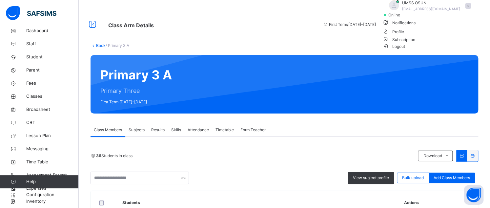
click at [405, 50] on span "Logout" at bounding box center [394, 46] width 23 height 7
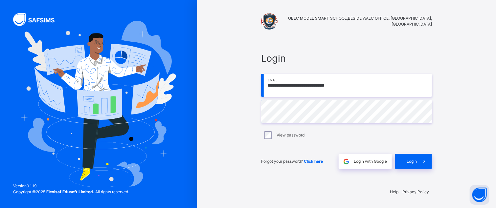
click at [358, 82] on input "**********" at bounding box center [346, 85] width 171 height 23
type input "**********"
click at [410, 159] on span "Login" at bounding box center [411, 162] width 10 height 6
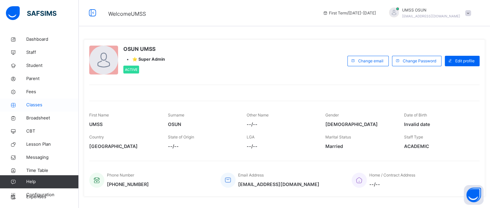
click at [31, 103] on span "Classes" at bounding box center [52, 105] width 53 height 7
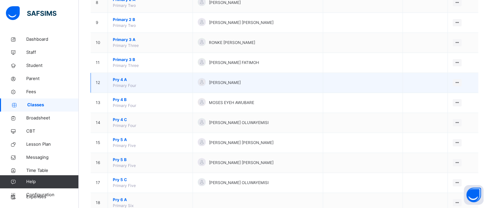
scroll to position [221, 0]
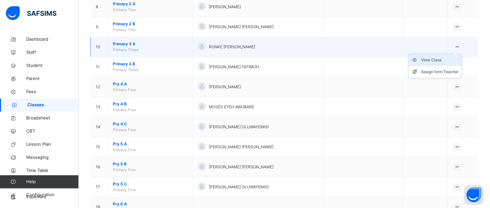
click at [439, 57] on div "View Class" at bounding box center [439, 60] width 37 height 7
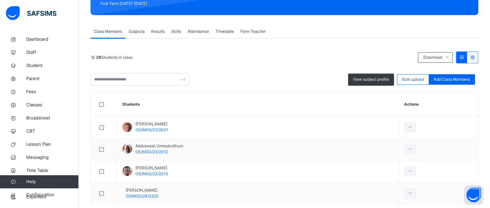
scroll to position [361, 0]
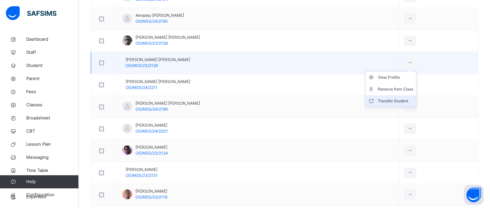
click at [391, 100] on div "Transfer Student" at bounding box center [395, 101] width 35 height 7
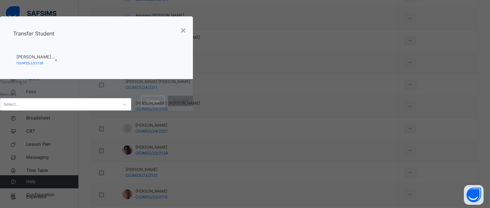
click at [130, 110] on div at bounding box center [124, 104] width 11 height 11
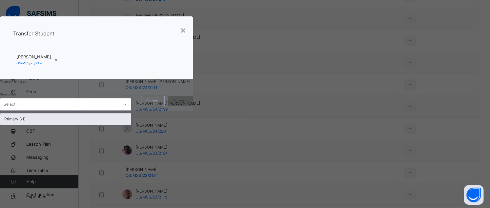
click at [131, 125] on div "Primary 3 B" at bounding box center [65, 119] width 131 height 11
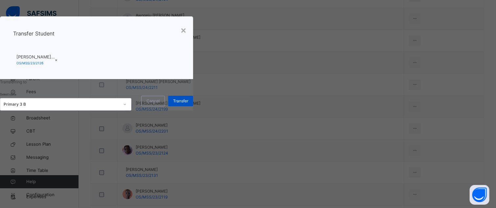
click at [188, 104] on span "Transfer" at bounding box center [180, 101] width 15 height 6
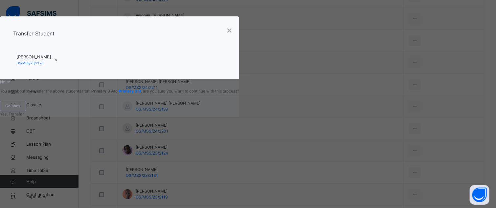
click at [24, 116] on span "Yes, Transfer" at bounding box center [12, 114] width 24 height 5
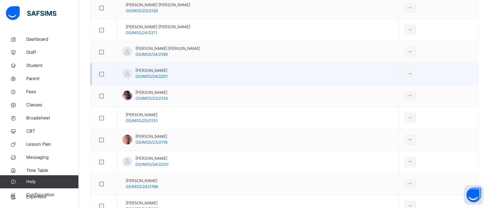
scroll to position [459, 0]
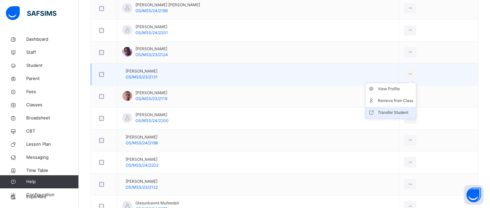
click at [397, 112] on div "Transfer Student" at bounding box center [395, 112] width 35 height 7
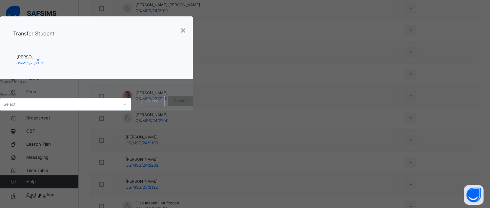
click at [127, 108] on icon at bounding box center [125, 104] width 4 height 7
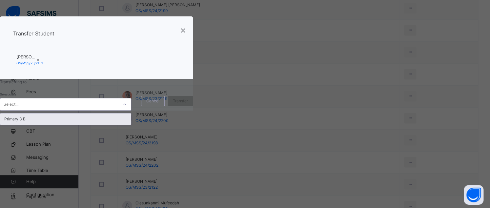
drag, startPoint x: 185, startPoint y: 162, endPoint x: 213, endPoint y: 160, distance: 27.6
click at [131, 125] on div "Primary 3 B" at bounding box center [65, 119] width 131 height 11
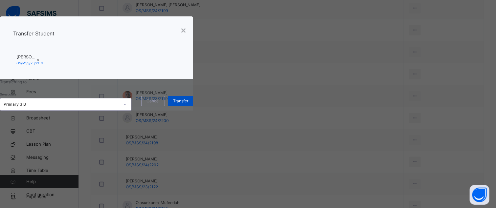
click at [193, 106] on div "Transfer" at bounding box center [180, 101] width 25 height 11
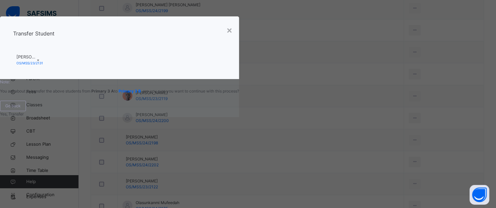
click at [24, 116] on span "Yes, Transfer" at bounding box center [12, 114] width 24 height 5
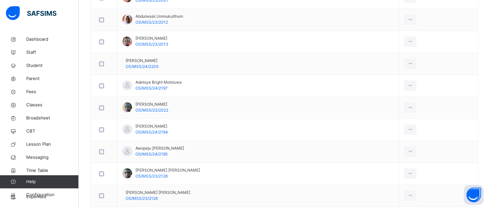
scroll to position [230, 0]
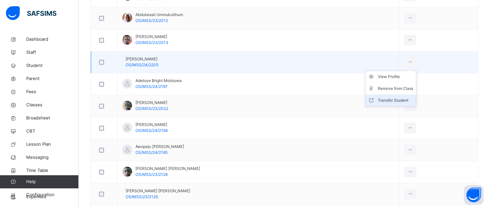
click at [394, 98] on div "Transfer Student" at bounding box center [395, 100] width 35 height 7
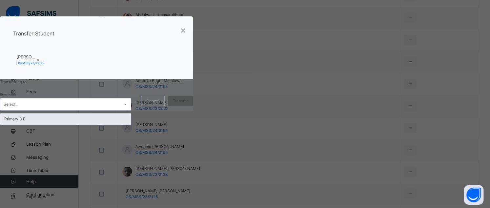
click at [130, 110] on div at bounding box center [124, 104] width 11 height 11
click at [131, 125] on div "Primary 3 B" at bounding box center [65, 119] width 131 height 11
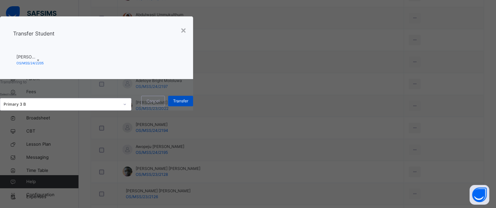
click at [188, 104] on span "Transfer" at bounding box center [180, 101] width 15 height 6
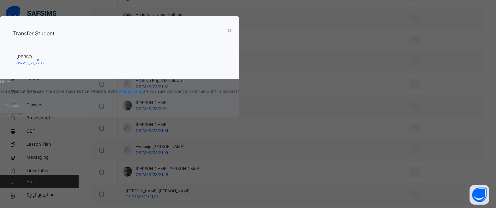
click at [239, 117] on div "Yes, Transfer" at bounding box center [119, 114] width 239 height 6
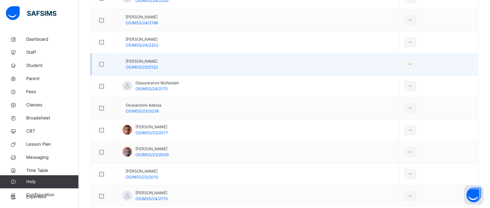
scroll to position [613, 0]
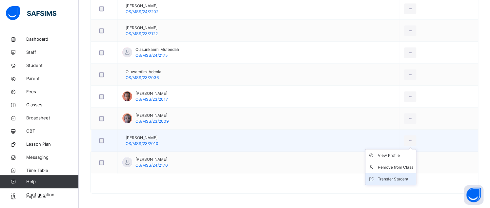
click at [393, 178] on div "Transfer Student" at bounding box center [395, 179] width 35 height 7
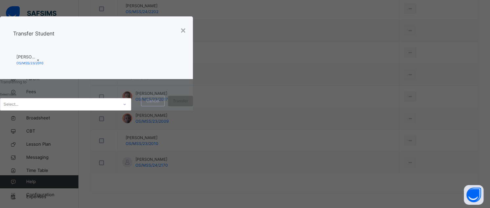
click at [118, 110] on div "Select..." at bounding box center [59, 104] width 118 height 10
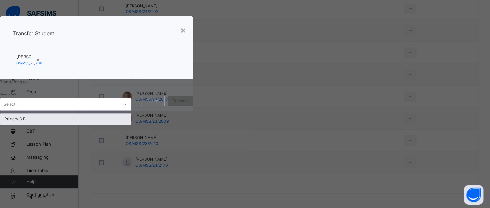
drag, startPoint x: 190, startPoint y: 160, endPoint x: 205, endPoint y: 159, distance: 14.5
click at [131, 125] on div "Primary 3 B" at bounding box center [65, 119] width 131 height 11
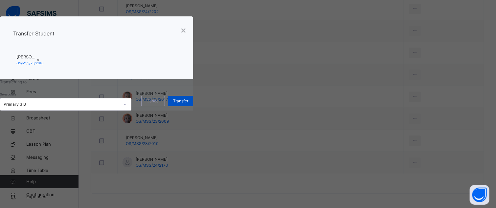
click at [188, 104] on span "Transfer" at bounding box center [180, 101] width 15 height 6
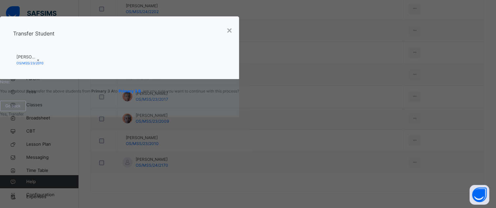
click at [24, 116] on span "Yes, Transfer" at bounding box center [12, 114] width 24 height 5
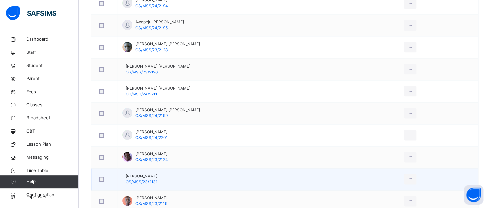
scroll to position [350, 0]
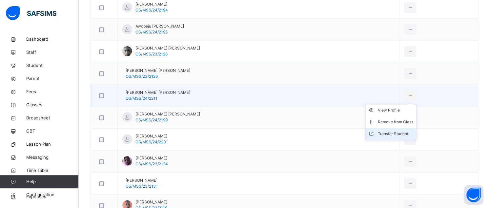
click at [400, 133] on div "Transfer Student" at bounding box center [395, 134] width 35 height 7
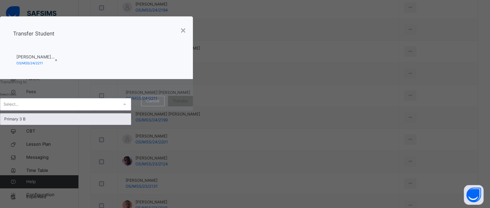
click at [127, 108] on icon at bounding box center [125, 104] width 4 height 7
click at [131, 125] on div "Primary 3 B" at bounding box center [65, 119] width 131 height 11
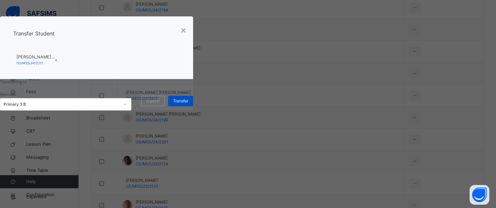
click at [188, 104] on span "Transfer" at bounding box center [180, 101] width 15 height 6
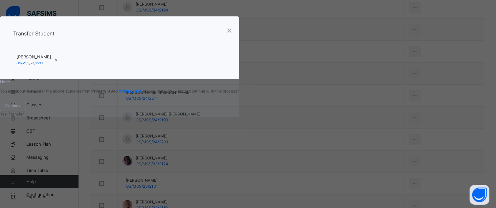
click at [24, 116] on span "Yes, Transfer" at bounding box center [12, 114] width 24 height 5
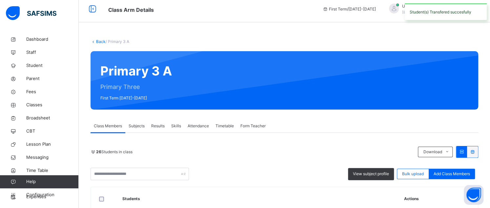
scroll to position [0, 0]
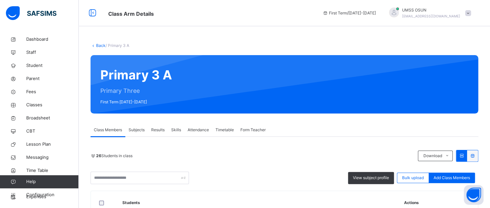
click at [399, 11] on div at bounding box center [394, 13] width 10 height 10
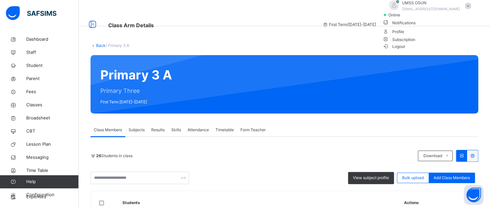
click at [405, 50] on span "Logout" at bounding box center [394, 46] width 23 height 7
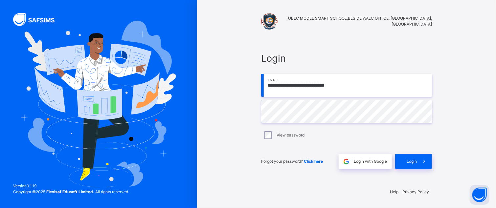
drag, startPoint x: 366, startPoint y: 91, endPoint x: 362, endPoint y: 96, distance: 6.5
click at [366, 91] on input "**********" at bounding box center [346, 85] width 171 height 23
type input "**********"
click at [412, 161] on span "Login" at bounding box center [411, 162] width 10 height 6
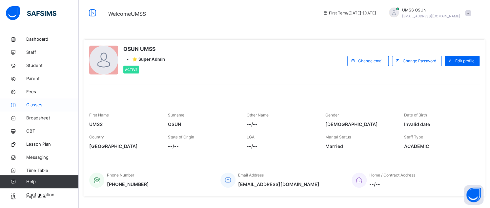
click at [35, 104] on span "Classes" at bounding box center [52, 105] width 53 height 7
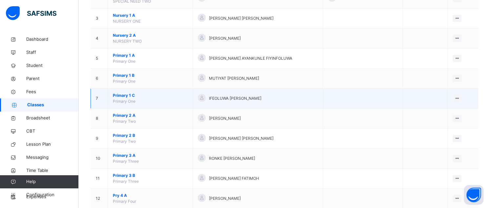
scroll to position [230, 0]
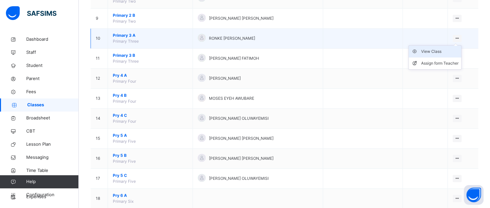
click at [439, 50] on div "View Class" at bounding box center [439, 51] width 37 height 7
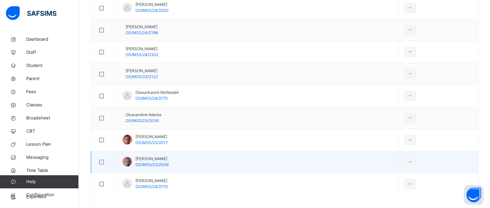
scroll to position [470, 0]
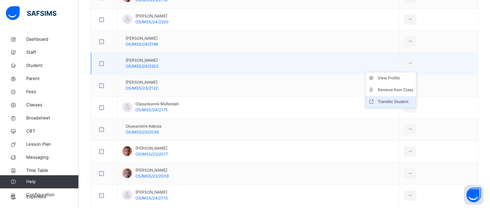
click at [388, 100] on div "Transfer Student" at bounding box center [395, 101] width 35 height 7
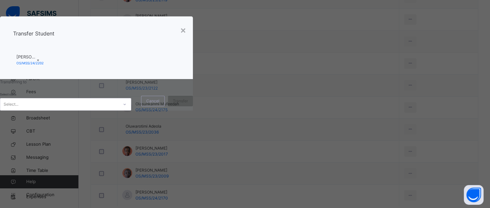
click at [131, 111] on div "Select..." at bounding box center [65, 104] width 131 height 12
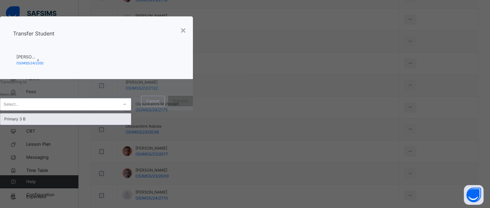
click at [131, 125] on div "Primary 3 B" at bounding box center [65, 119] width 131 height 11
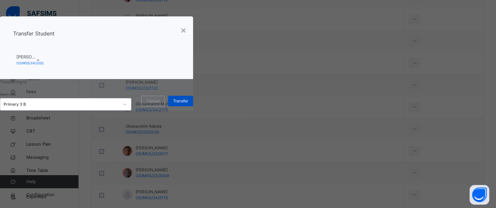
click at [188, 104] on span "Transfer" at bounding box center [180, 101] width 15 height 6
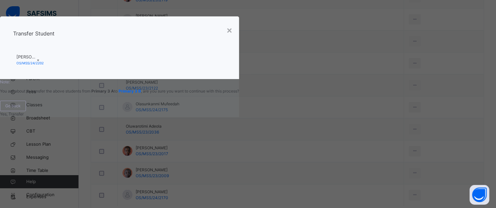
click at [24, 116] on span "Yes, Transfer" at bounding box center [12, 114] width 24 height 5
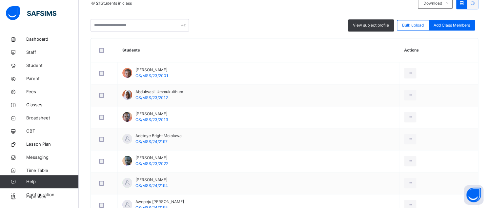
scroll to position [0, 0]
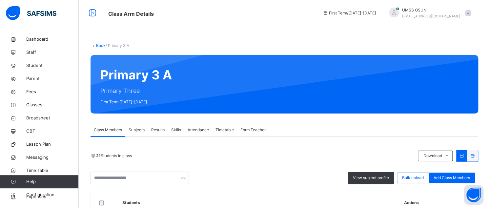
click at [399, 12] on div at bounding box center [394, 13] width 10 height 10
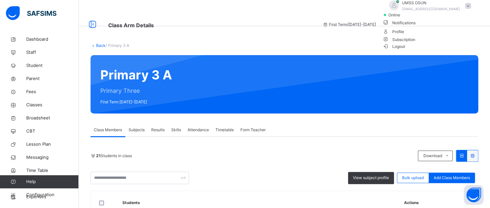
click at [405, 50] on span "Logout" at bounding box center [394, 46] width 23 height 7
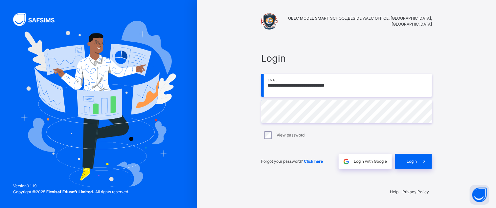
click at [358, 85] on input "**********" at bounding box center [346, 85] width 171 height 23
type input "**********"
click at [412, 159] on span "Login" at bounding box center [411, 162] width 10 height 6
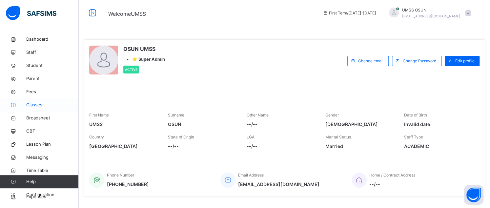
click at [33, 106] on span "Classes" at bounding box center [52, 105] width 53 height 7
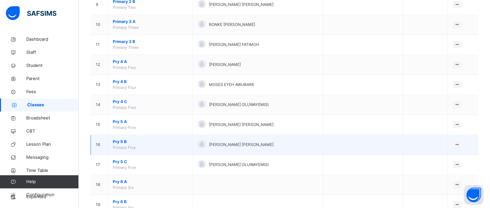
scroll to position [221, 0]
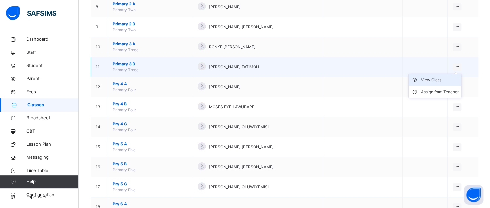
click at [433, 79] on div "View Class" at bounding box center [439, 80] width 37 height 7
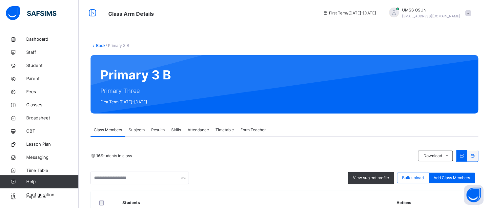
click at [100, 46] on link "Back" at bounding box center [101, 45] width 10 height 5
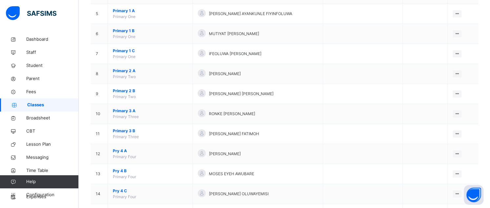
scroll to position [131, 0]
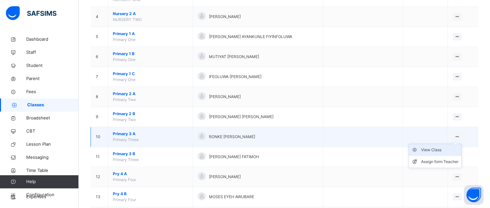
click at [437, 149] on div "View Class" at bounding box center [439, 150] width 37 height 7
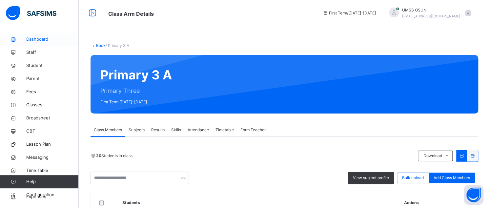
click at [37, 38] on span "Dashboard" at bounding box center [52, 39] width 53 height 7
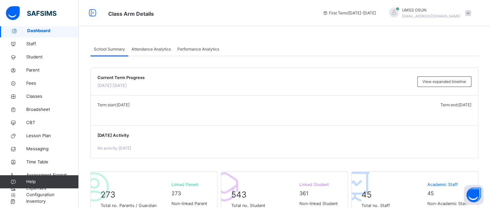
click at [399, 10] on div at bounding box center [394, 13] width 10 height 10
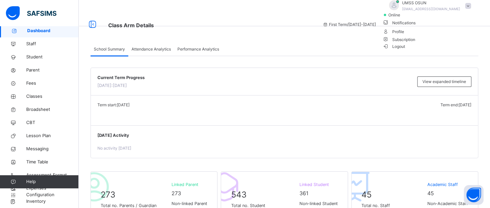
click at [405, 50] on span "Logout" at bounding box center [394, 46] width 23 height 7
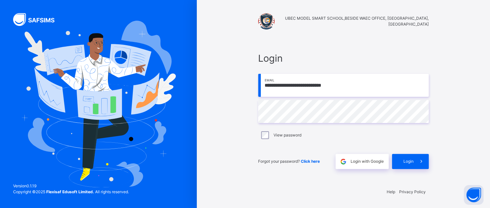
type input "**********"
